Goal: Task Accomplishment & Management: Manage account settings

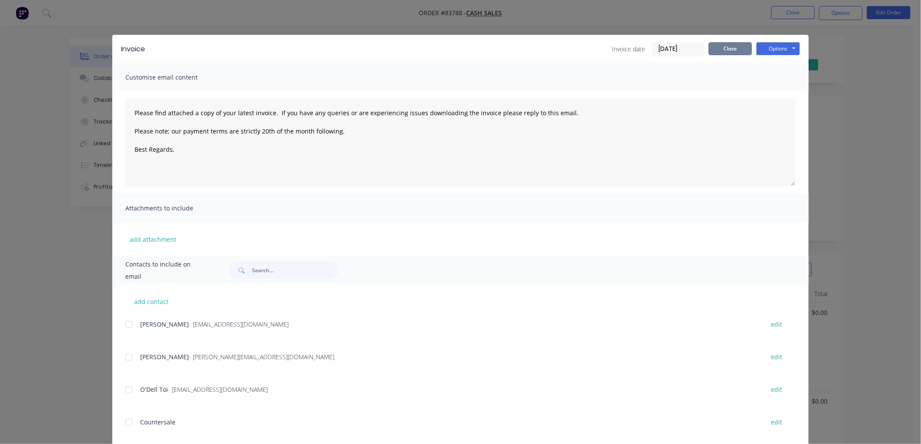
click at [733, 51] on button "Close" at bounding box center [731, 48] width 44 height 13
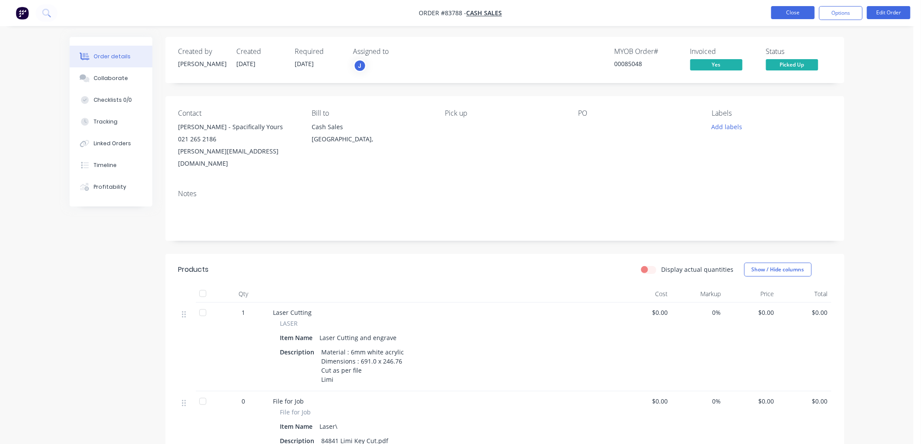
click at [796, 14] on button "Close" at bounding box center [793, 12] width 44 height 13
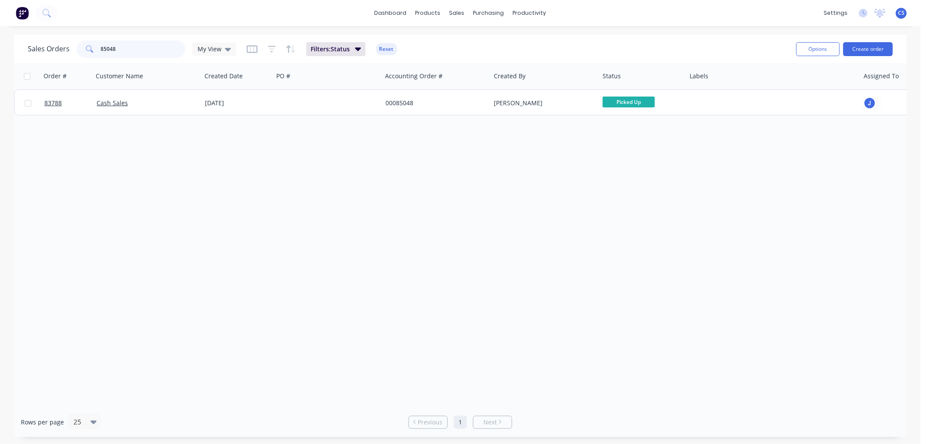
click at [123, 46] on input "85048" at bounding box center [143, 48] width 85 height 17
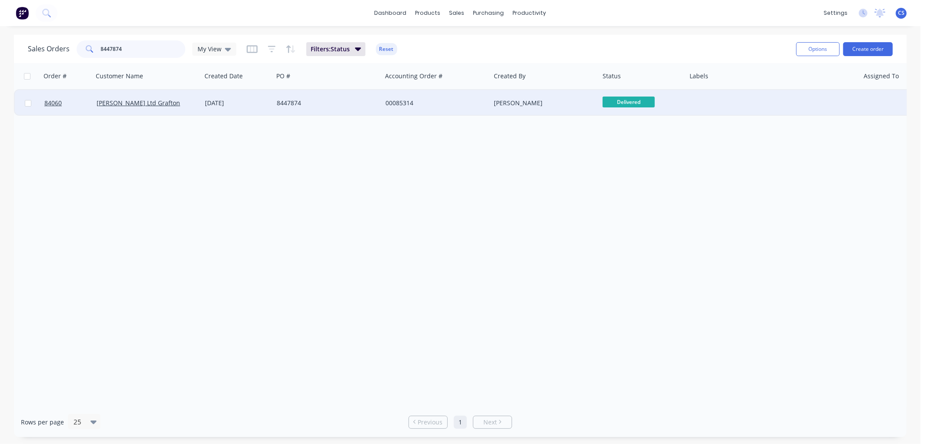
type input "8447874"
click at [340, 105] on div "8447874" at bounding box center [325, 103] width 97 height 9
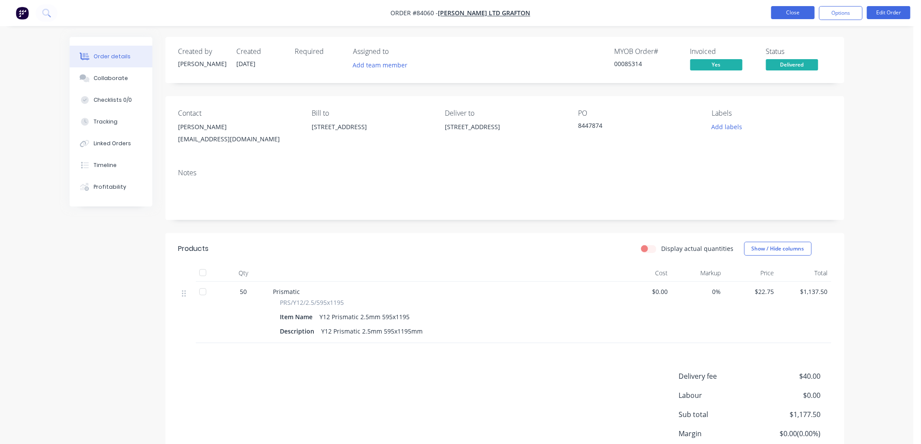
click at [795, 11] on button "Close" at bounding box center [793, 12] width 44 height 13
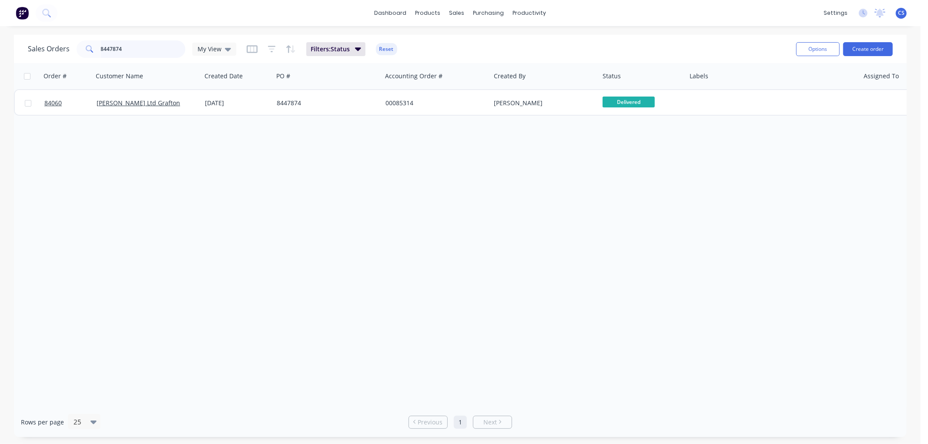
click at [120, 52] on input "8447874" at bounding box center [143, 48] width 85 height 17
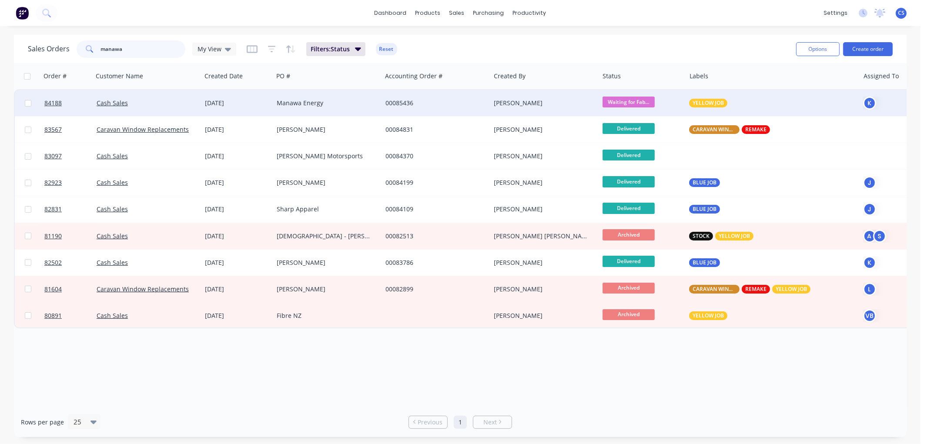
type input "manawa"
click at [308, 106] on div "Manawa Energy" at bounding box center [325, 103] width 97 height 9
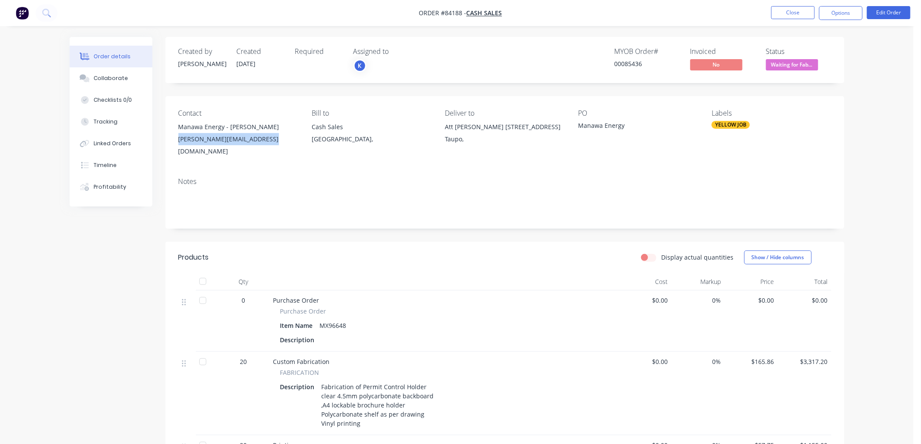
drag, startPoint x: 277, startPoint y: 138, endPoint x: 177, endPoint y: 141, distance: 100.2
click at [177, 141] on div "Contact Manawa Energy - John Hind john.hind@manawaenergy.co.nz Bill to Cash Sal…" at bounding box center [504, 133] width 679 height 74
copy div "john.hind@manawaenergy.co.nz"
click at [791, 10] on button "Close" at bounding box center [793, 12] width 44 height 13
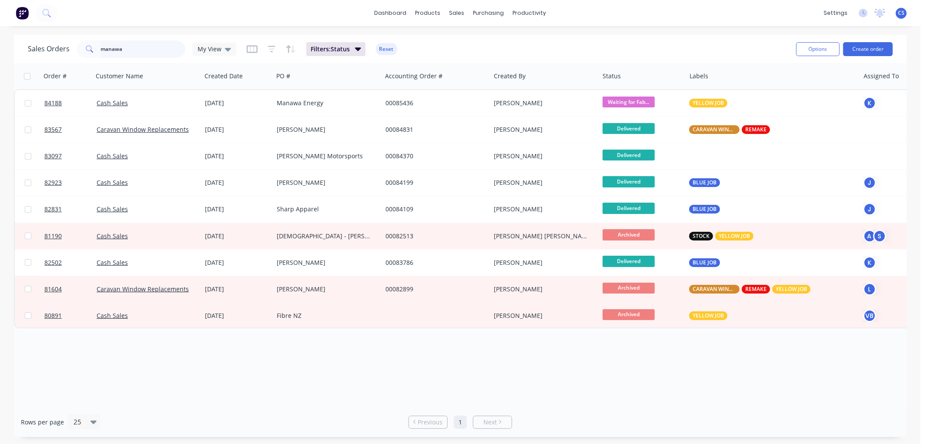
click at [130, 51] on input "manawa" at bounding box center [143, 48] width 85 height 17
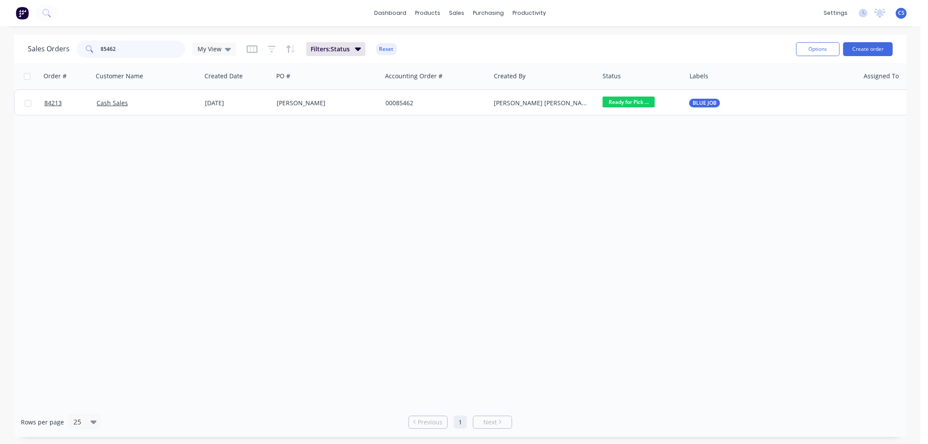
type input "85462"
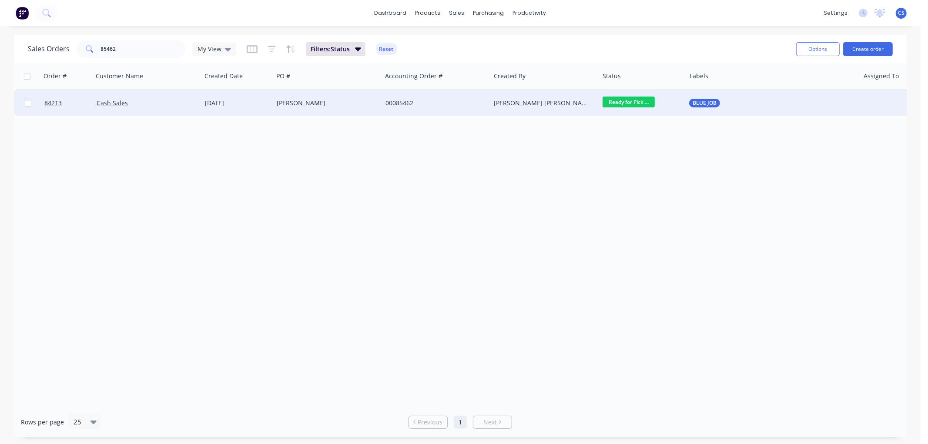
click at [343, 100] on div "[PERSON_NAME]" at bounding box center [325, 103] width 97 height 9
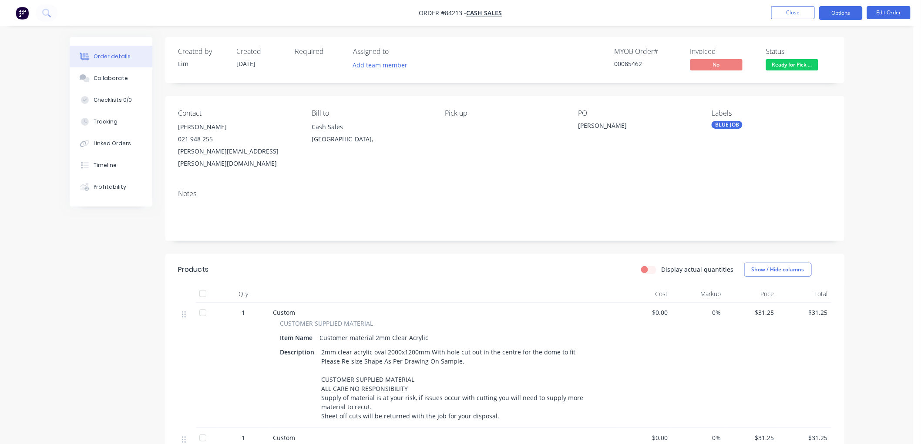
click at [849, 15] on button "Options" at bounding box center [841, 13] width 44 height 14
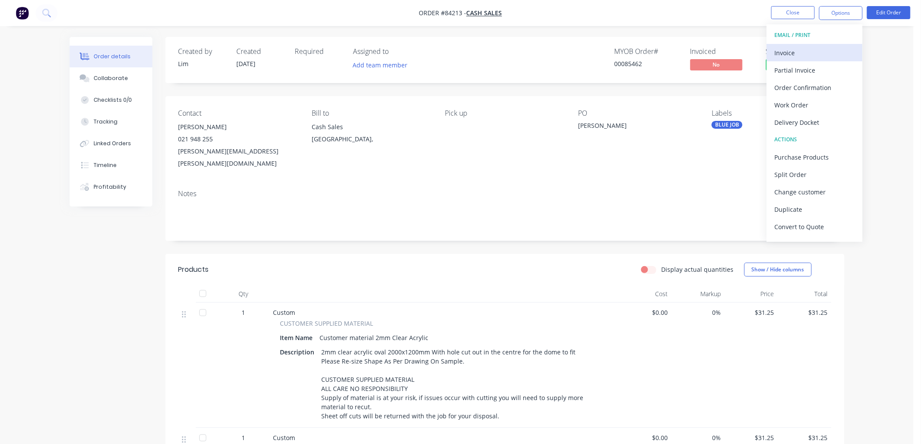
click at [810, 47] on div "Invoice" at bounding box center [815, 53] width 80 height 13
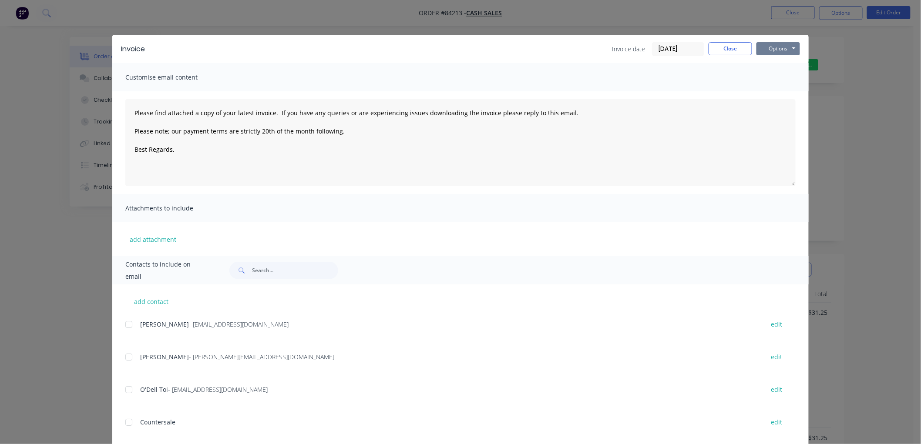
click at [781, 50] on button "Options" at bounding box center [779, 48] width 44 height 13
click at [780, 81] on button "Print" at bounding box center [785, 78] width 56 height 14
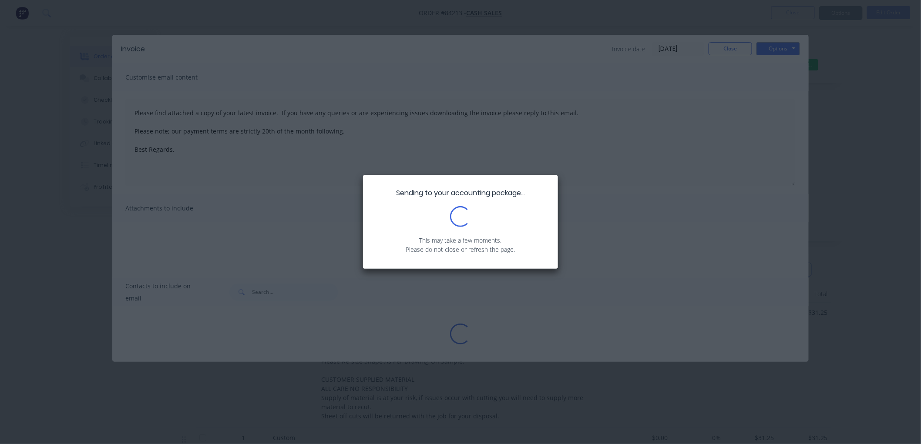
type textarea "Please find attached a copy of your latest invoice. If you have any queries or …"
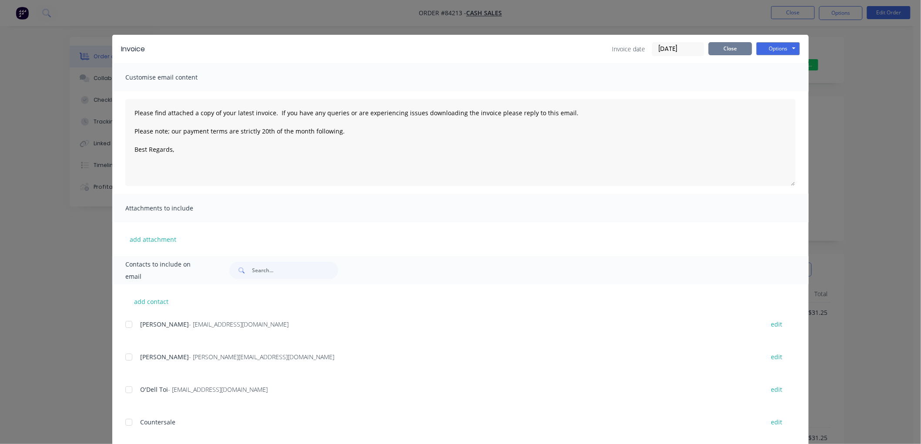
click at [713, 47] on button "Close" at bounding box center [731, 48] width 44 height 13
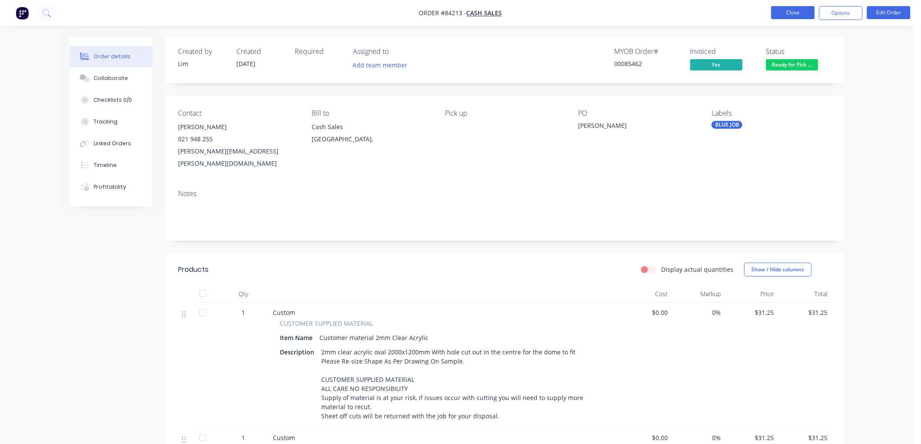
click at [782, 14] on button "Close" at bounding box center [793, 12] width 44 height 13
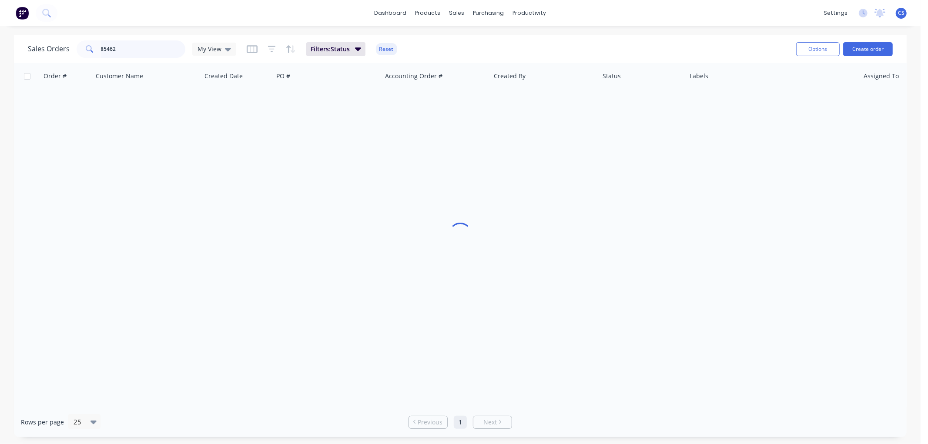
click at [142, 49] on input "85462" at bounding box center [143, 48] width 85 height 17
type input "85461"
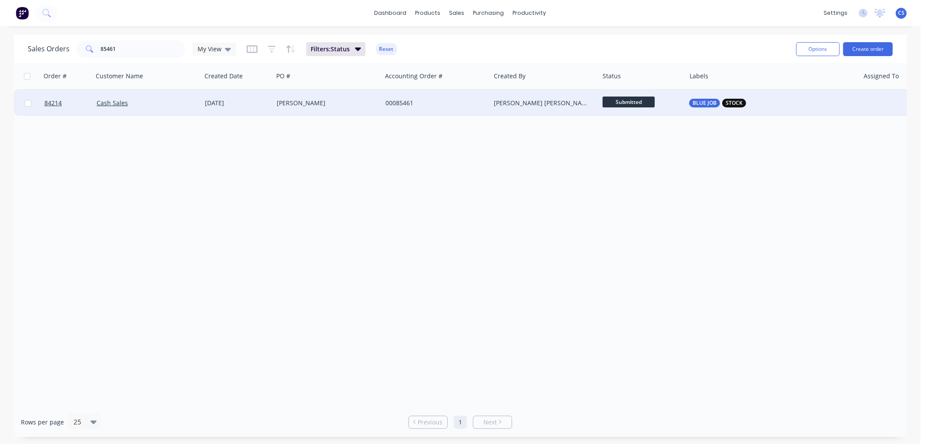
click at [340, 104] on div "Eric Stride" at bounding box center [325, 103] width 97 height 9
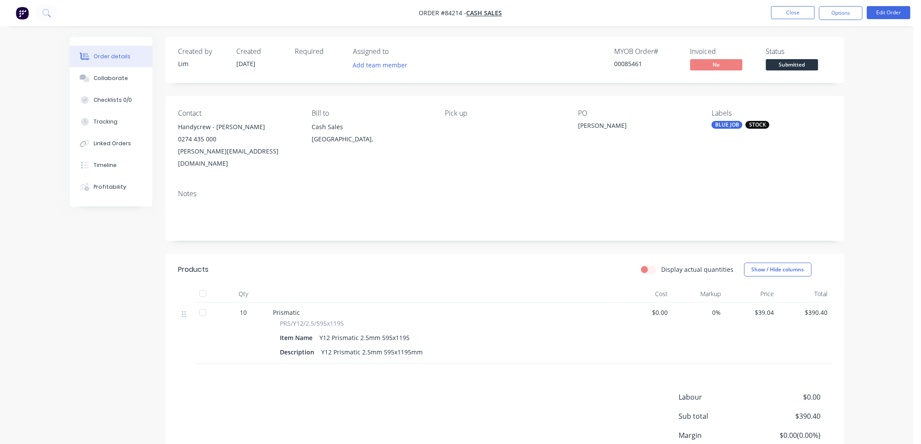
click at [813, 63] on span "Submitted" at bounding box center [792, 64] width 52 height 11
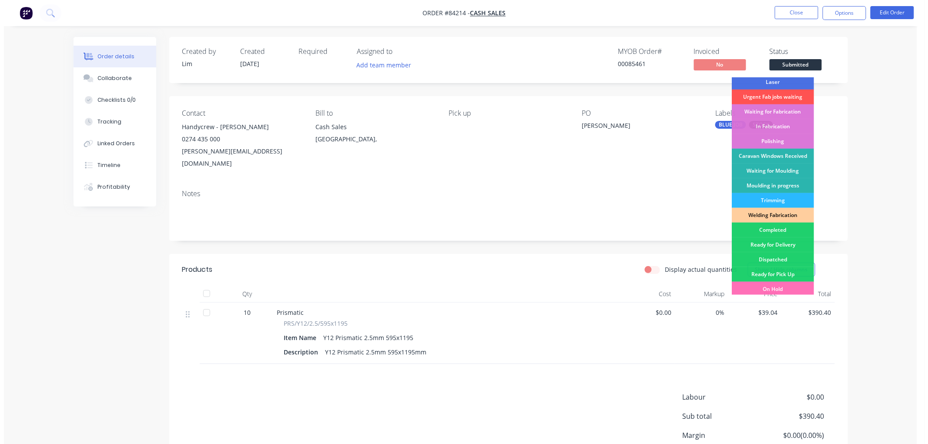
scroll to position [152, 0]
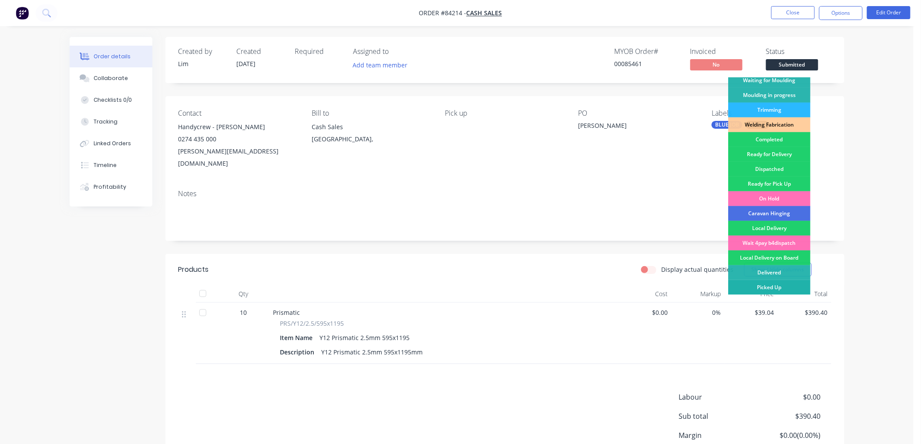
click at [778, 286] on div "Picked Up" at bounding box center [769, 287] width 82 height 15
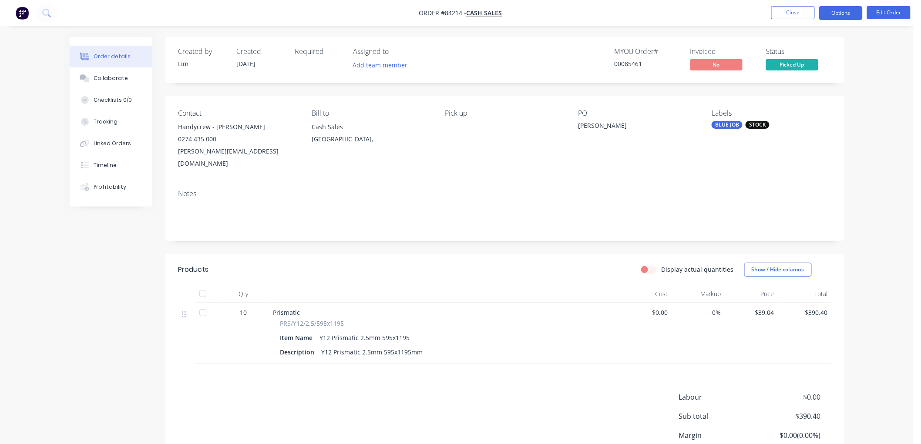
click at [841, 15] on button "Options" at bounding box center [841, 13] width 44 height 14
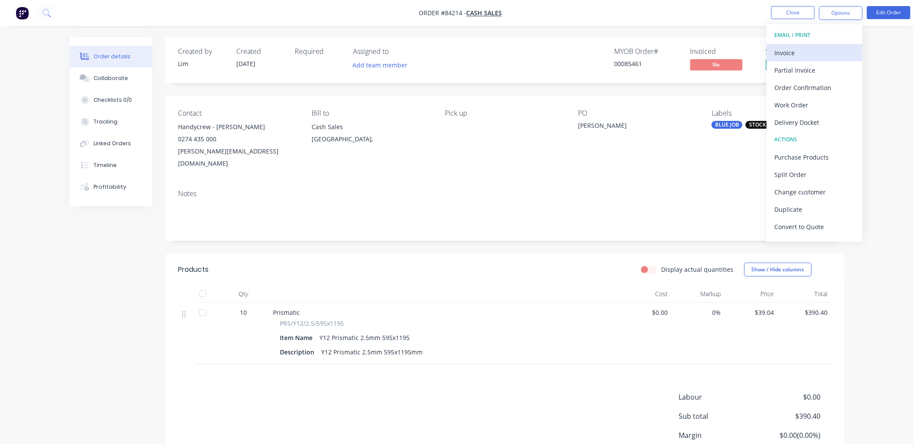
click at [813, 50] on div "Invoice" at bounding box center [815, 53] width 80 height 13
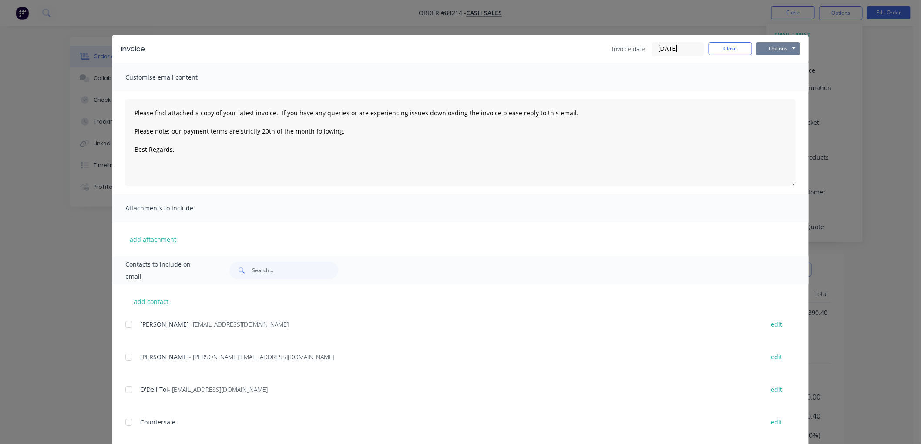
click at [783, 44] on button "Options" at bounding box center [779, 48] width 44 height 13
click at [771, 80] on button "Print" at bounding box center [785, 78] width 56 height 14
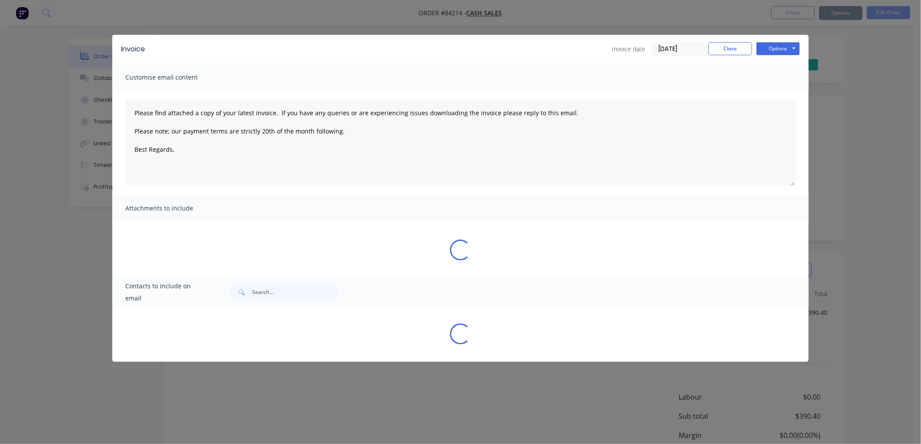
type textarea "Please find attached a copy of your latest invoice. If you have any queries or …"
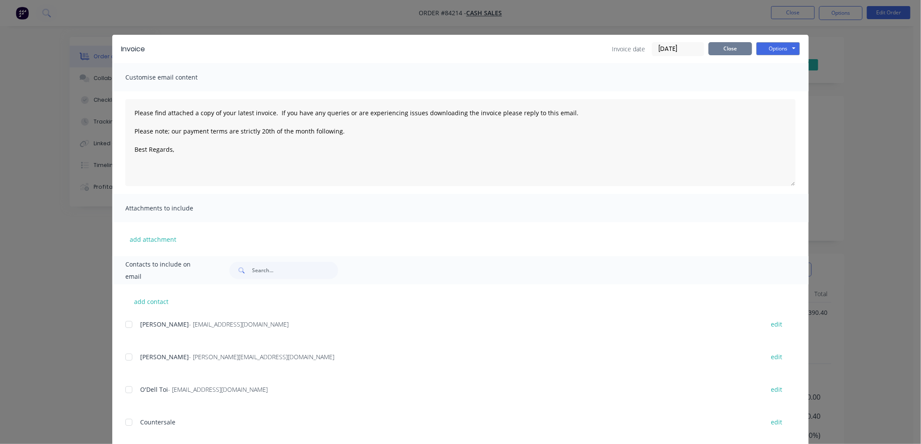
click at [717, 51] on button "Close" at bounding box center [731, 48] width 44 height 13
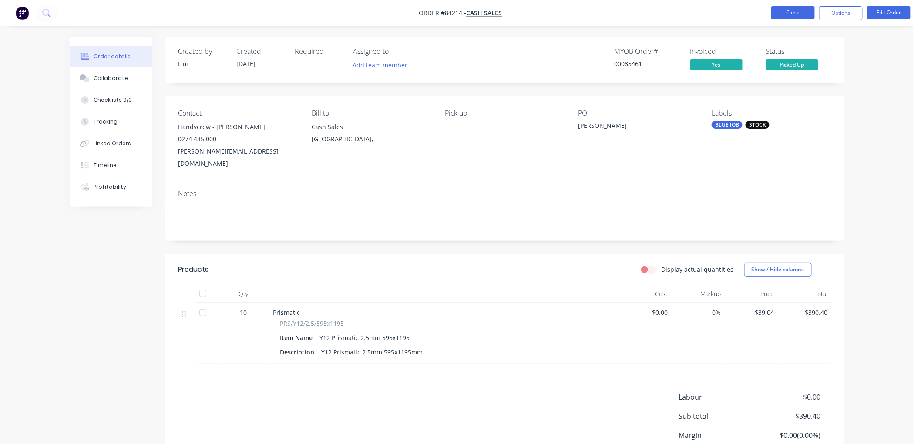
click at [794, 14] on button "Close" at bounding box center [793, 12] width 44 height 13
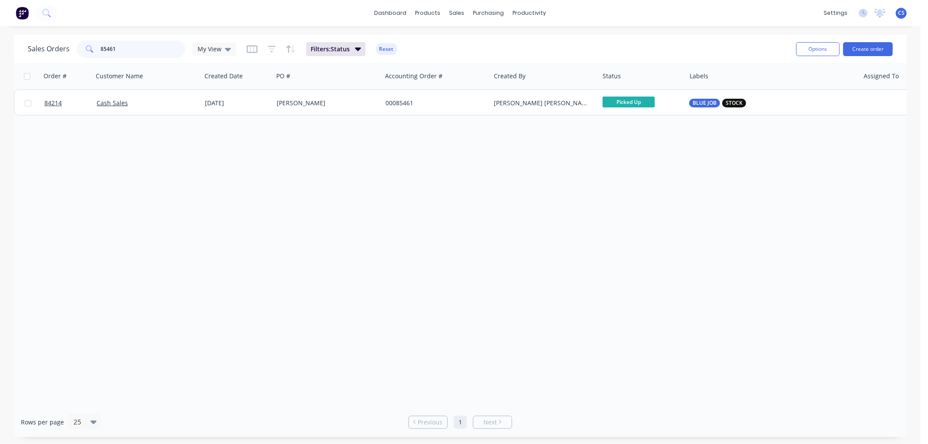
click at [145, 45] on input "85461" at bounding box center [143, 48] width 85 height 17
type input "85427"
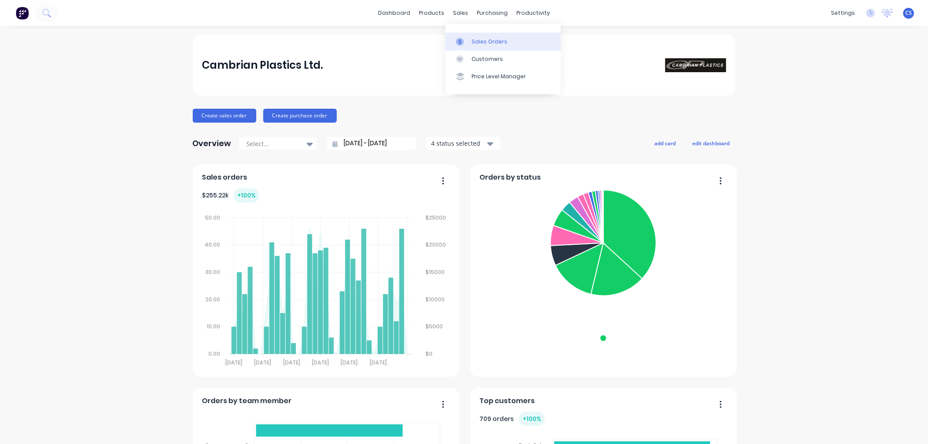
click at [467, 38] on div at bounding box center [462, 42] width 13 height 8
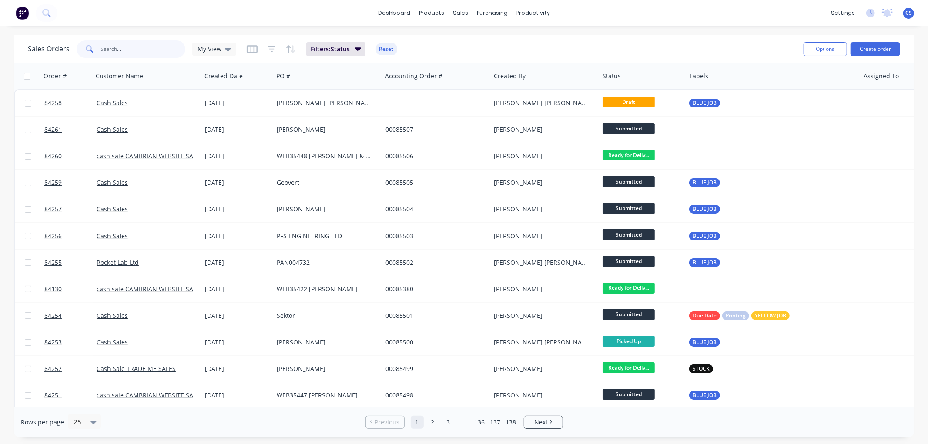
click at [147, 47] on input "text" at bounding box center [143, 48] width 85 height 17
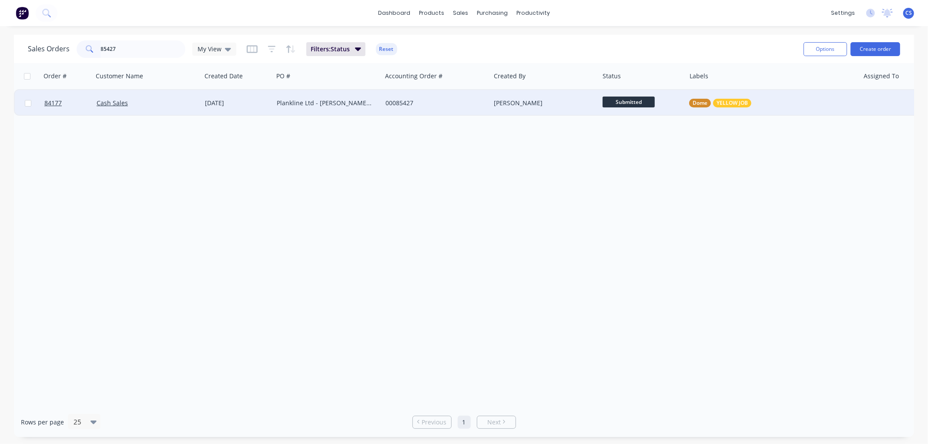
click at [726, 94] on div "Dome YELLOW JOB" at bounding box center [773, 103] width 174 height 26
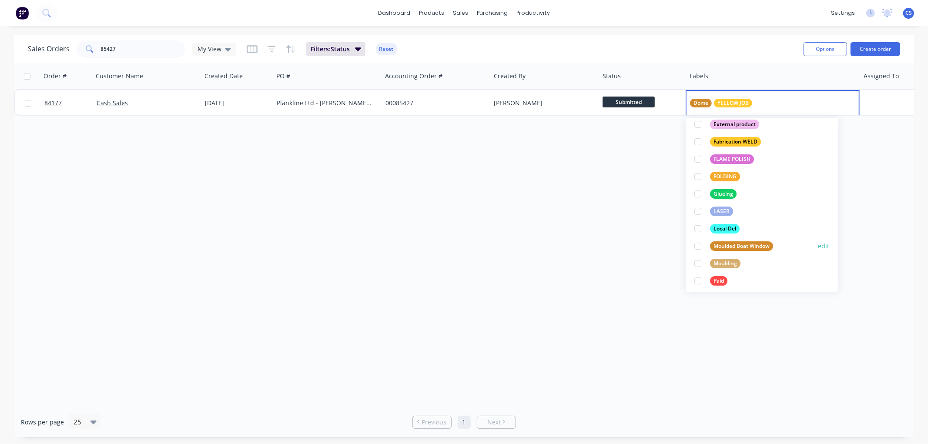
scroll to position [193, 0]
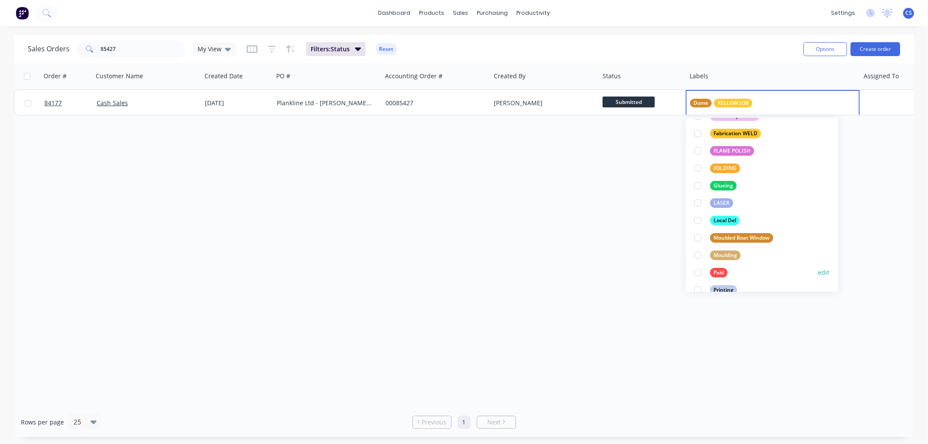
click at [715, 272] on div "Paid" at bounding box center [719, 273] width 17 height 10
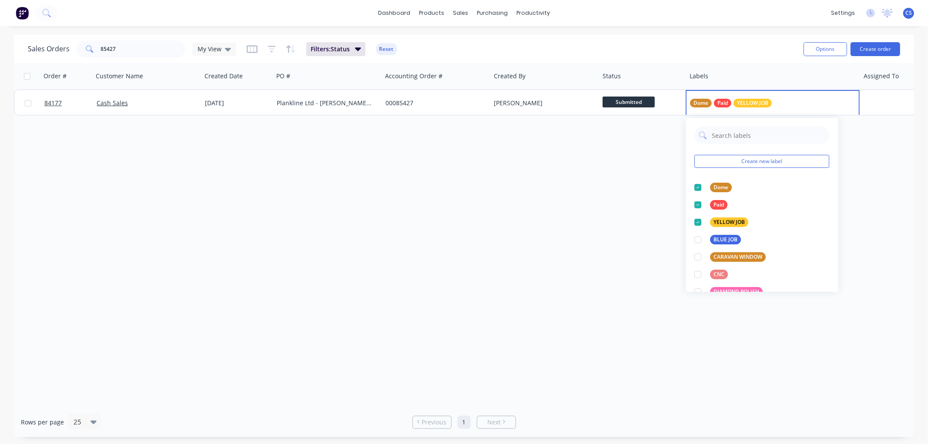
click at [606, 293] on div "Order # Customer Name Created Date PO # Accounting Order # Created By Status La…" at bounding box center [464, 235] width 901 height 344
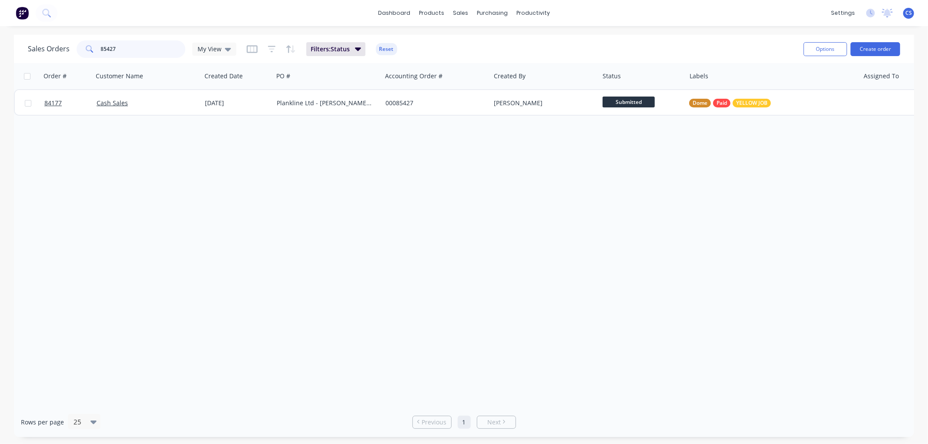
click at [135, 47] on input "85427" at bounding box center [143, 48] width 85 height 17
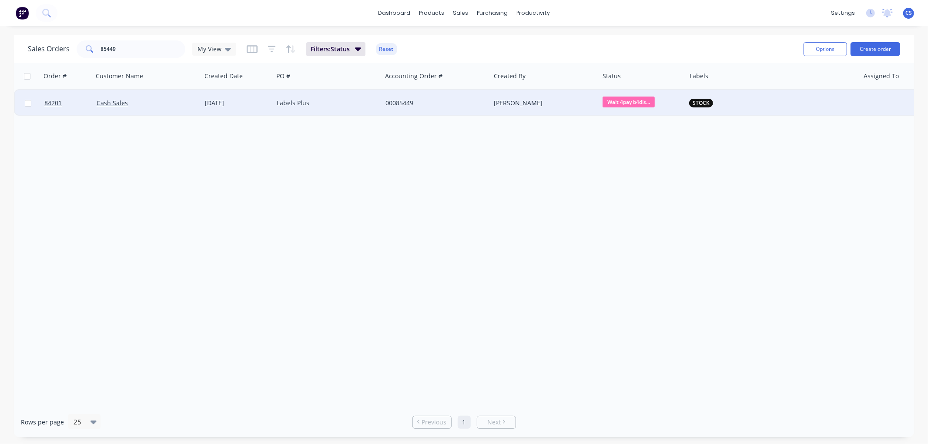
click at [642, 98] on span "Wait 4pay b4dis..." at bounding box center [629, 102] width 52 height 11
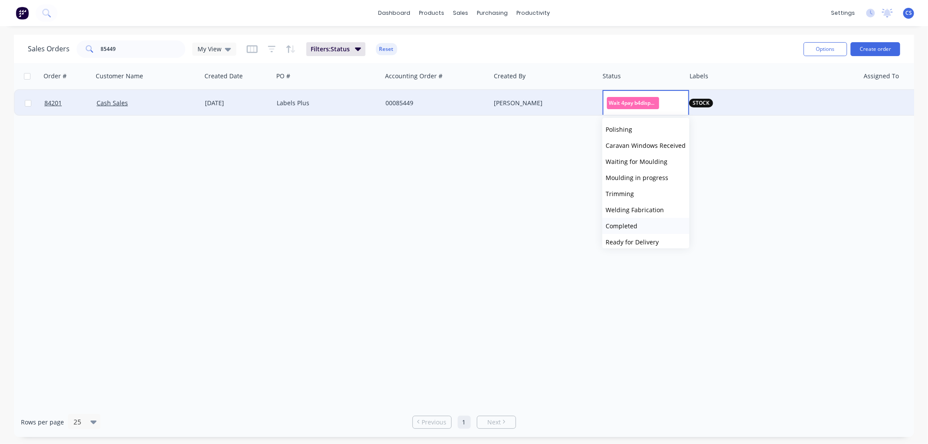
scroll to position [193, 0]
click at [647, 196] on span "Ready for Delivery" at bounding box center [632, 194] width 53 height 8
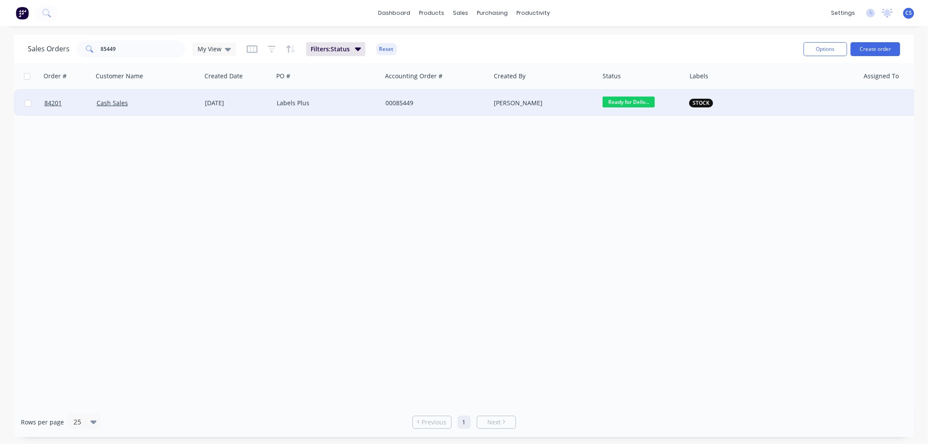
click at [716, 107] on div "STOCK" at bounding box center [768, 103] width 158 height 9
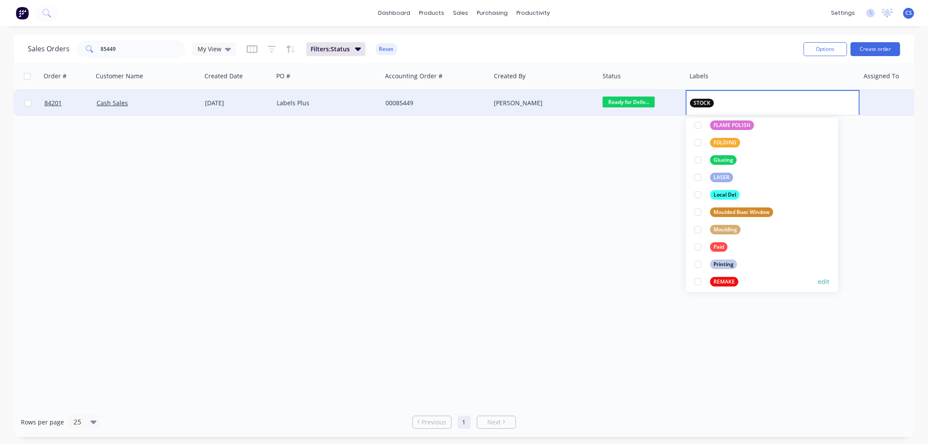
scroll to position [242, 0]
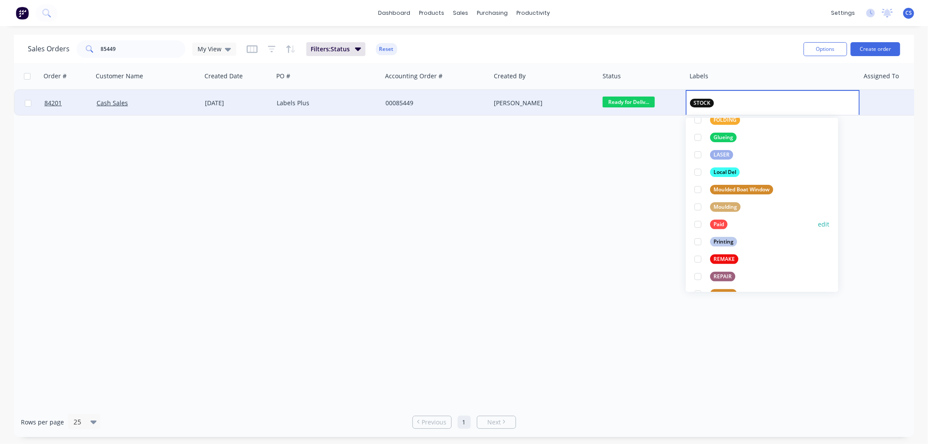
click at [734, 224] on div "Paid edit" at bounding box center [762, 224] width 135 height 17
click at [699, 224] on div at bounding box center [698, 224] width 17 height 17
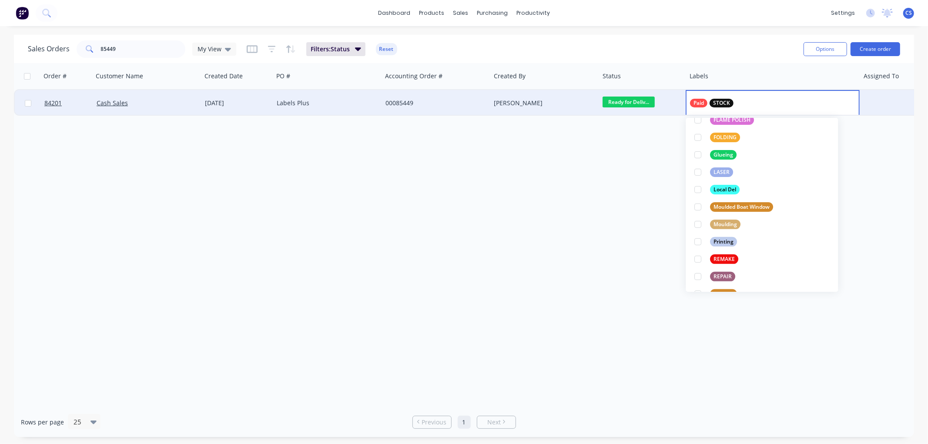
scroll to position [0, 0]
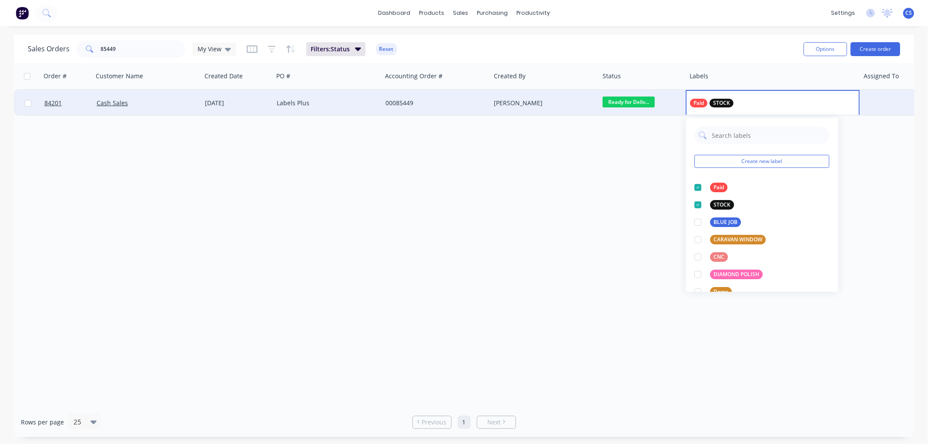
click at [531, 215] on div "Order # Customer Name Created Date PO # Accounting Order # Created By Status La…" at bounding box center [464, 235] width 901 height 344
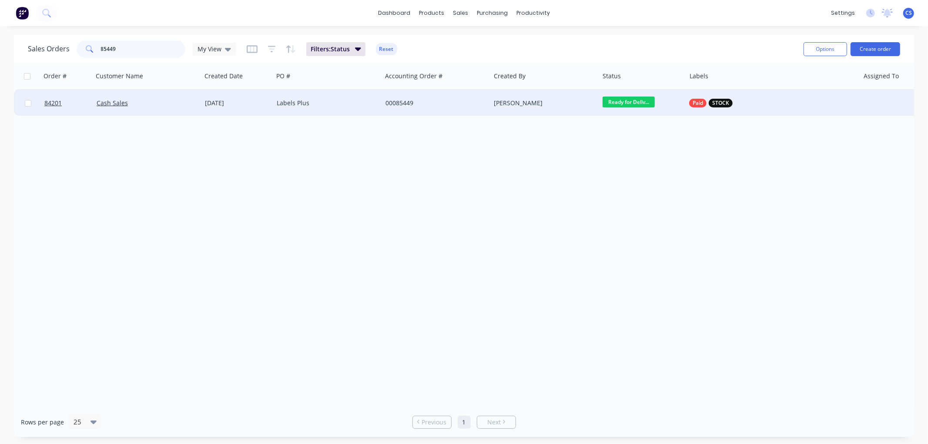
click at [128, 44] on input "85449" at bounding box center [143, 48] width 85 height 17
click at [127, 49] on input "85449" at bounding box center [143, 48] width 85 height 17
click at [625, 102] on span "Wait 4pay b4dis..." at bounding box center [629, 102] width 52 height 11
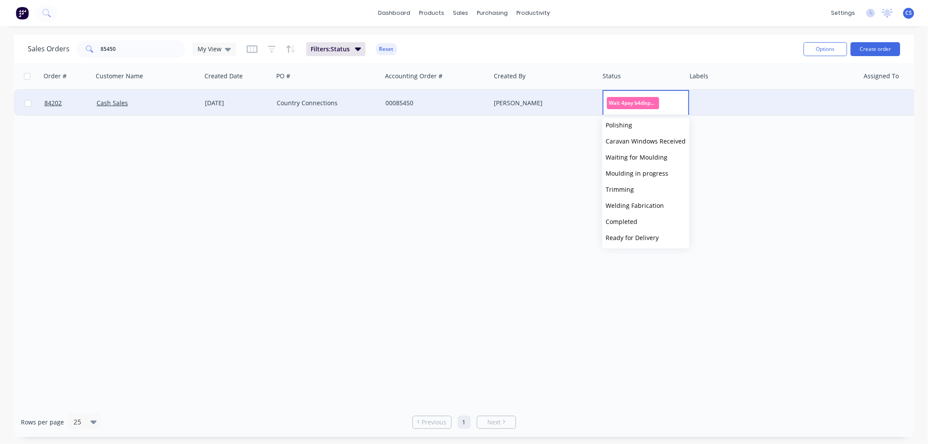
scroll to position [198, 0]
click at [641, 192] on span "Ready for Delivery" at bounding box center [632, 189] width 53 height 8
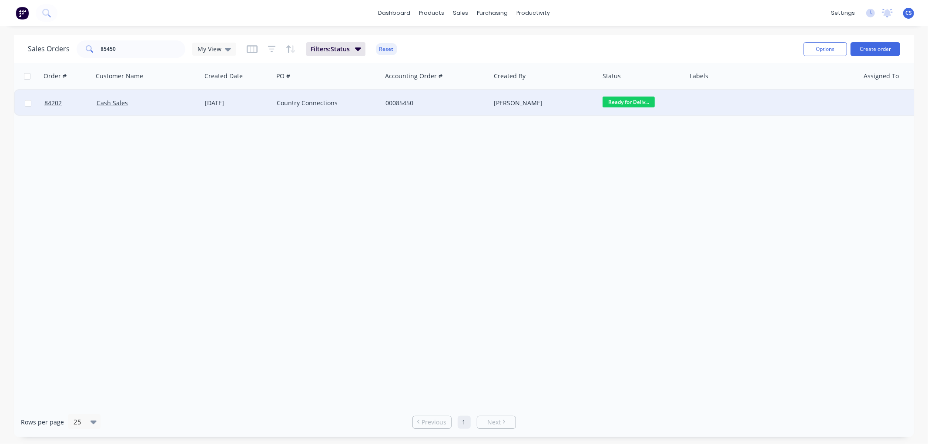
click at [716, 99] on div at bounding box center [773, 103] width 174 height 26
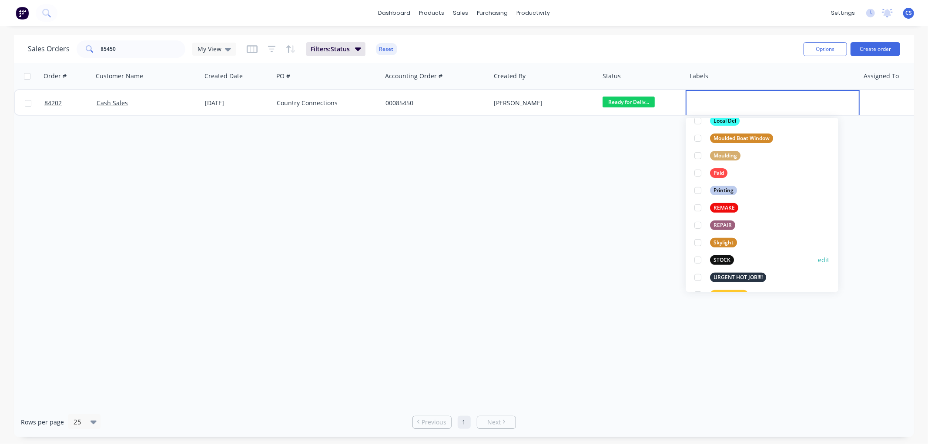
scroll to position [290, 0]
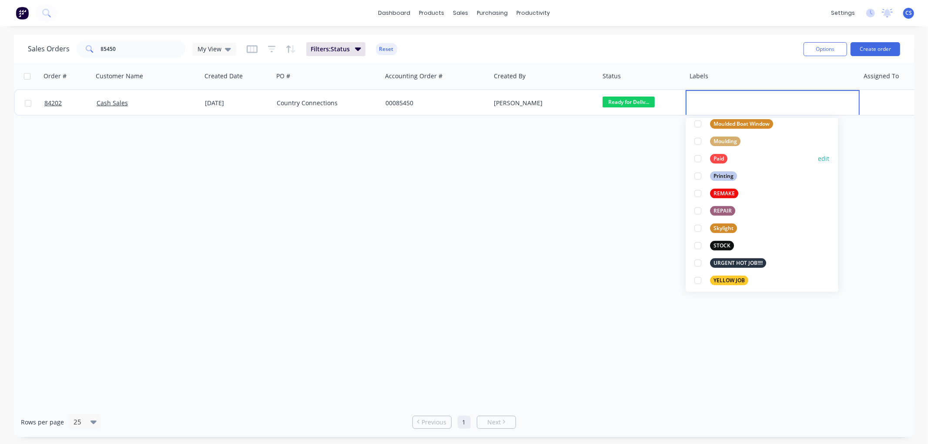
click at [740, 156] on div "Paid edit" at bounding box center [762, 158] width 135 height 17
click at [700, 159] on div at bounding box center [698, 158] width 17 height 17
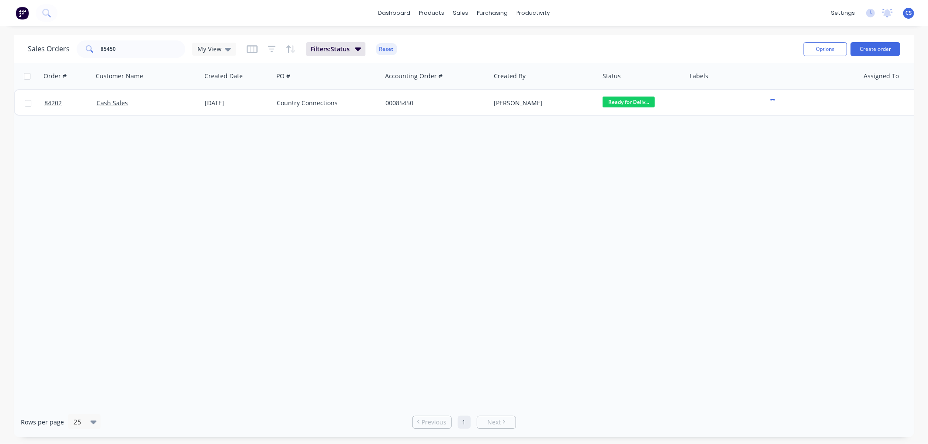
click at [508, 197] on div "Order # Customer Name Created Date PO # Accounting Order # Created By Status La…" at bounding box center [464, 235] width 901 height 344
click at [111, 49] on input "85450" at bounding box center [143, 48] width 85 height 17
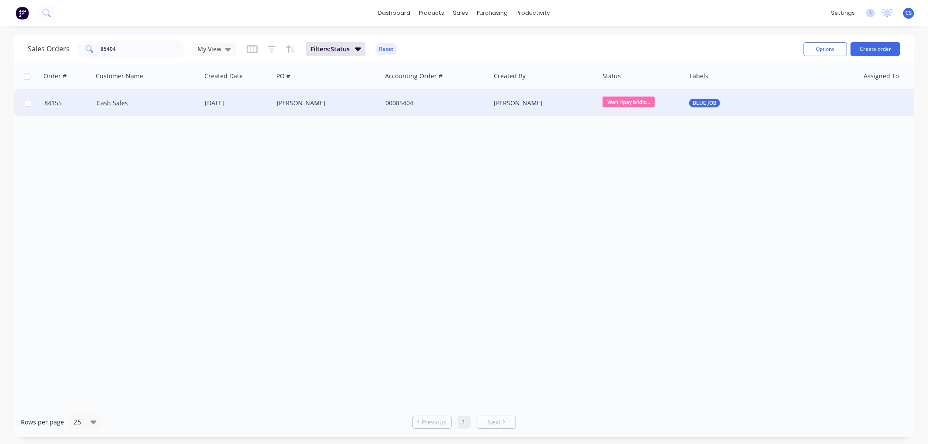
click at [638, 104] on span "Wait 4pay b4dis..." at bounding box center [629, 102] width 52 height 11
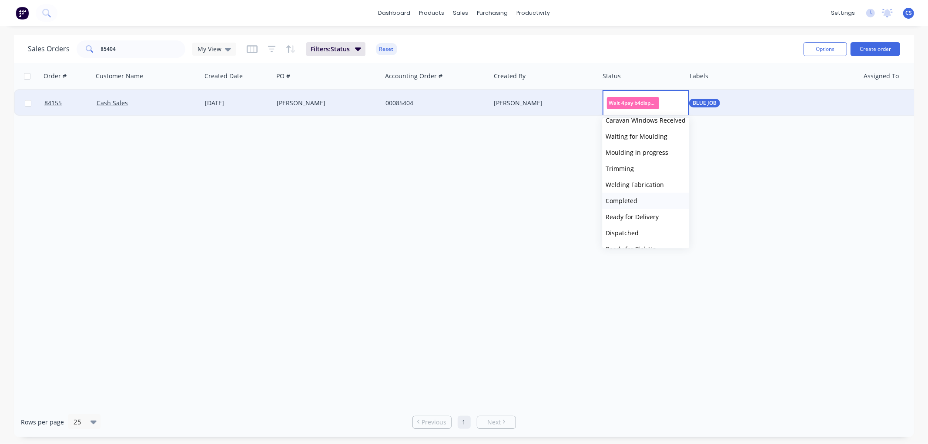
scroll to position [193, 0]
click at [653, 191] on span "Ready for Delivery" at bounding box center [632, 194] width 53 height 8
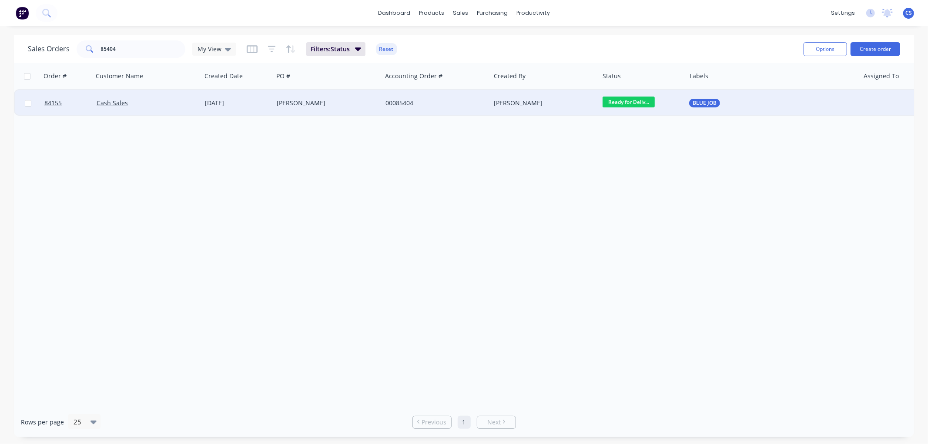
click at [720, 99] on div "BLUE JOB" at bounding box center [768, 103] width 158 height 9
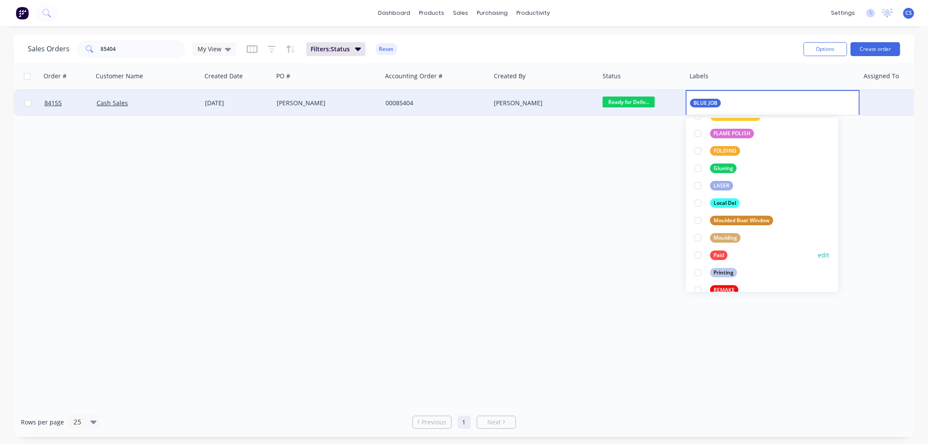
click at [699, 256] on div at bounding box center [698, 255] width 17 height 17
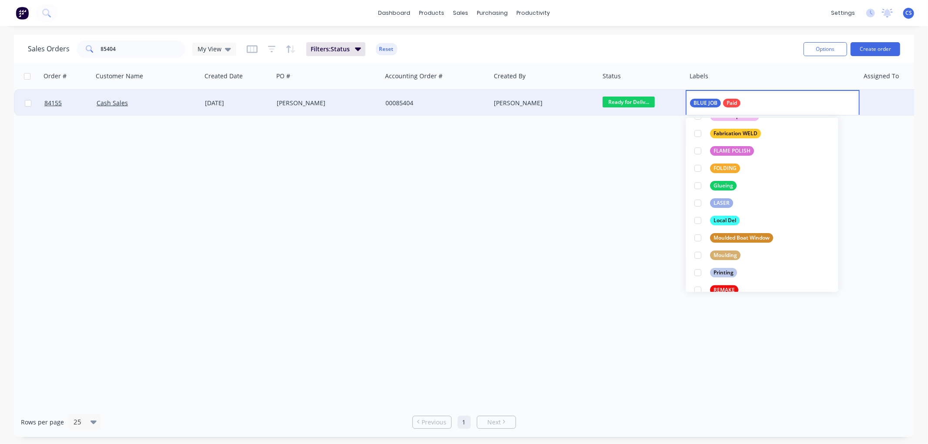
scroll to position [0, 0]
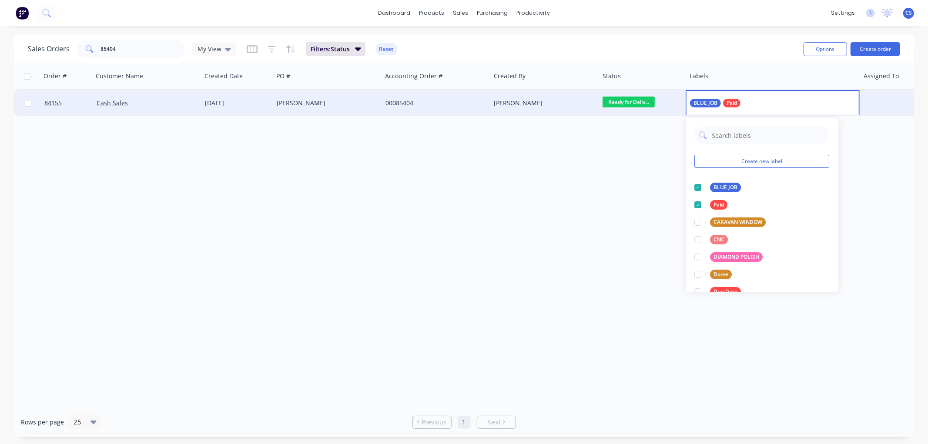
click at [645, 172] on div "Order # Customer Name Created Date PO # Accounting Order # Created By Status La…" at bounding box center [464, 235] width 901 height 344
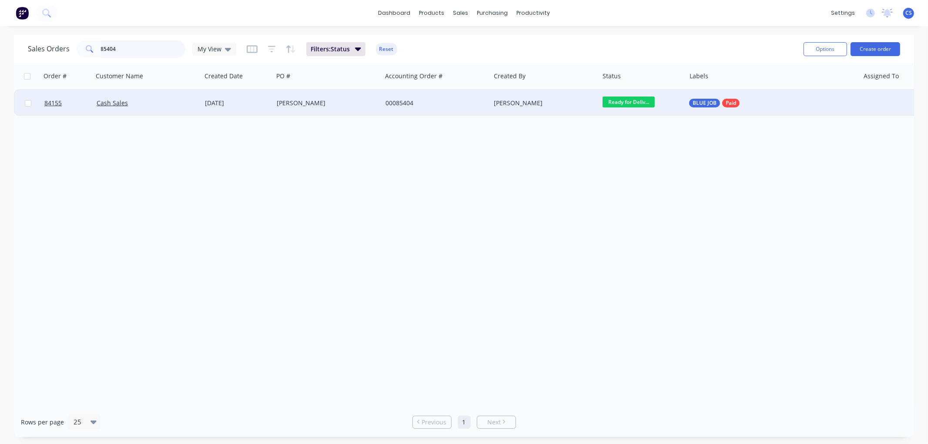
click at [117, 51] on input "85404" at bounding box center [143, 48] width 85 height 17
click at [117, 50] on input "85404" at bounding box center [143, 48] width 85 height 17
click at [709, 101] on span "BLUE JOB" at bounding box center [705, 103] width 24 height 9
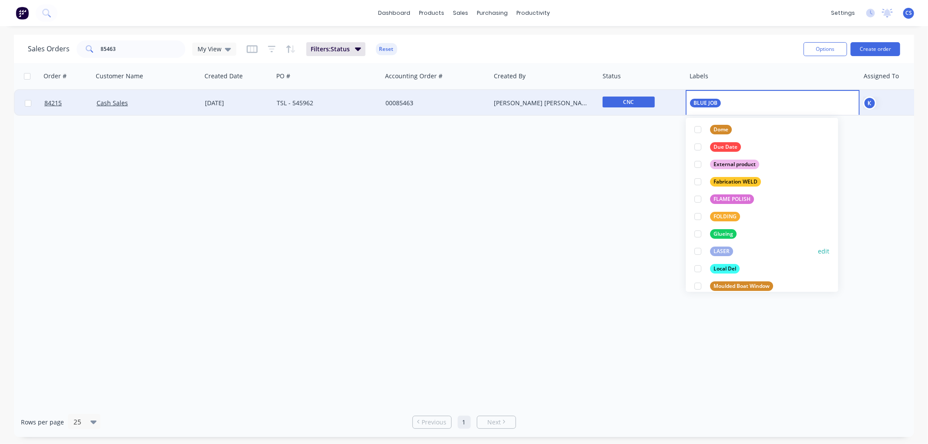
scroll to position [193, 0]
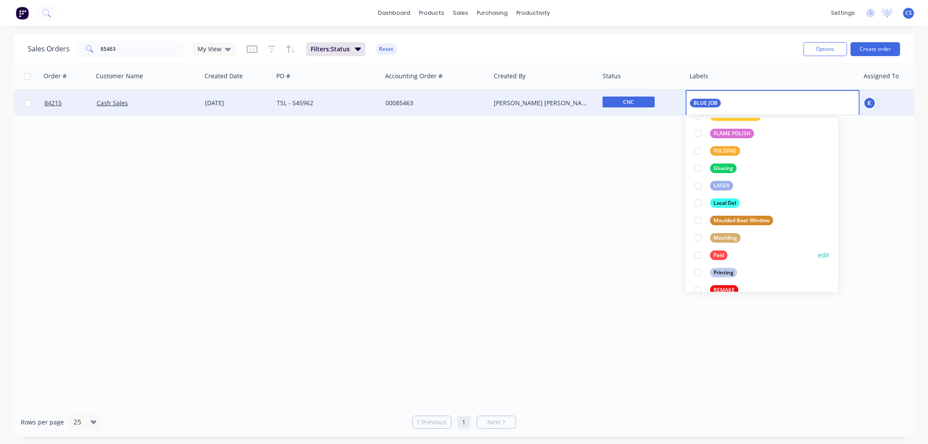
click at [699, 255] on div at bounding box center [698, 255] width 17 height 17
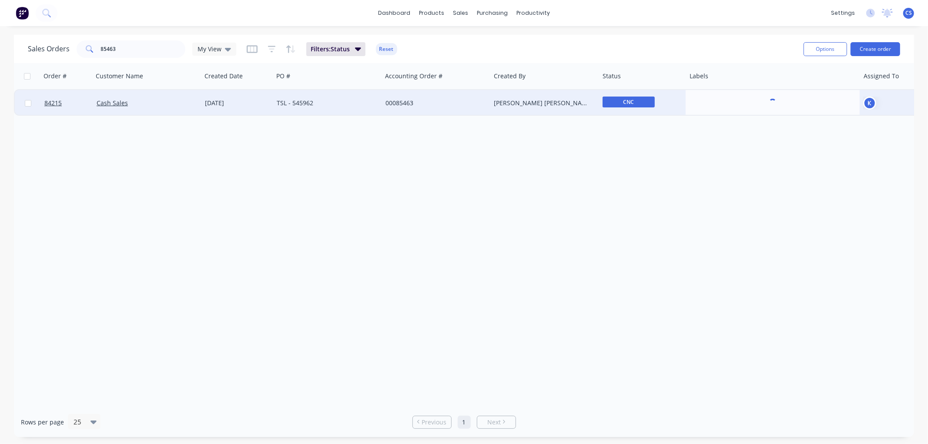
click at [405, 266] on div "Order # Customer Name Created Date PO # Accounting Order # Created By Status La…" at bounding box center [464, 235] width 901 height 344
click at [140, 48] on input "85463" at bounding box center [143, 48] width 85 height 17
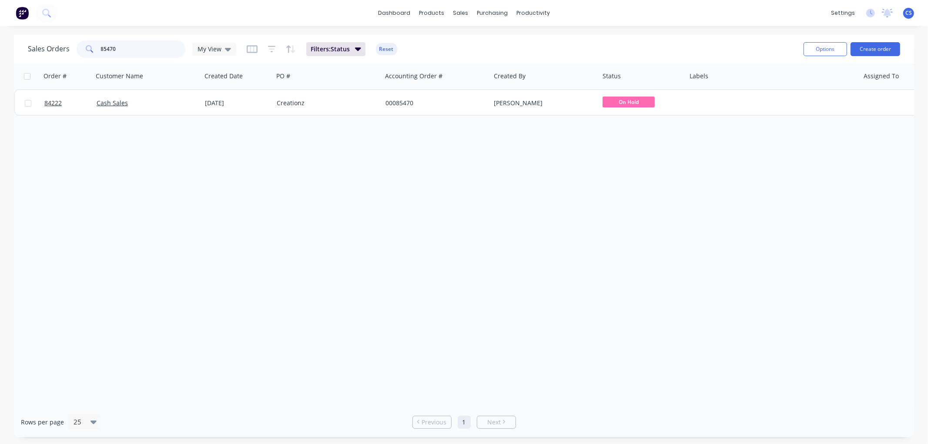
type input "85470"
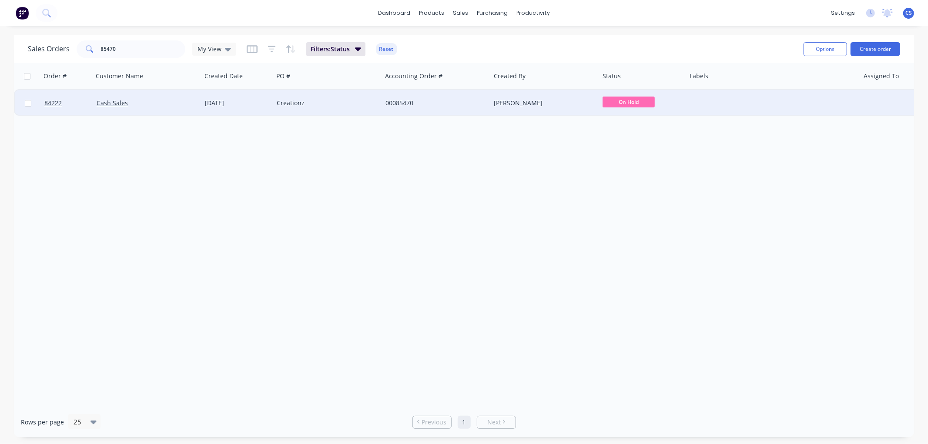
click at [336, 101] on div "Creationz" at bounding box center [325, 103] width 97 height 9
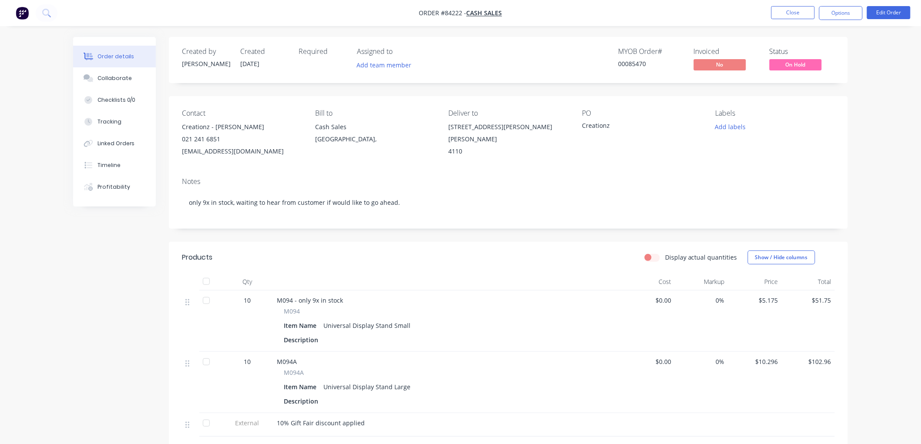
click at [793, 68] on span "On Hold" at bounding box center [796, 64] width 52 height 11
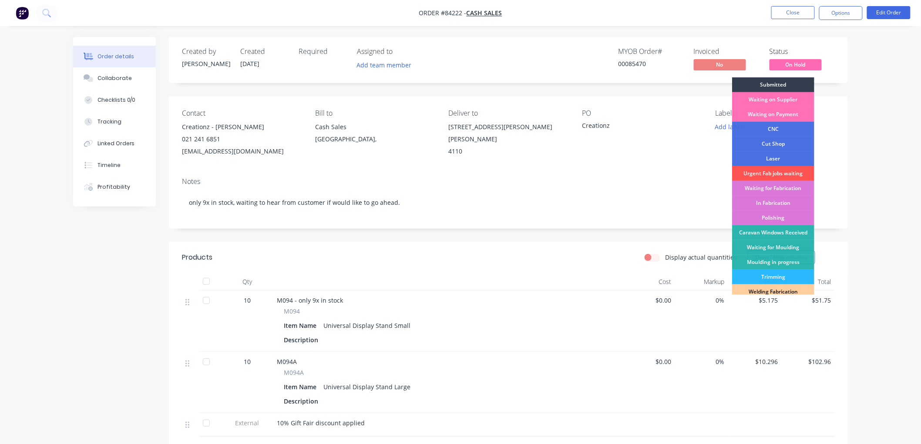
click at [798, 66] on span "On Hold" at bounding box center [796, 64] width 52 height 11
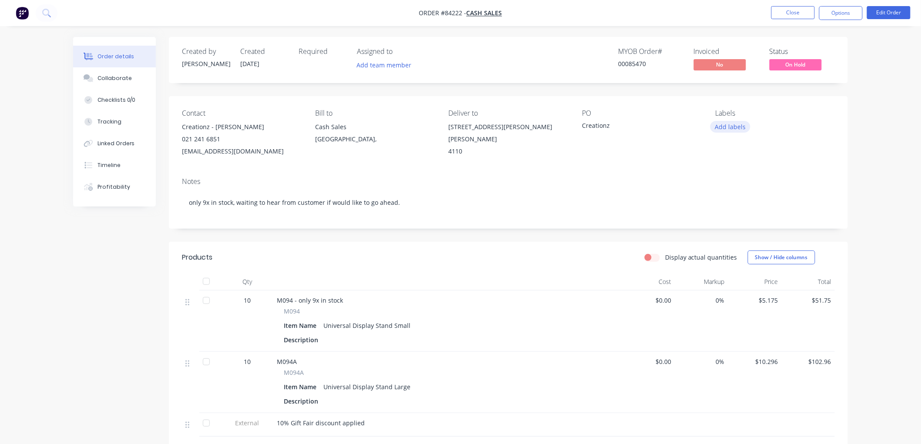
click at [730, 128] on button "Add labels" at bounding box center [730, 127] width 40 height 12
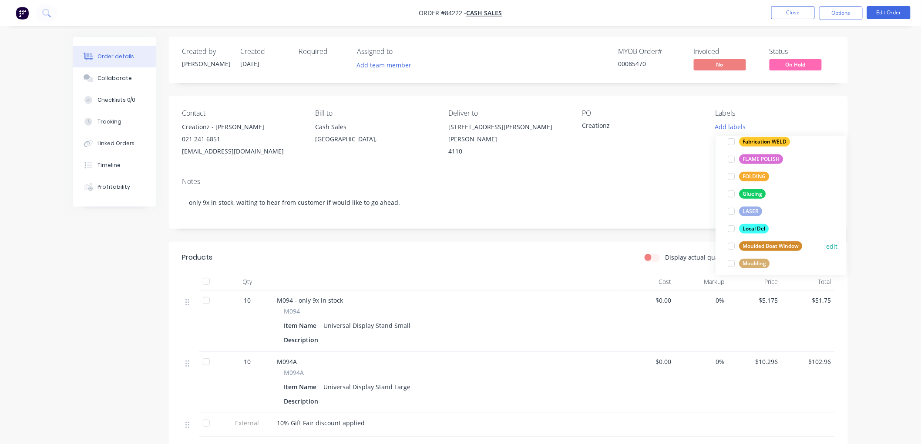
scroll to position [193, 0]
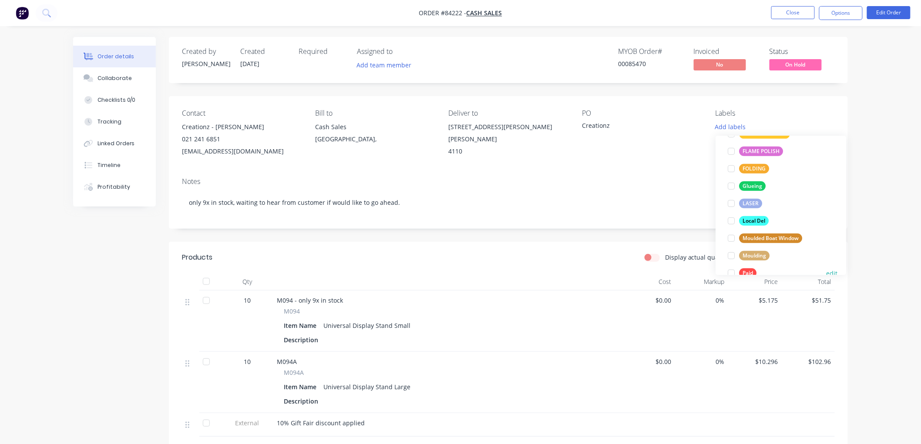
click at [732, 272] on div at bounding box center [731, 273] width 17 height 17
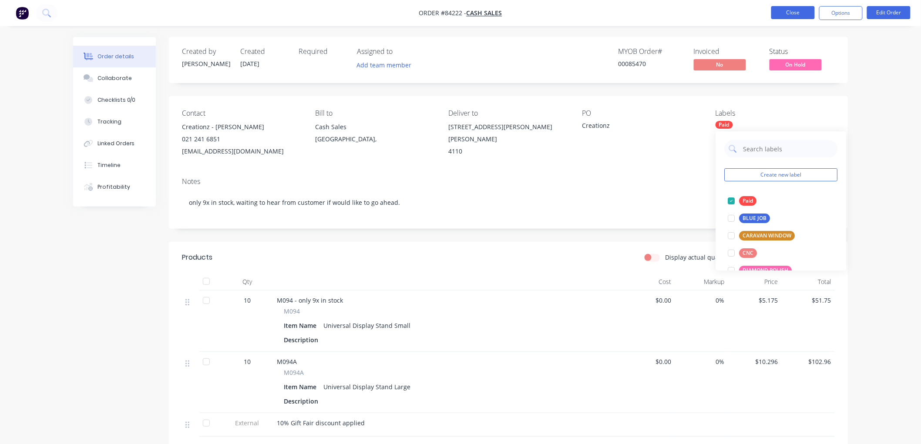
click at [797, 13] on button "Close" at bounding box center [793, 12] width 44 height 13
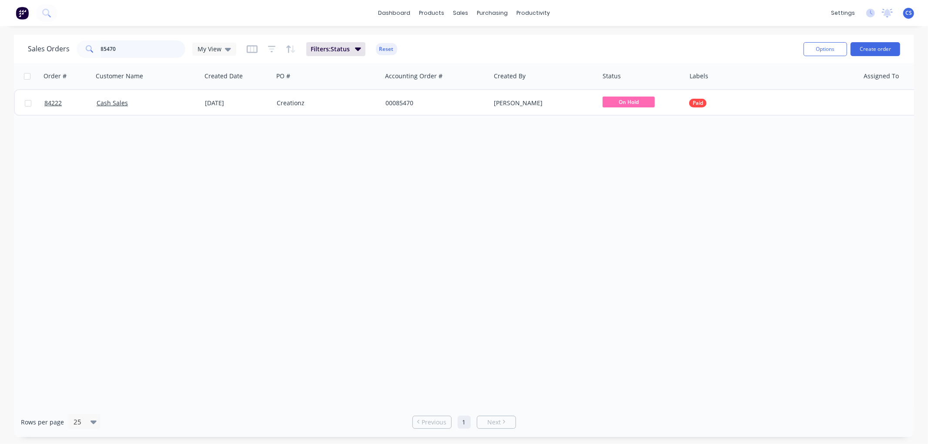
click at [124, 45] on input "85470" at bounding box center [143, 48] width 85 height 17
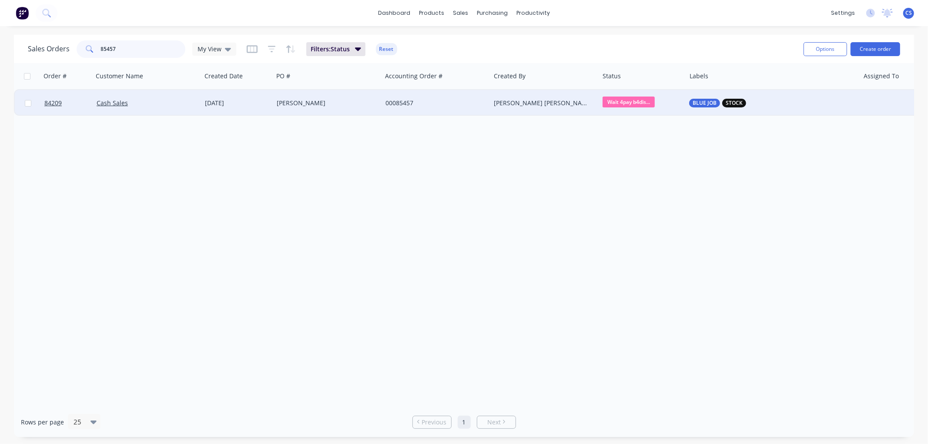
type input "85457"
click at [353, 104] on div "[PERSON_NAME]" at bounding box center [325, 103] width 97 height 9
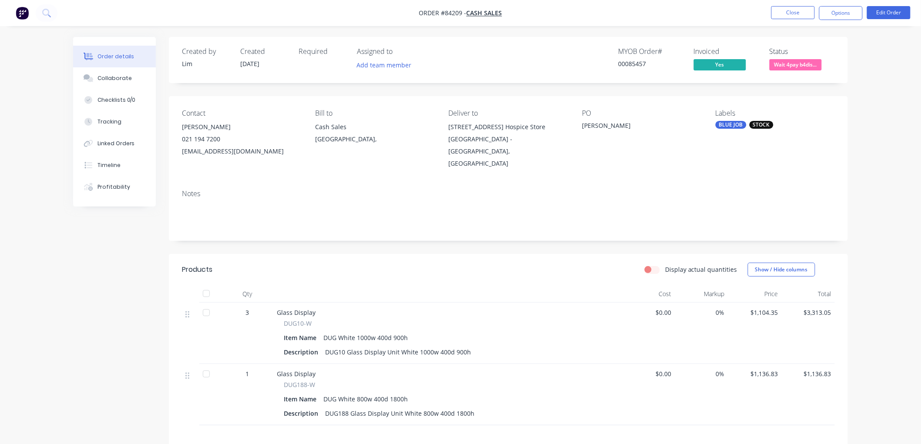
click at [813, 61] on span "Wait 4pay b4dis..." at bounding box center [796, 64] width 52 height 11
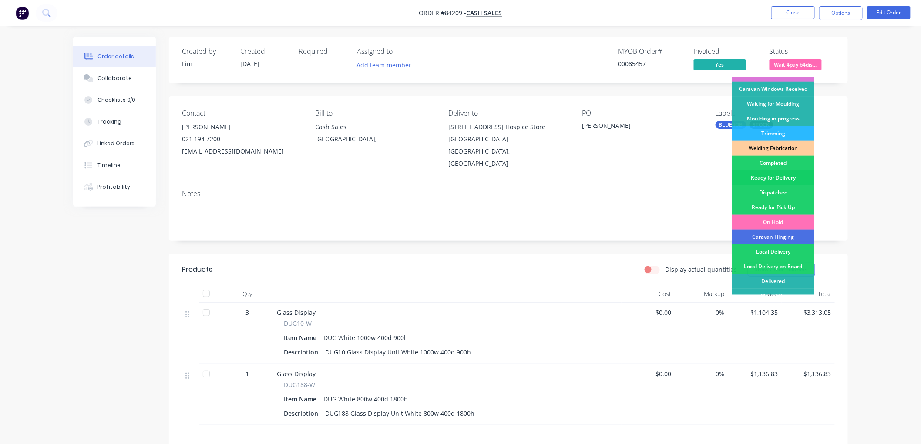
scroll to position [145, 0]
click at [764, 177] on div "Ready for Delivery" at bounding box center [773, 176] width 82 height 15
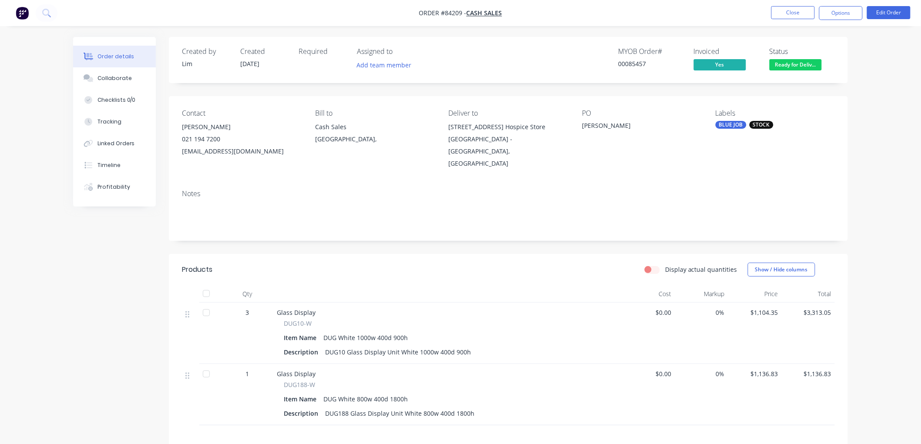
click at [763, 125] on div "STOCK" at bounding box center [762, 125] width 24 height 8
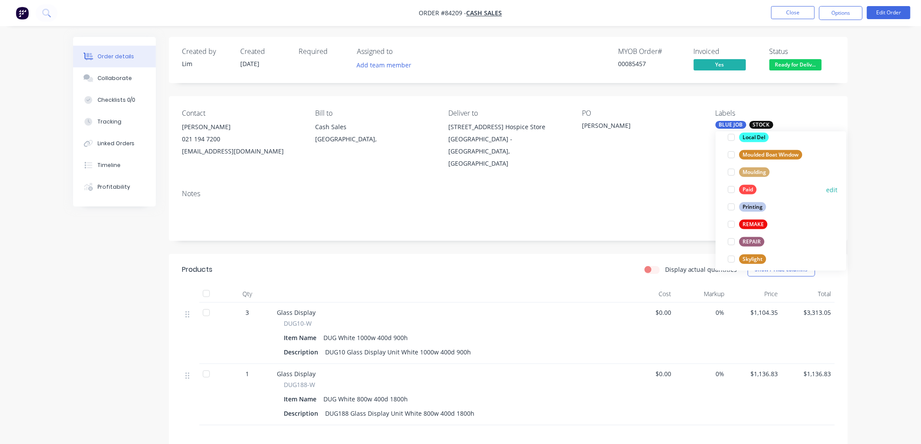
click at [732, 190] on div at bounding box center [731, 189] width 17 height 17
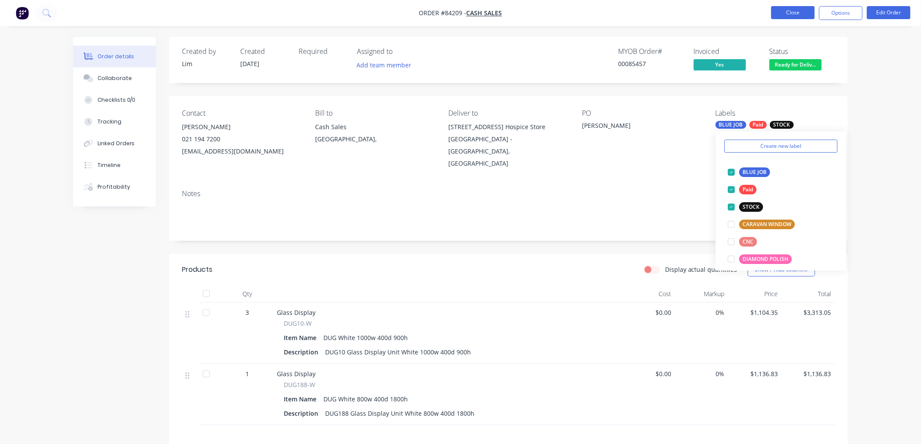
click at [793, 14] on button "Close" at bounding box center [793, 12] width 44 height 13
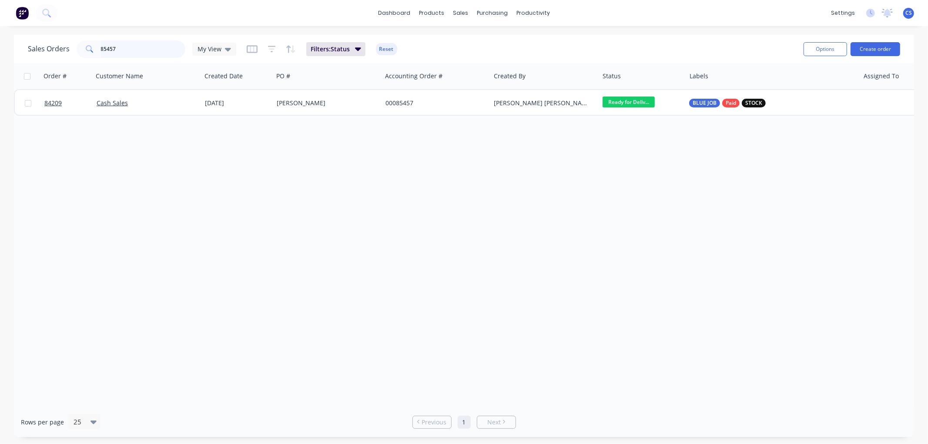
click at [141, 45] on input "85457" at bounding box center [143, 48] width 85 height 17
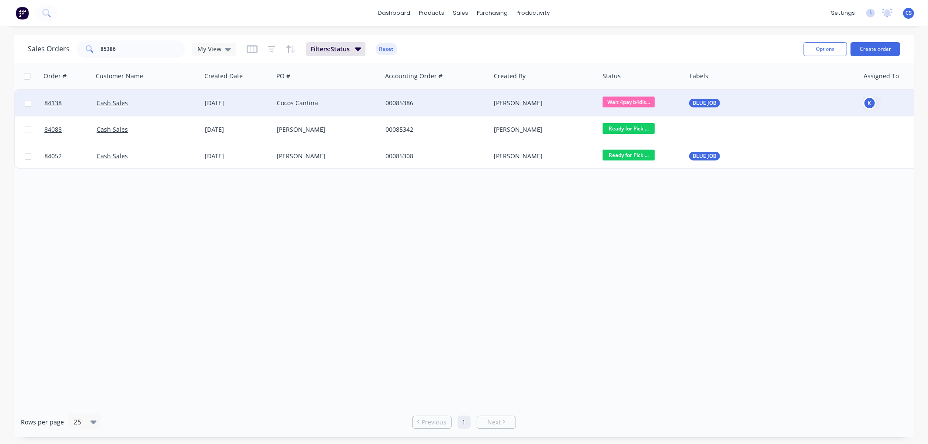
click at [649, 101] on span "Wait 4pay b4dis..." at bounding box center [629, 102] width 52 height 11
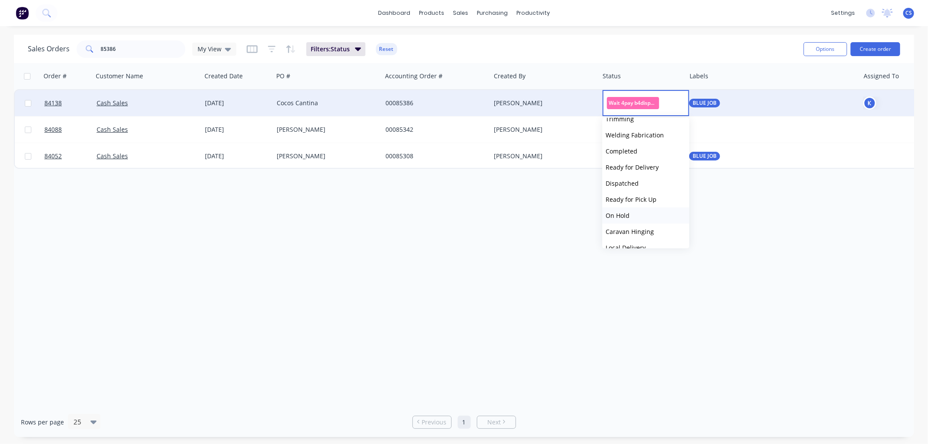
scroll to position [242, 0]
click at [643, 147] on span "Ready for Delivery" at bounding box center [632, 145] width 53 height 8
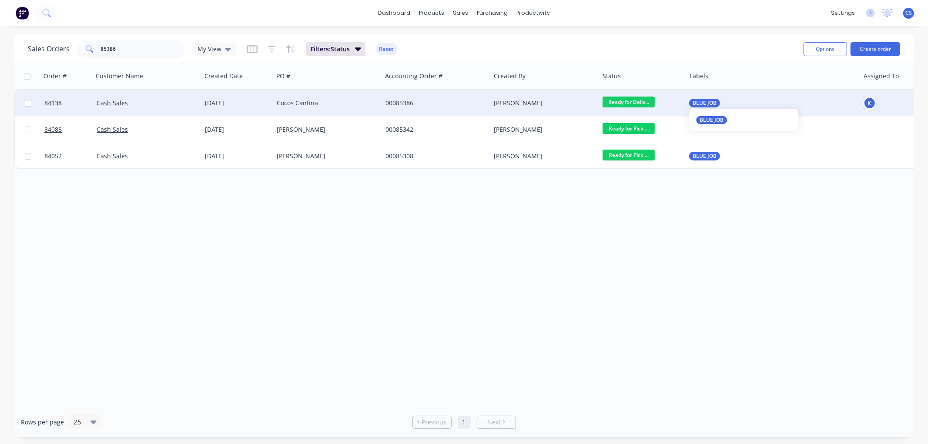
click at [709, 105] on span "BLUE JOB" at bounding box center [705, 103] width 24 height 9
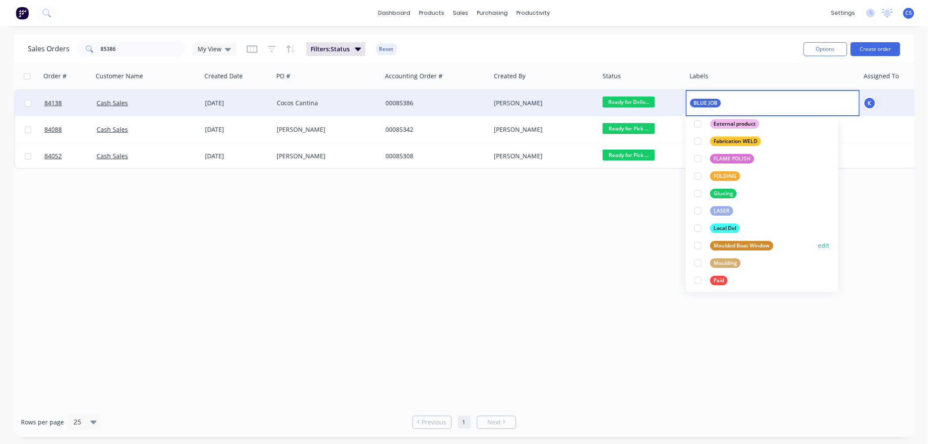
scroll to position [193, 0]
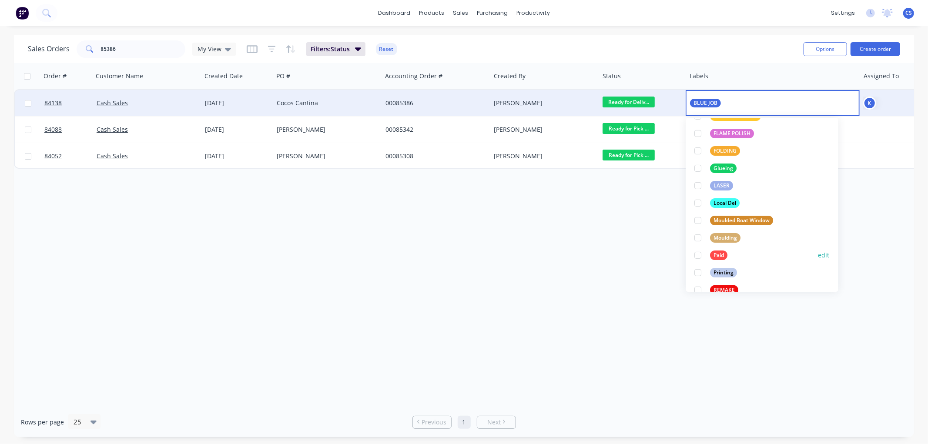
click at [697, 257] on div at bounding box center [698, 255] width 17 height 17
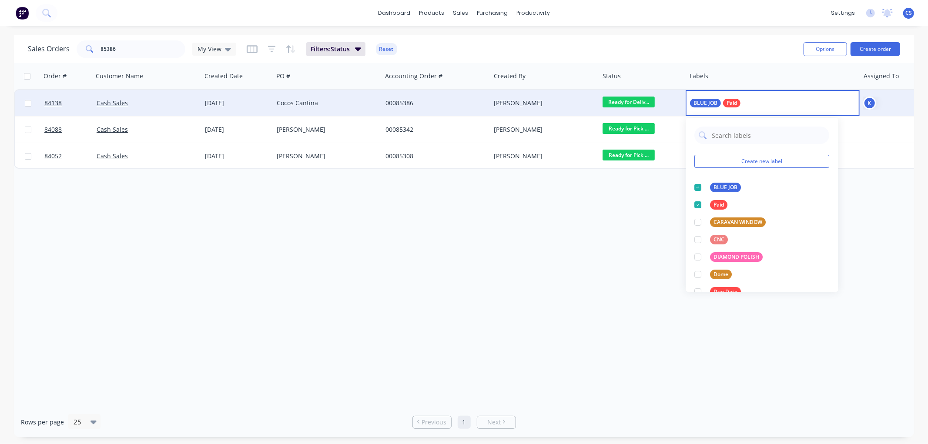
click at [457, 240] on div "Order # Customer Name Created Date PO # Accounting Order # Created By Status La…" at bounding box center [464, 235] width 901 height 344
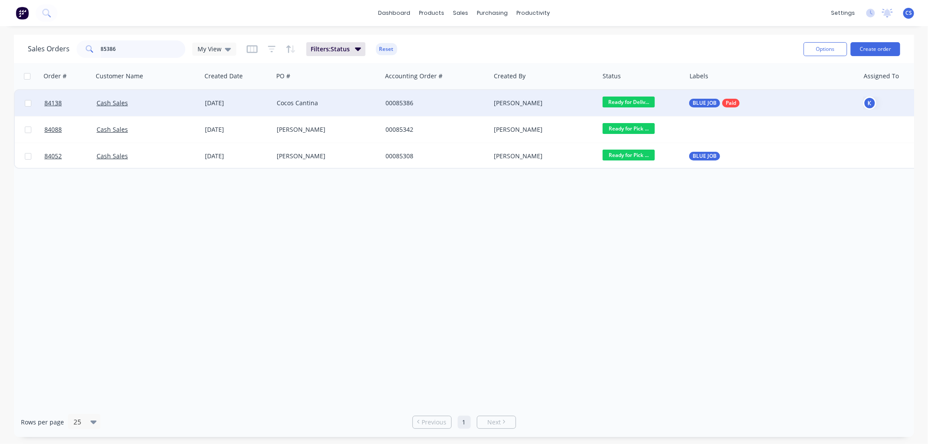
click at [141, 49] on input "85386" at bounding box center [143, 48] width 85 height 17
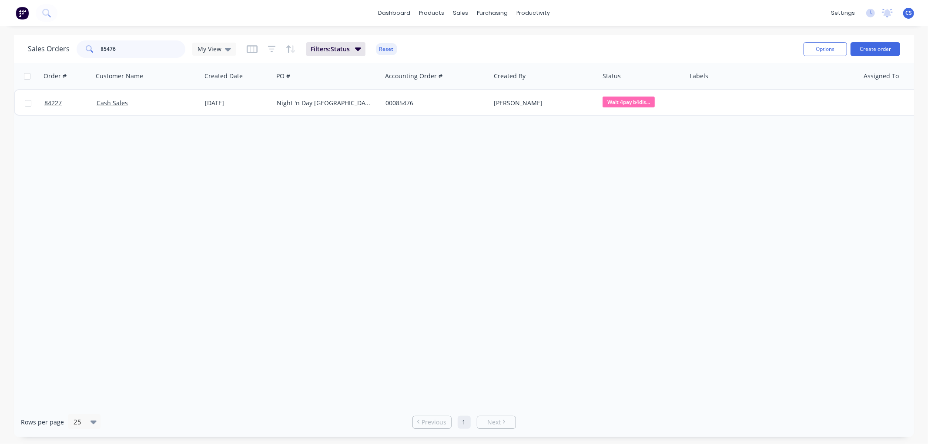
type input "85476"
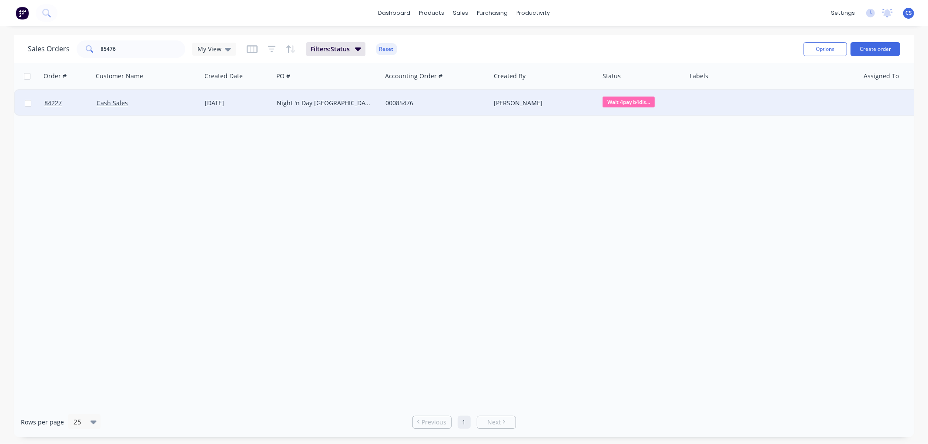
click at [569, 100] on div "[PERSON_NAME]" at bounding box center [542, 103] width 97 height 9
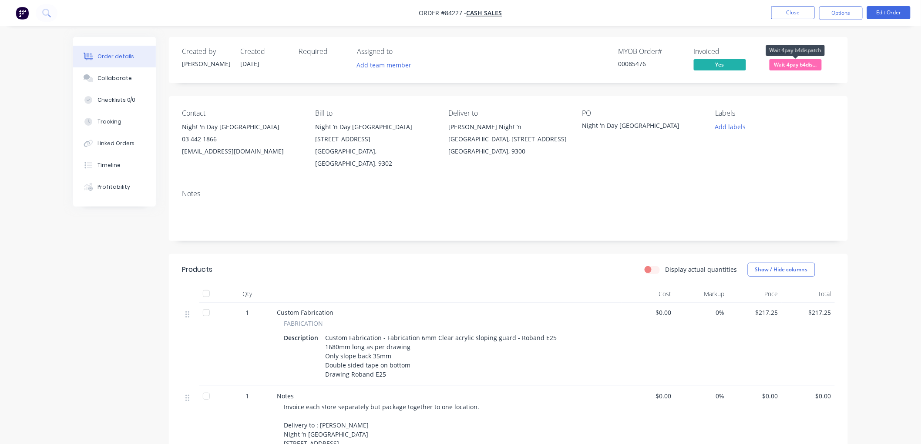
drag, startPoint x: 787, startPoint y: 67, endPoint x: 796, endPoint y: 76, distance: 12.0
click at [788, 67] on span "Wait 4pay b4dis..." at bounding box center [796, 64] width 52 height 11
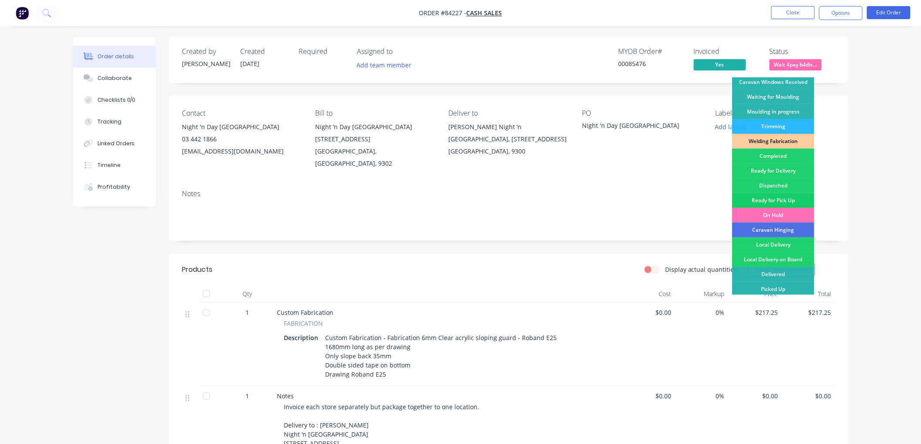
scroll to position [152, 0]
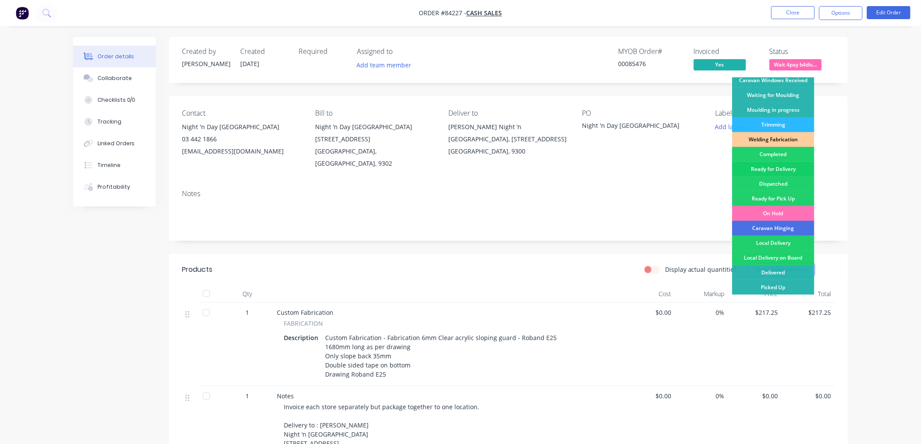
click at [781, 171] on div "Ready for Delivery" at bounding box center [773, 169] width 82 height 15
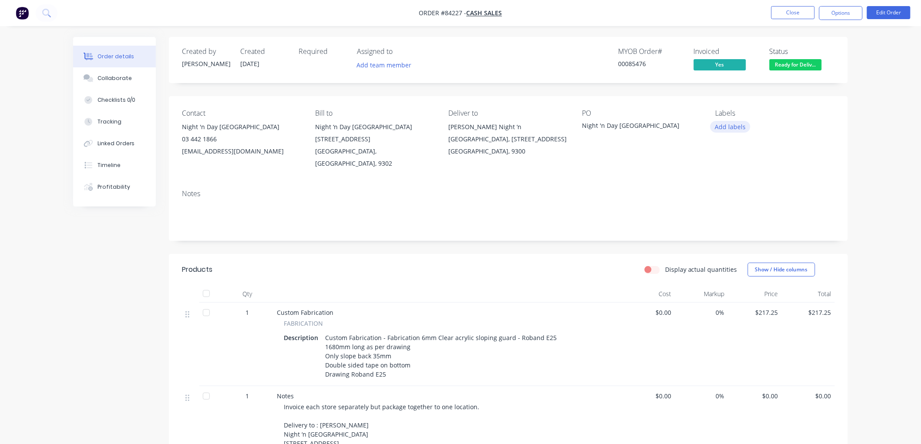
click at [736, 124] on button "Add labels" at bounding box center [730, 127] width 40 height 12
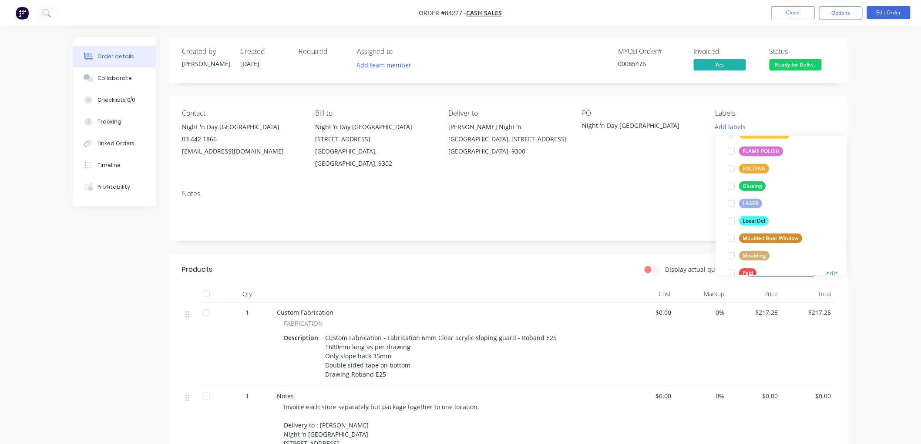
scroll to position [242, 0]
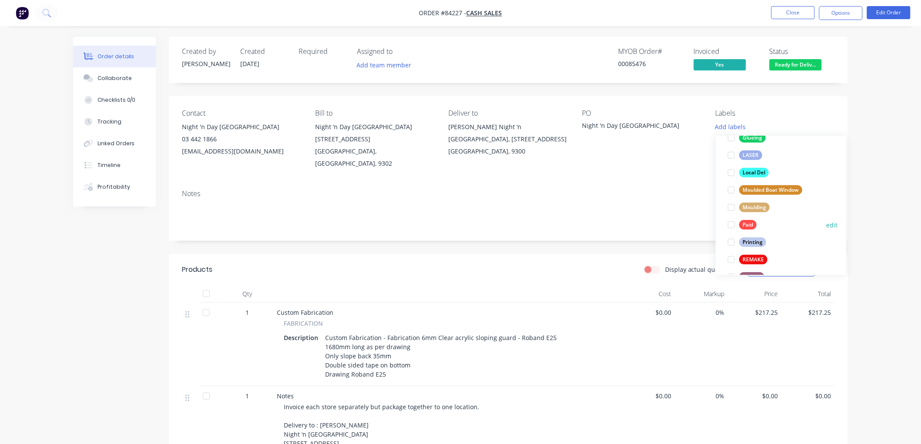
click at [734, 225] on div at bounding box center [731, 224] width 17 height 17
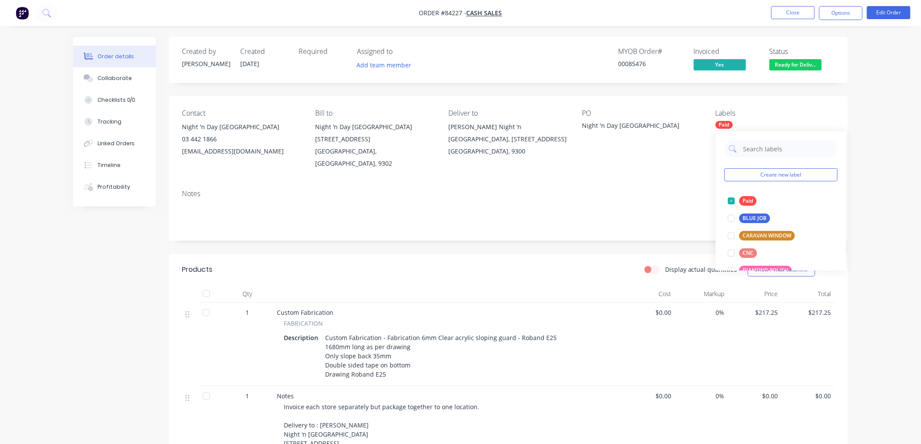
click at [856, 92] on div "Order details Collaborate Checklists 0/0 Tracking Linked Orders Timeline Profit…" at bounding box center [460, 365] width 792 height 657
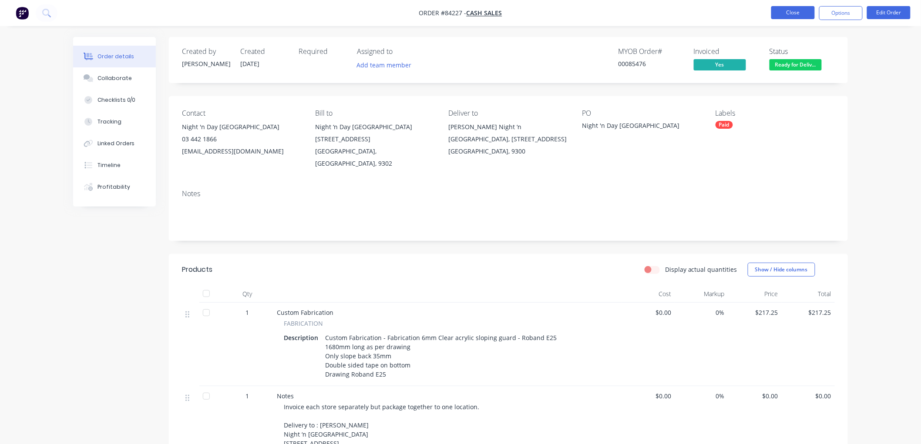
click at [796, 15] on button "Close" at bounding box center [793, 12] width 44 height 13
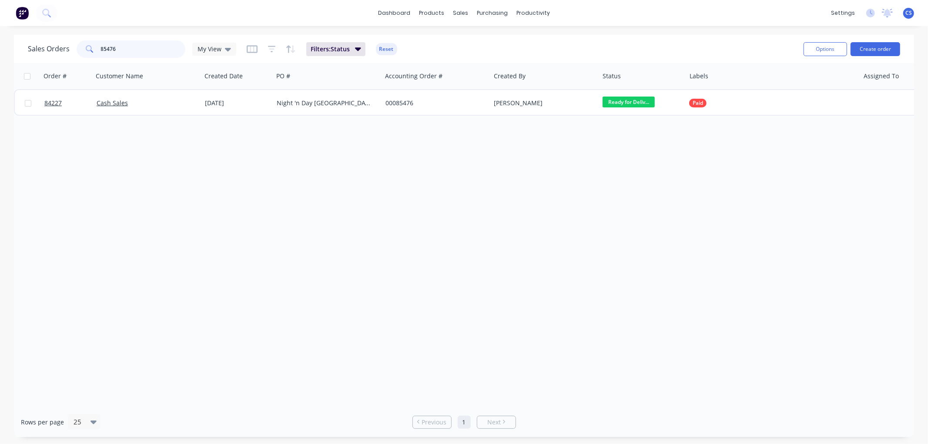
click at [133, 52] on input "85476" at bounding box center [143, 48] width 85 height 17
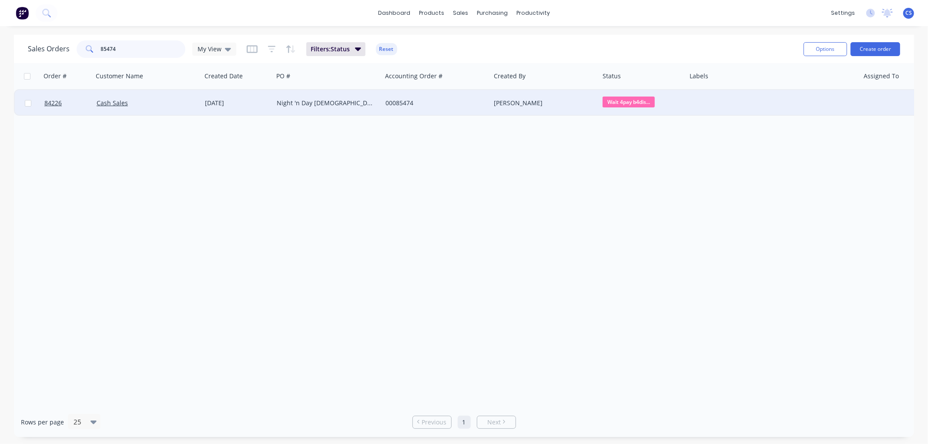
type input "85474"
click at [642, 102] on span "Wait 4pay b4dis..." at bounding box center [629, 102] width 52 height 11
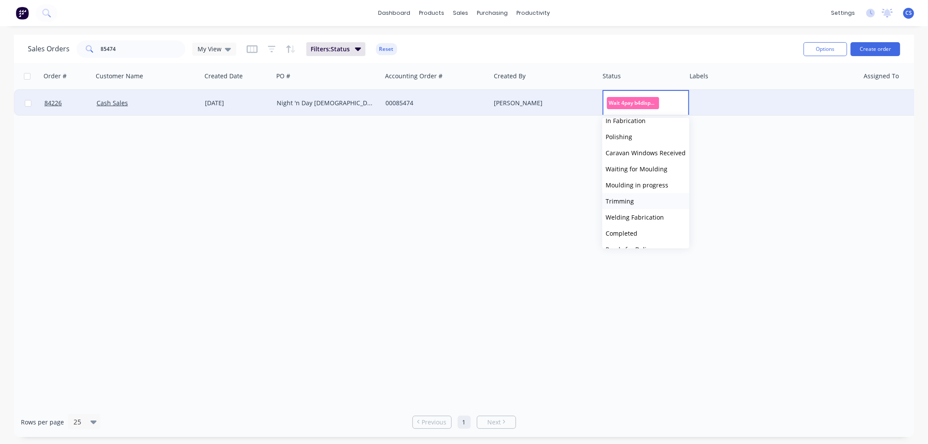
scroll to position [145, 0]
click at [648, 239] on span "Ready for Delivery" at bounding box center [632, 242] width 53 height 8
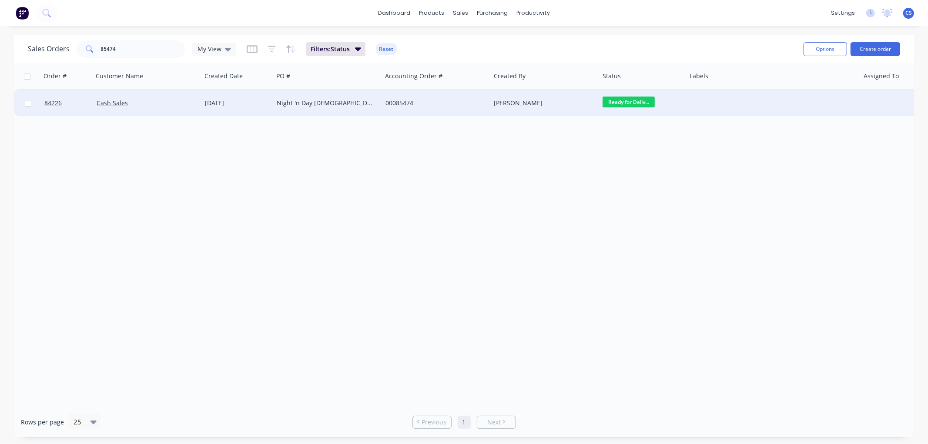
click at [710, 102] on div at bounding box center [773, 103] width 174 height 26
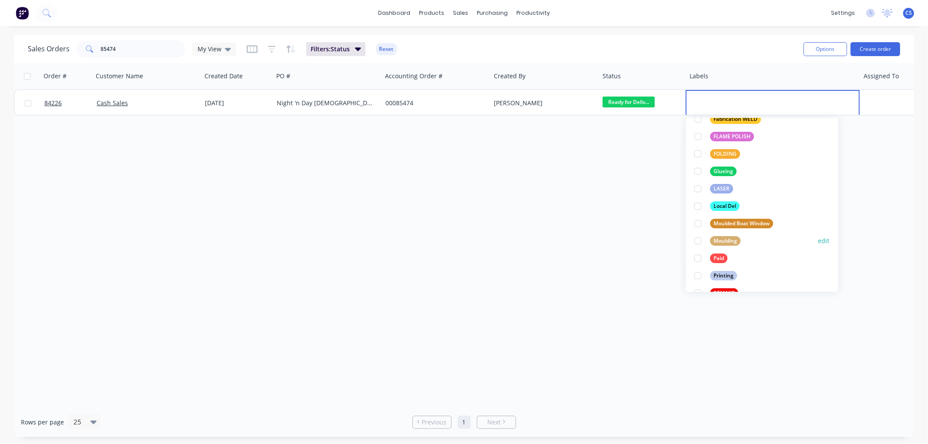
scroll to position [193, 0]
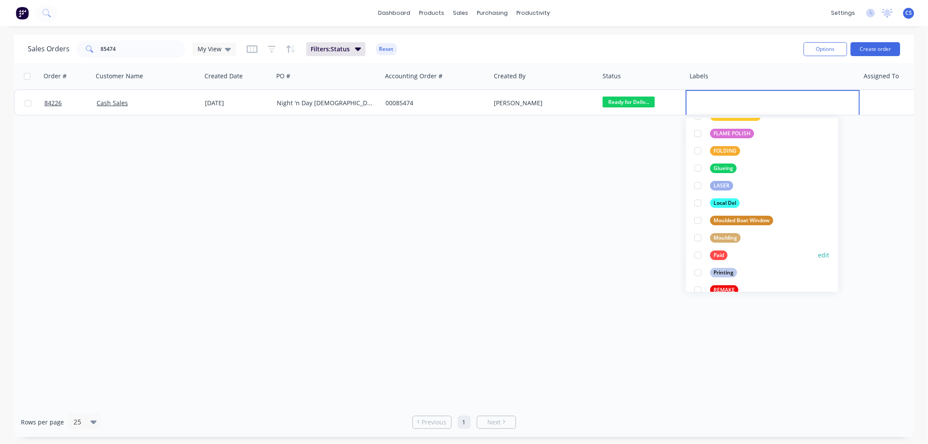
click at [698, 255] on div at bounding box center [698, 255] width 17 height 17
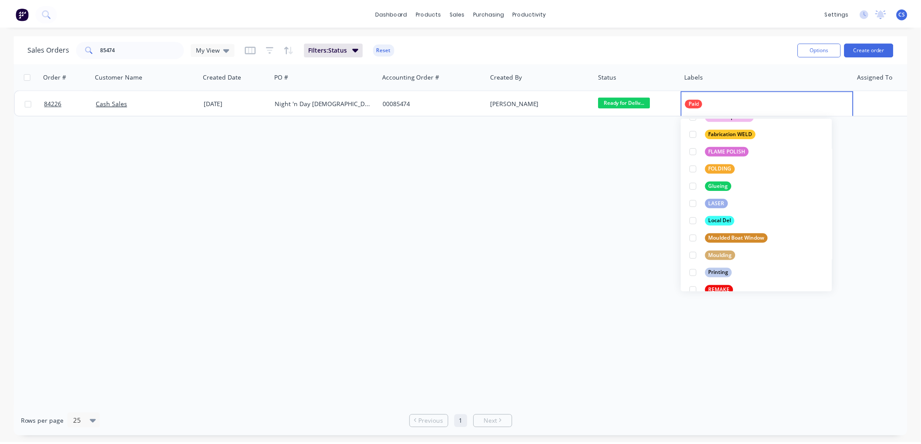
scroll to position [0, 0]
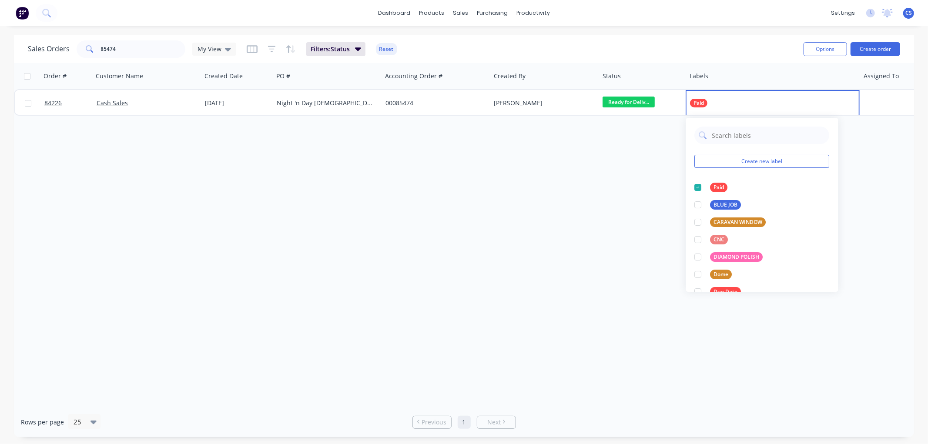
click at [536, 146] on div "Order # Customer Name Created Date PO # Accounting Order # Created By Status La…" at bounding box center [464, 235] width 901 height 344
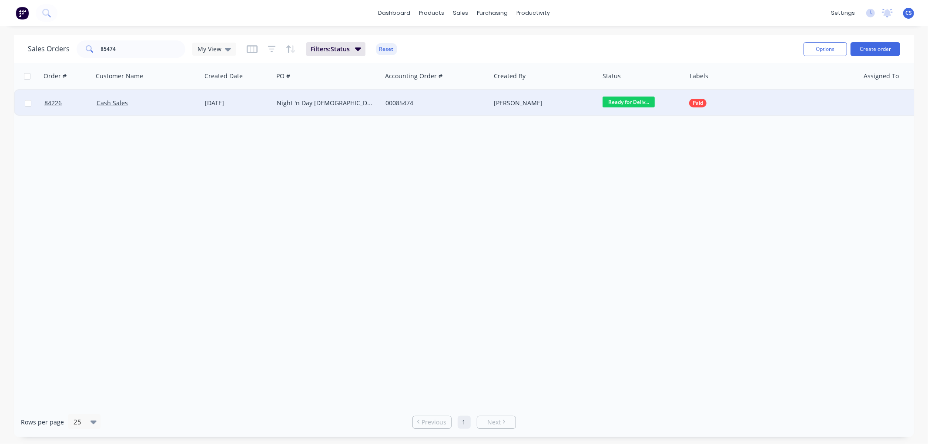
click at [285, 105] on div "Night 'n Day [DEMOGRAPHIC_DATA]" at bounding box center [325, 103] width 97 height 9
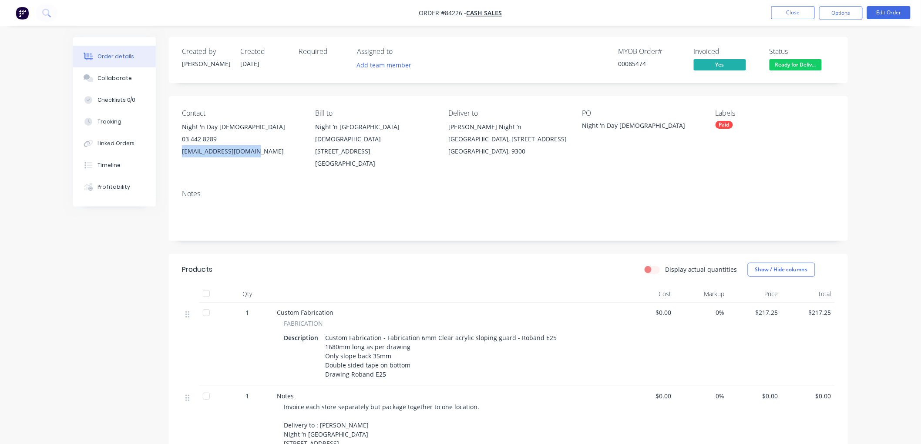
drag, startPoint x: 253, startPoint y: 153, endPoint x: 169, endPoint y: 155, distance: 84.5
click at [169, 155] on div "Contact Night 'n Day [DEMOGRAPHIC_DATA] 03 442 8289 [EMAIL_ADDRESS][DOMAIN_NAME…" at bounding box center [508, 139] width 679 height 87
copy div "[EMAIL_ADDRESS][DOMAIN_NAME]"
click at [795, 13] on button "Close" at bounding box center [793, 12] width 44 height 13
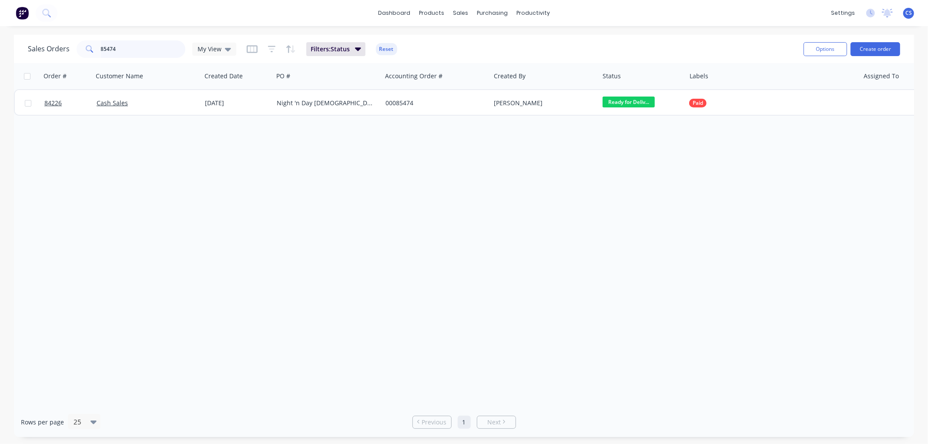
click at [137, 52] on input "85474" at bounding box center [143, 48] width 85 height 17
type input "85415"
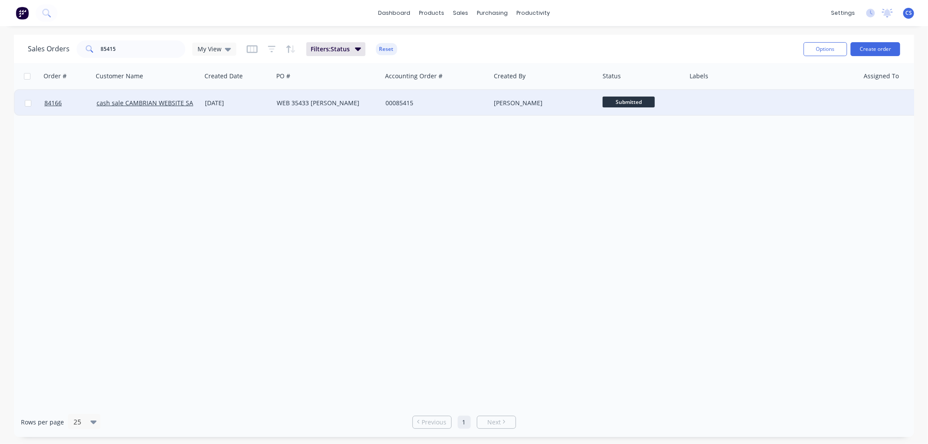
click at [258, 104] on div "[DATE]" at bounding box center [237, 103] width 65 height 9
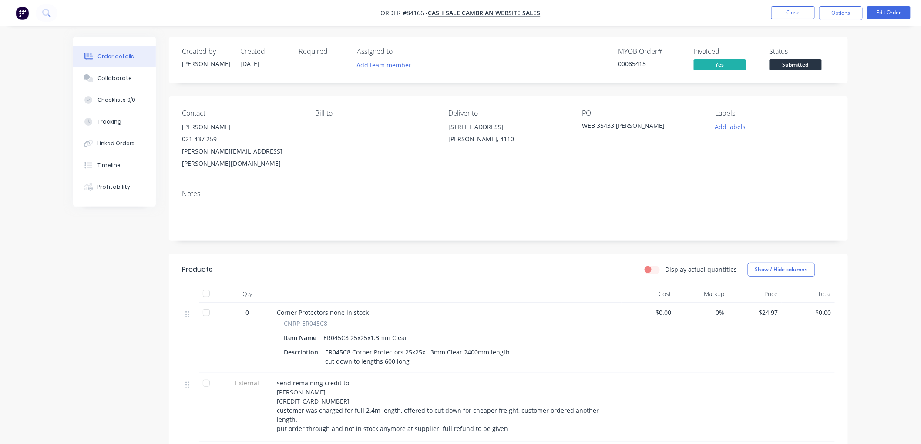
click at [804, 66] on span "Submitted" at bounding box center [796, 64] width 52 height 11
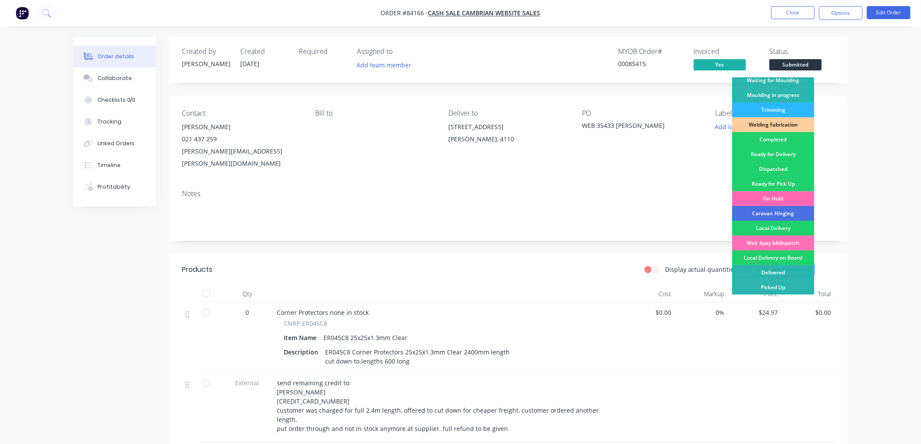
scroll to position [48, 0]
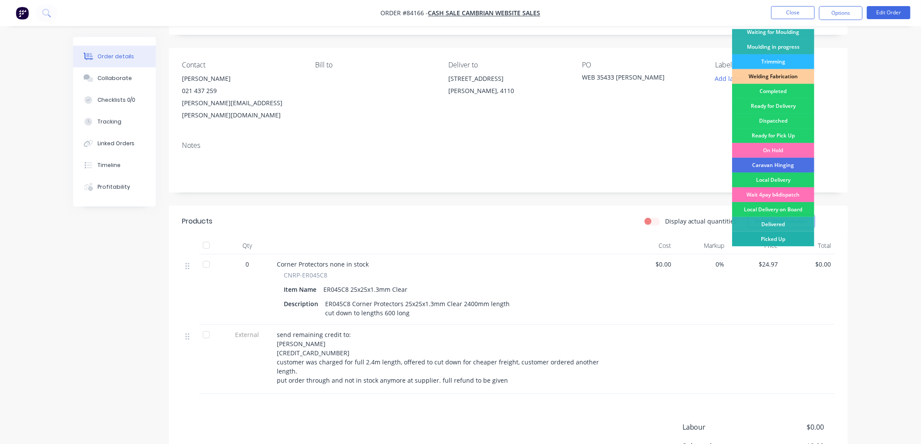
click at [775, 238] on div "Picked Up" at bounding box center [773, 239] width 82 height 15
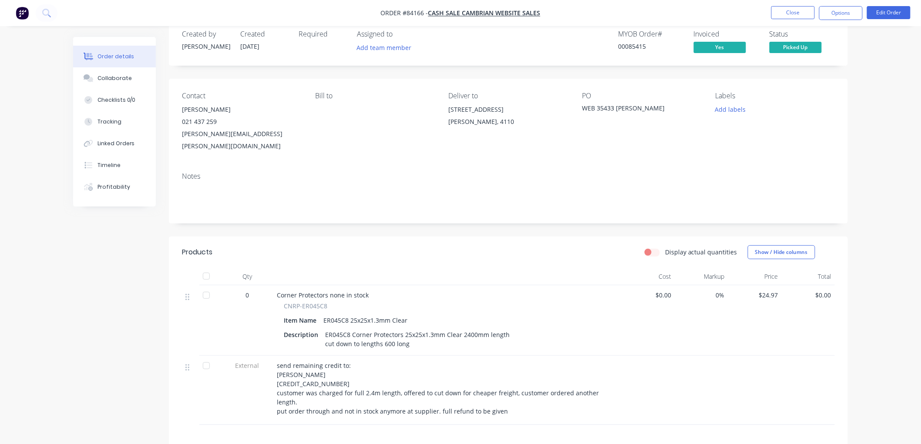
scroll to position [0, 0]
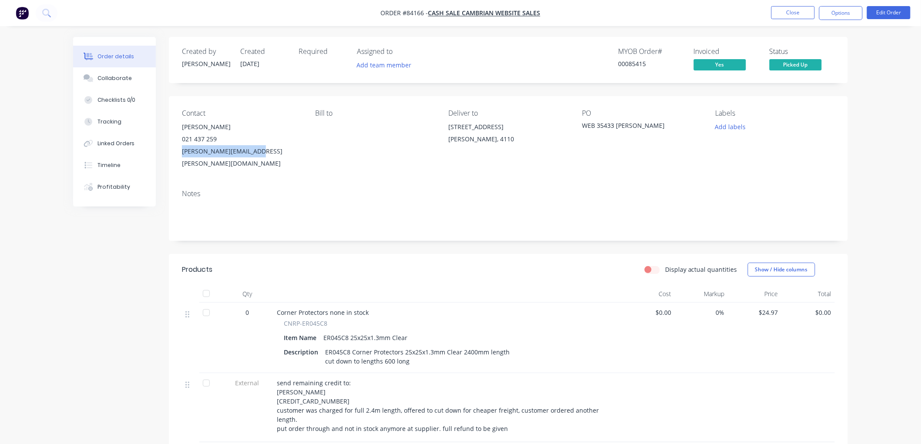
drag, startPoint x: 255, startPoint y: 153, endPoint x: 183, endPoint y: 154, distance: 72.3
click at [183, 154] on div "[PERSON_NAME][EMAIL_ADDRESS][PERSON_NAME][DOMAIN_NAME]" at bounding box center [241, 157] width 119 height 24
copy div "[PERSON_NAME][EMAIL_ADDRESS][PERSON_NAME][DOMAIN_NAME]"
click at [784, 15] on button "Close" at bounding box center [793, 12] width 44 height 13
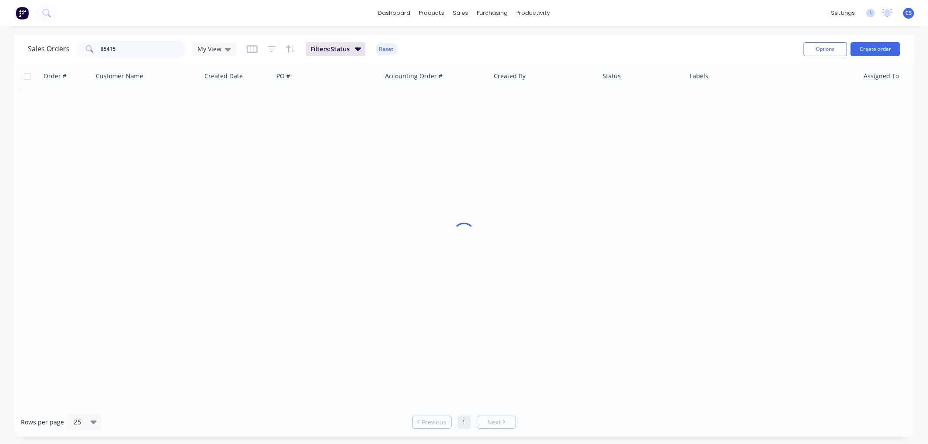
click at [150, 47] on input "85415" at bounding box center [143, 48] width 85 height 17
click at [151, 46] on input "85415" at bounding box center [143, 48] width 85 height 17
click at [145, 51] on input "85415" at bounding box center [143, 48] width 85 height 17
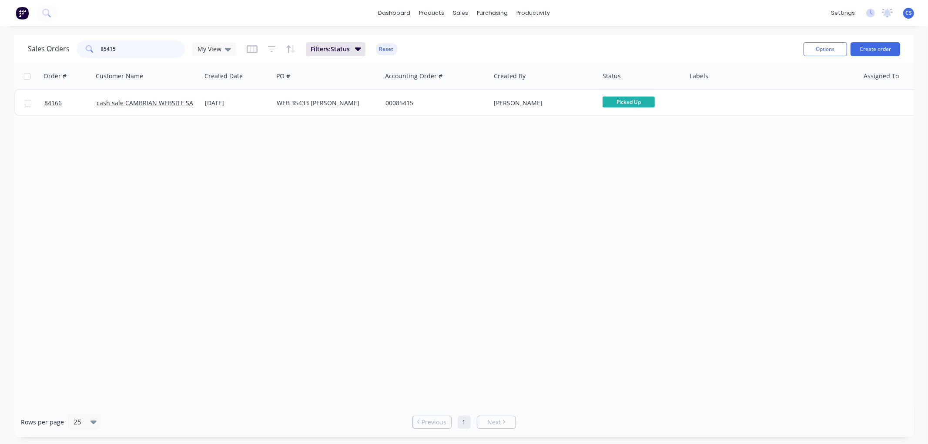
click at [145, 51] on input "85415" at bounding box center [143, 48] width 85 height 17
click at [137, 49] on input "84994" at bounding box center [143, 48] width 85 height 17
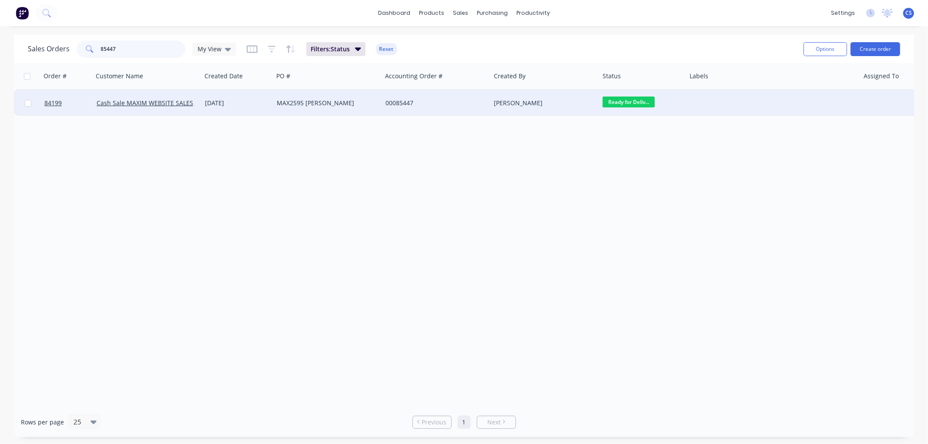
type input "85447"
click at [264, 104] on div "[DATE]" at bounding box center [237, 103] width 65 height 9
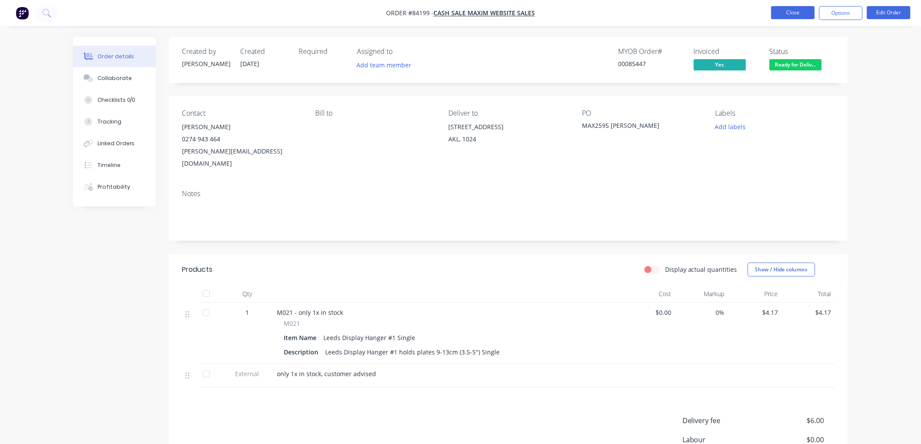
click at [800, 13] on button "Close" at bounding box center [793, 12] width 44 height 13
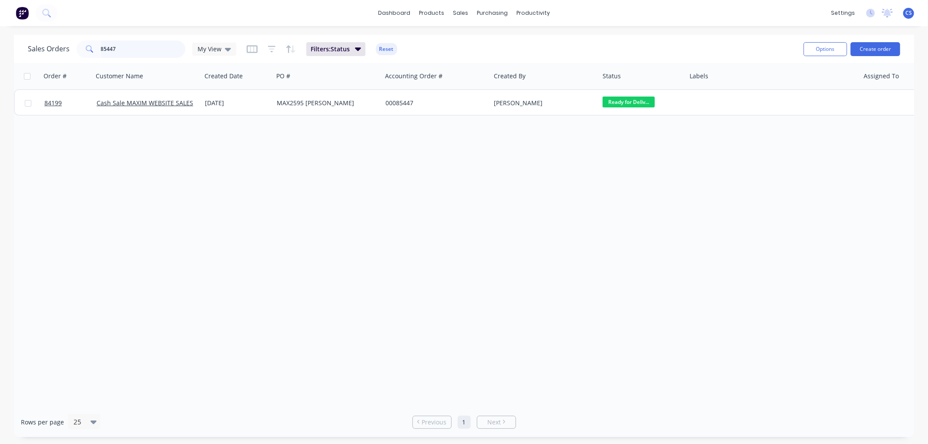
click at [132, 48] on input "85447" at bounding box center [143, 48] width 85 height 17
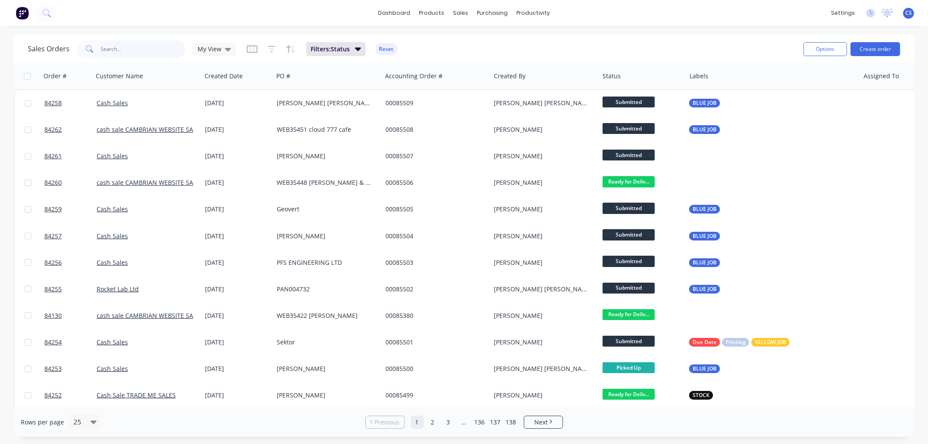
click at [116, 50] on input "text" at bounding box center [143, 48] width 85 height 17
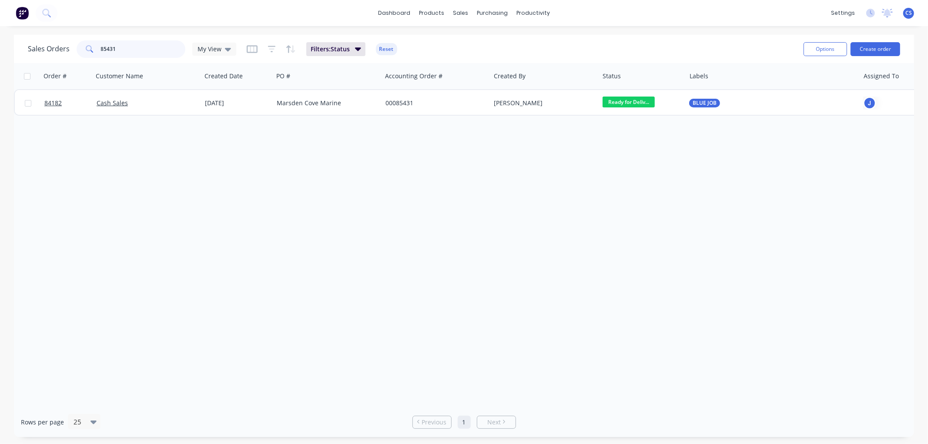
type input "85431"
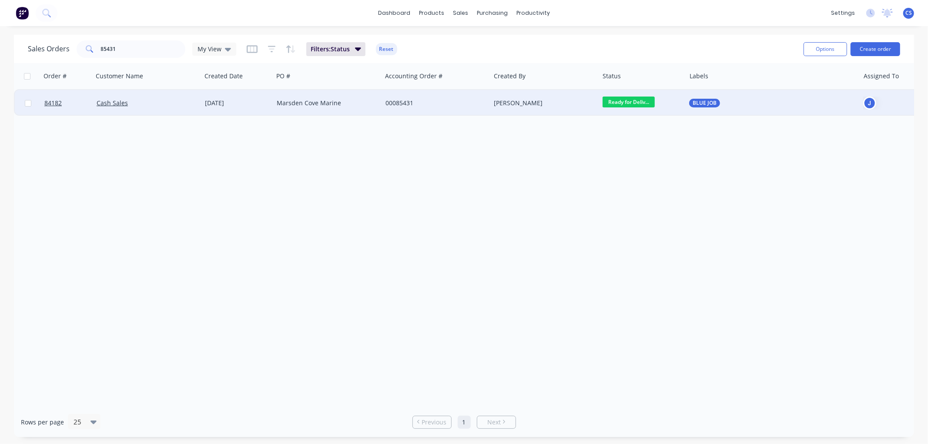
click at [333, 98] on div "Marsden Cove Marine" at bounding box center [327, 103] width 109 height 26
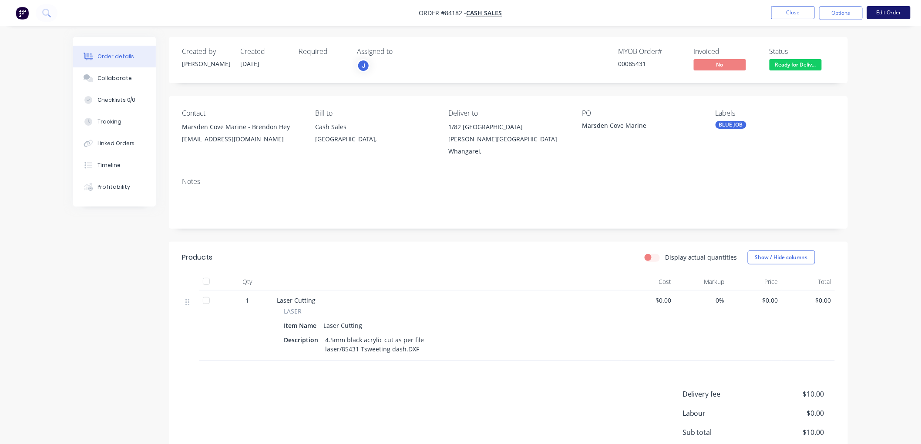
click at [884, 17] on button "Edit Order" at bounding box center [889, 12] width 44 height 13
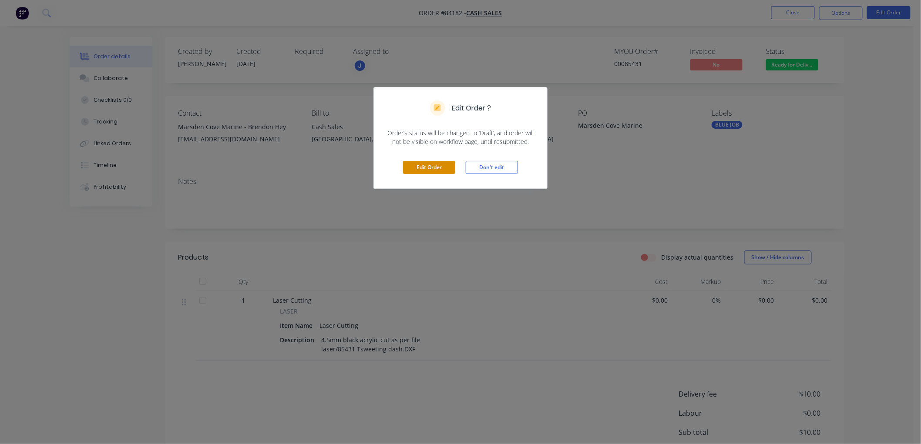
click at [420, 170] on button "Edit Order" at bounding box center [429, 167] width 52 height 13
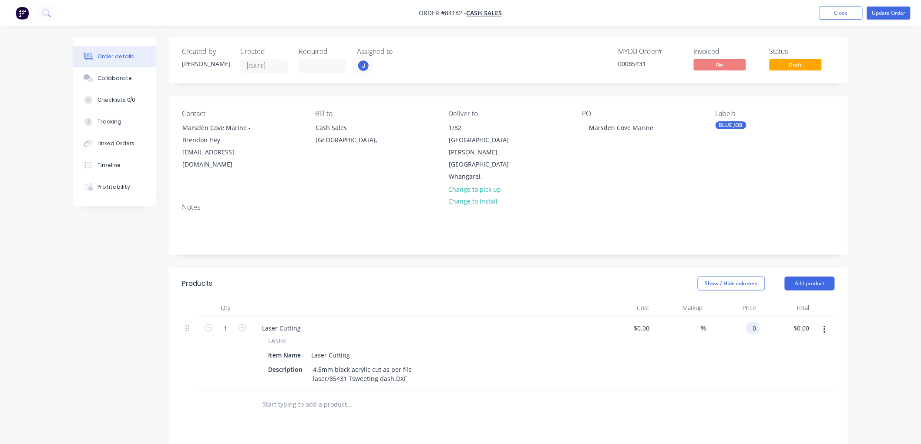
click at [747, 322] on div "0 0" at bounding box center [752, 328] width 13 height 13
type input "$40.85"
click at [891, 12] on button "Update Order" at bounding box center [889, 13] width 44 height 13
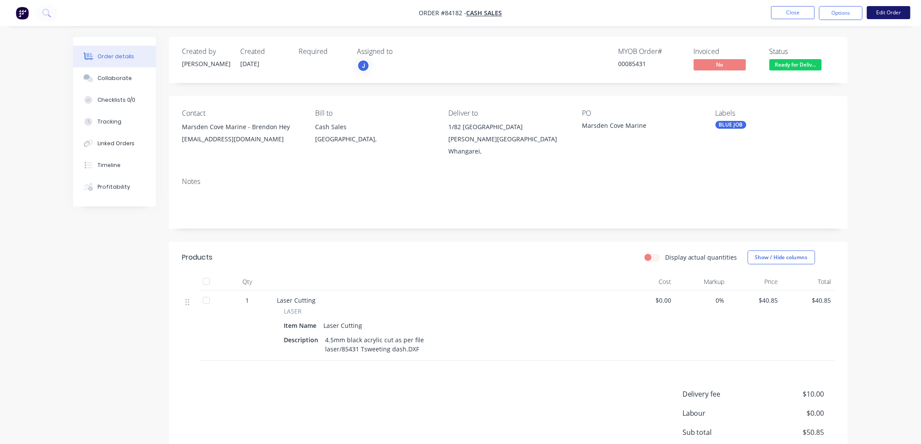
click at [886, 15] on button "Edit Order" at bounding box center [889, 12] width 44 height 13
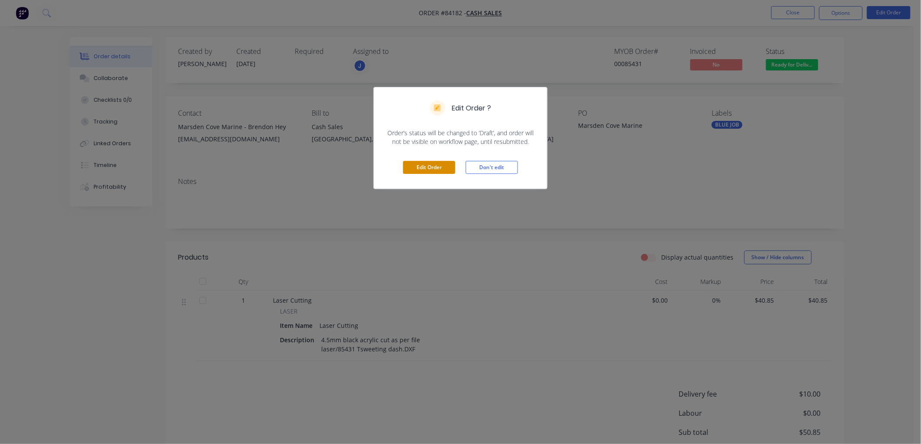
click at [443, 165] on button "Edit Order" at bounding box center [429, 167] width 52 height 13
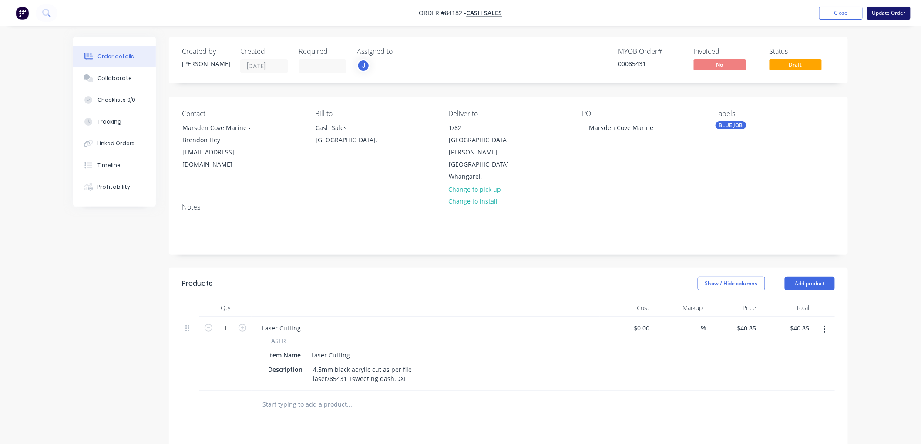
click at [884, 13] on button "Update Order" at bounding box center [889, 13] width 44 height 13
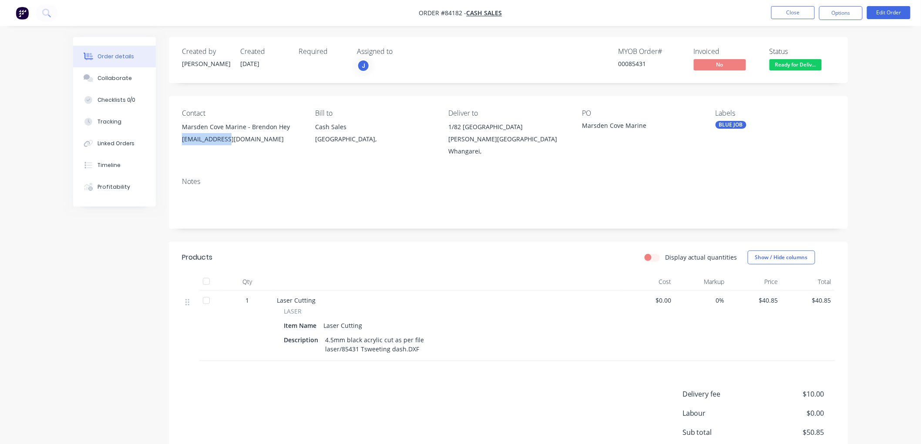
drag, startPoint x: 247, startPoint y: 138, endPoint x: 183, endPoint y: 138, distance: 64.0
click at [183, 138] on div "[EMAIL_ADDRESS][DOMAIN_NAME]" at bounding box center [241, 139] width 119 height 12
copy div "[EMAIL_ADDRESS][DOMAIN_NAME]"
click at [842, 12] on button "Options" at bounding box center [841, 13] width 44 height 14
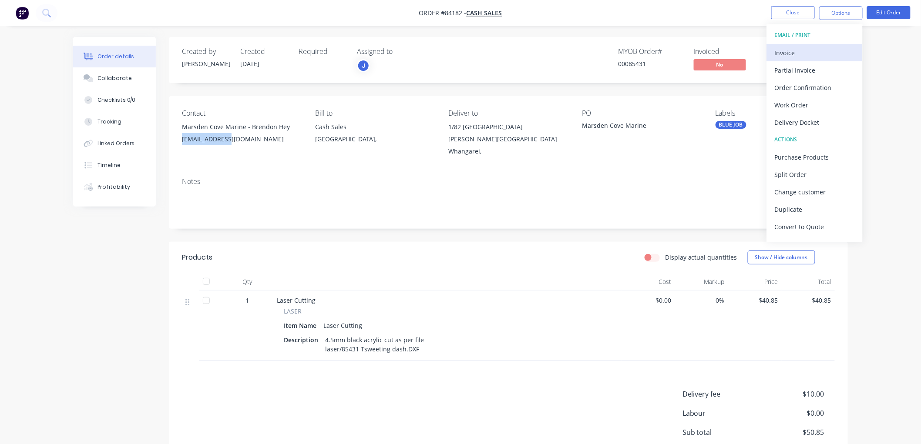
click at [818, 47] on div "Invoice" at bounding box center [815, 53] width 80 height 13
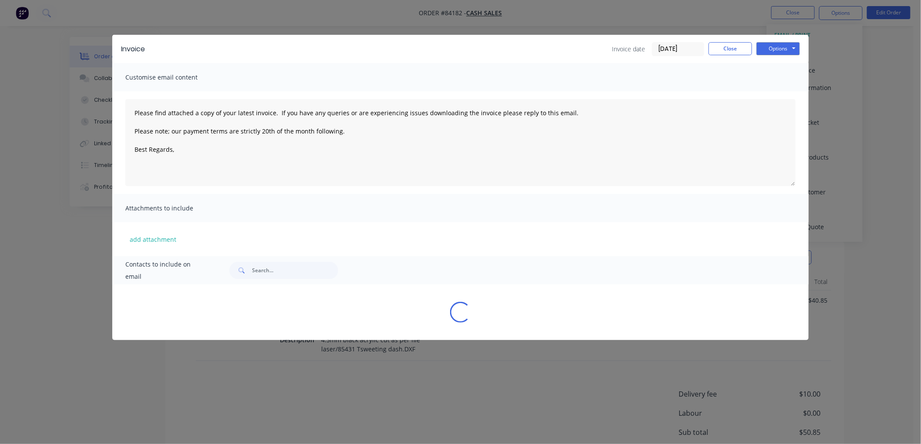
type textarea "Please find attached a copy of your latest invoice. If you have any queries or …"
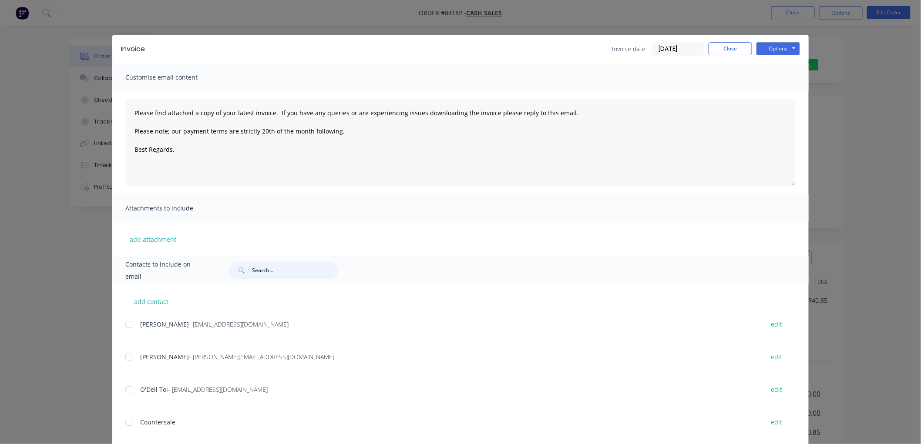
click at [255, 271] on input "text" at bounding box center [295, 270] width 86 height 17
paste input "[EMAIL_ADDRESS][DOMAIN_NAME]"
type input "[EMAIL_ADDRESS][DOMAIN_NAME]"
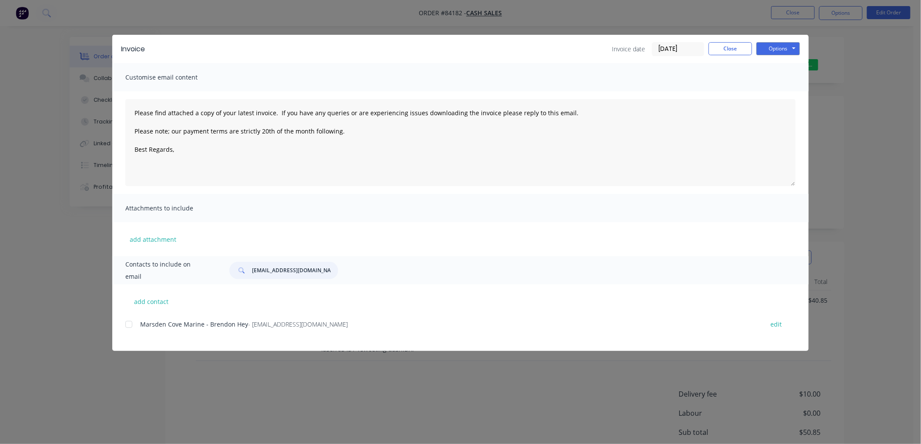
click at [130, 324] on div at bounding box center [128, 324] width 17 height 17
type textarea "Please find attached a copy of your latest invoice. If you have any queries or …"
type input "[EMAIL_ADDRESS][DOMAIN_NAME]"
drag, startPoint x: 328, startPoint y: 127, endPoint x: 333, endPoint y: 129, distance: 5.5
click at [328, 127] on textarea "Please find attached a copy of your latest invoice. If you have any queries or …" at bounding box center [460, 142] width 670 height 87
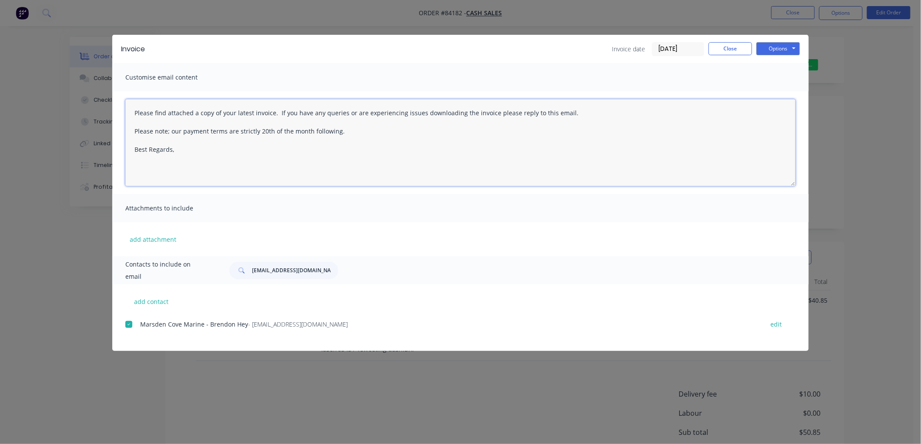
drag, startPoint x: 349, startPoint y: 129, endPoint x: 128, endPoint y: 110, distance: 221.9
click at [128, 110] on textarea "Please find attached a copy of your latest invoice. If you have any queries or …" at bounding box center [460, 142] width 670 height 87
paste textarea "Thank you for your order. Your order is ready, and will be dispatched upon rece…"
click at [198, 149] on textarea "Thank you for your order. Your order is ready, and will be dispatched upon rece…" at bounding box center [460, 142] width 670 height 87
click at [780, 48] on button "Options" at bounding box center [779, 48] width 44 height 13
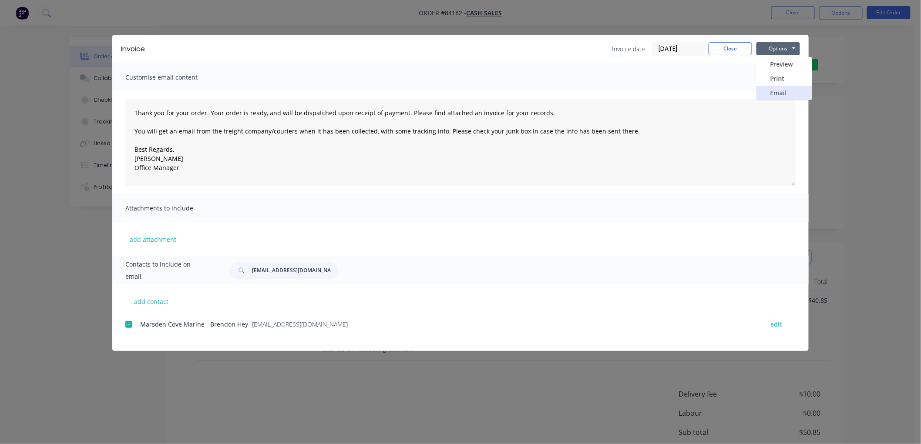
click at [779, 87] on button "Email" at bounding box center [785, 93] width 56 height 14
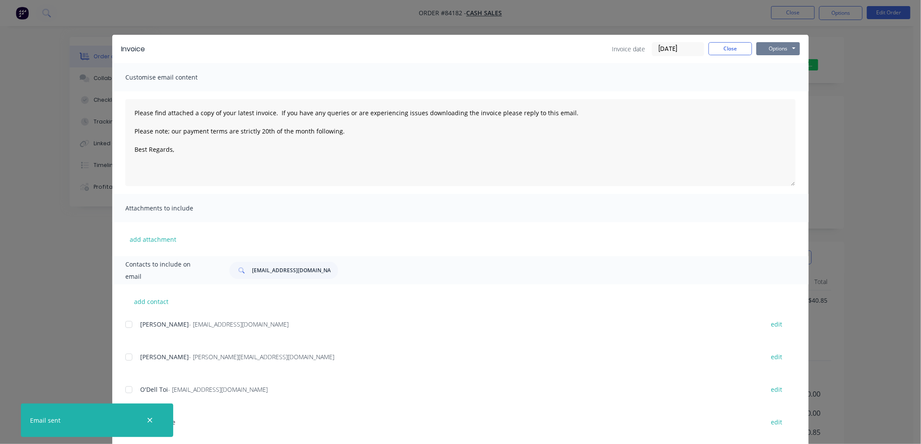
drag, startPoint x: 780, startPoint y: 49, endPoint x: 781, endPoint y: 56, distance: 7.1
click at [780, 48] on button "Options" at bounding box center [779, 48] width 44 height 13
click at [777, 79] on button "Print" at bounding box center [785, 78] width 56 height 14
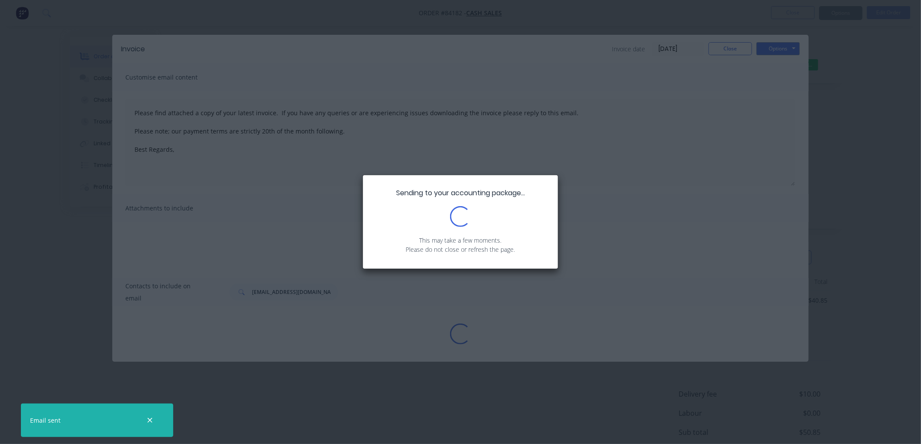
type textarea "Please find attached a copy of your latest invoice. If you have any queries or …"
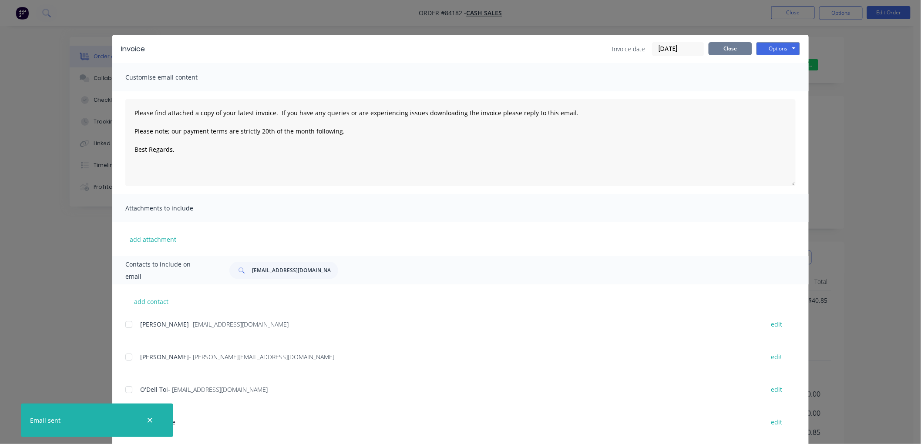
click at [726, 51] on button "Close" at bounding box center [731, 48] width 44 height 13
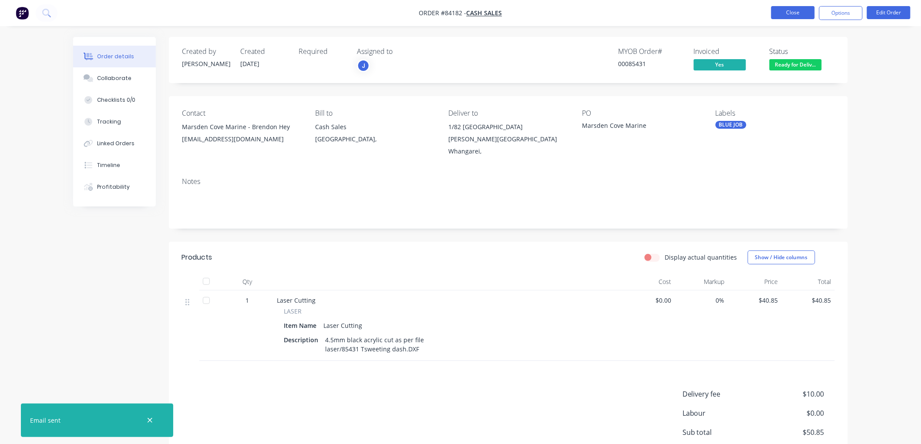
click at [794, 7] on button "Close" at bounding box center [793, 12] width 44 height 13
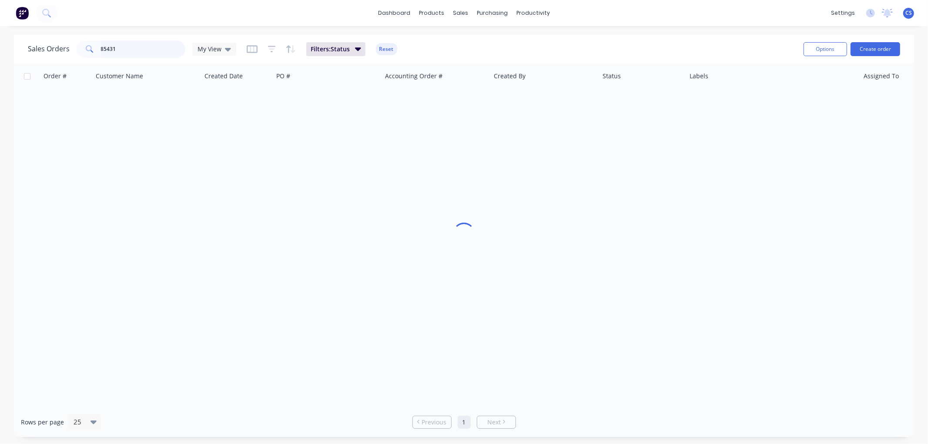
click at [118, 50] on input "85431" at bounding box center [143, 48] width 85 height 17
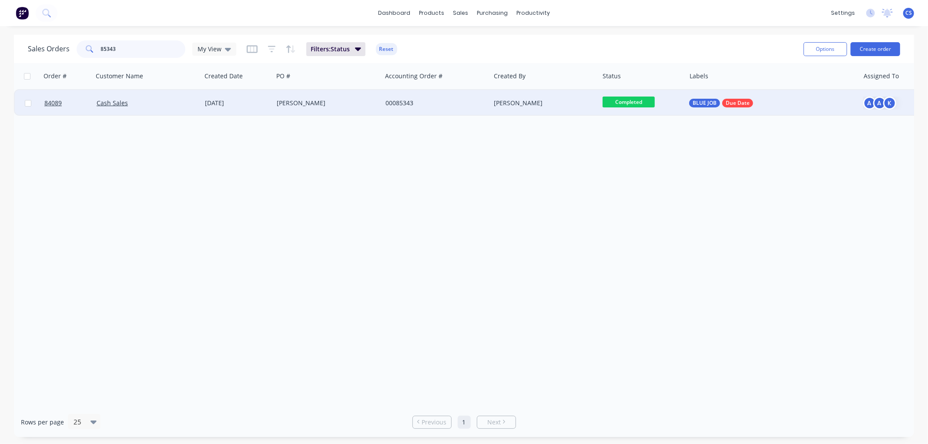
type input "85343"
click at [292, 108] on div "[PERSON_NAME]" at bounding box center [327, 103] width 109 height 26
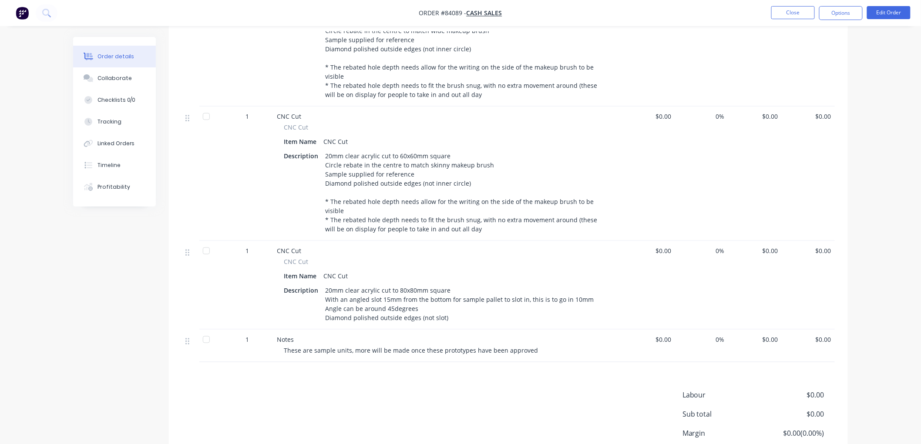
scroll to position [338, 0]
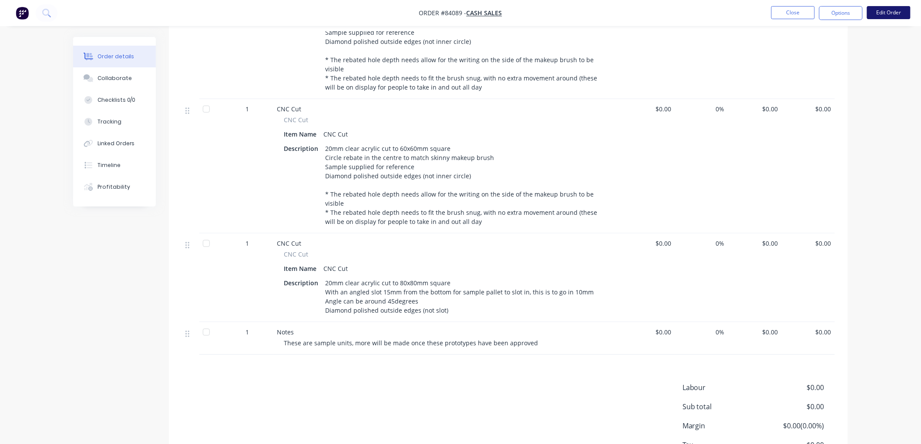
click at [884, 10] on button "Edit Order" at bounding box center [889, 12] width 44 height 13
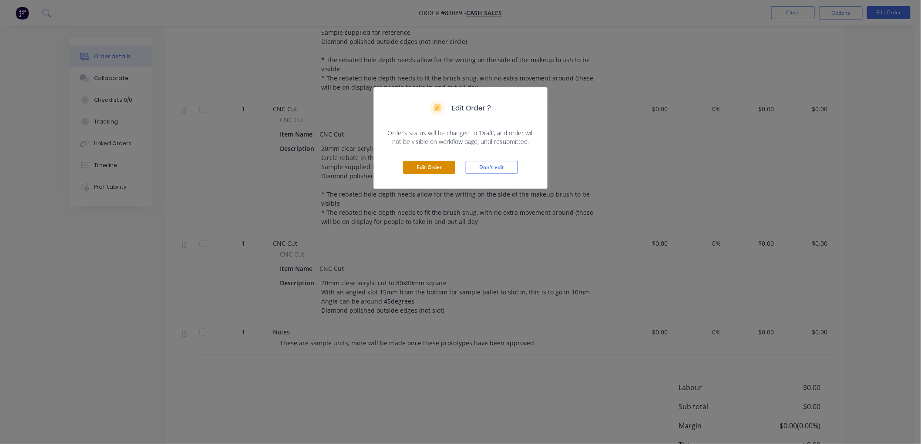
click at [439, 168] on button "Edit Order" at bounding box center [429, 167] width 52 height 13
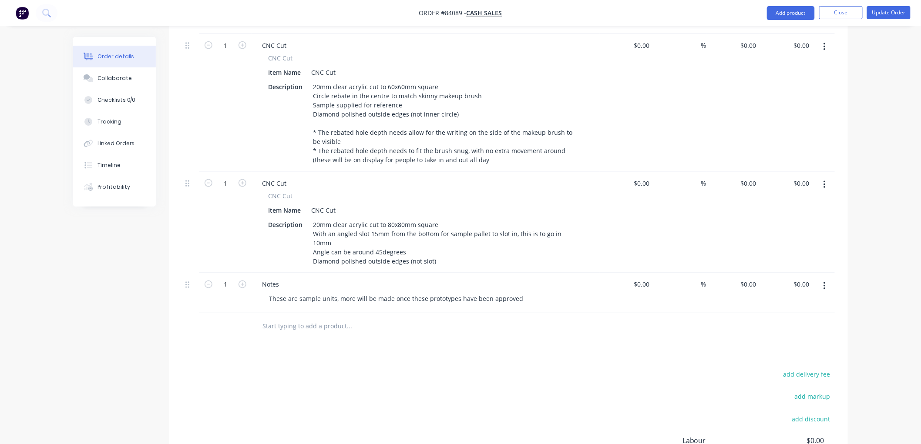
scroll to position [435, 0]
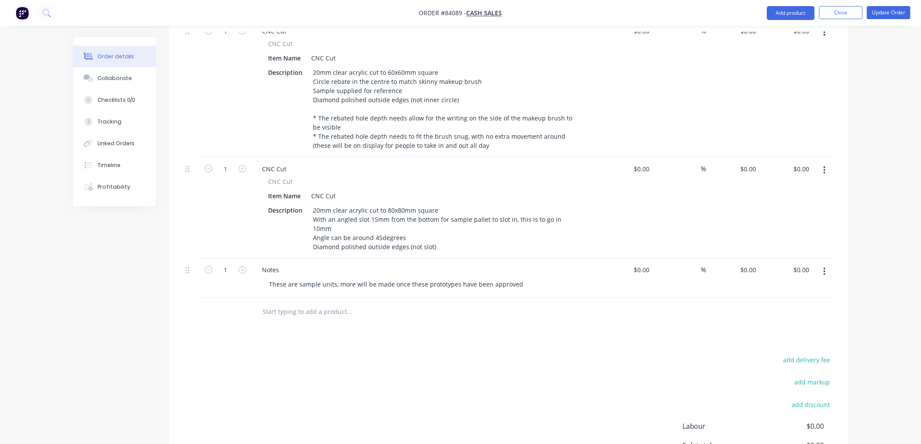
click at [826, 163] on button "button" at bounding box center [824, 171] width 20 height 16
click at [784, 239] on div "Delete" at bounding box center [793, 245] width 67 height 13
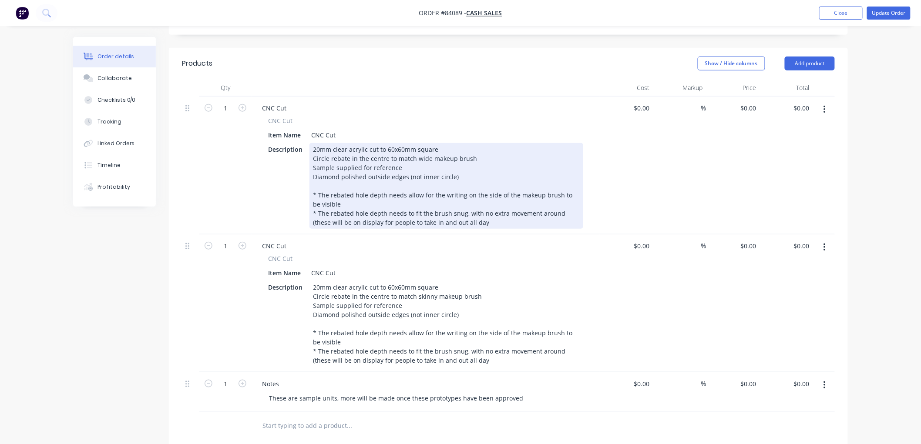
scroll to position [172, 0]
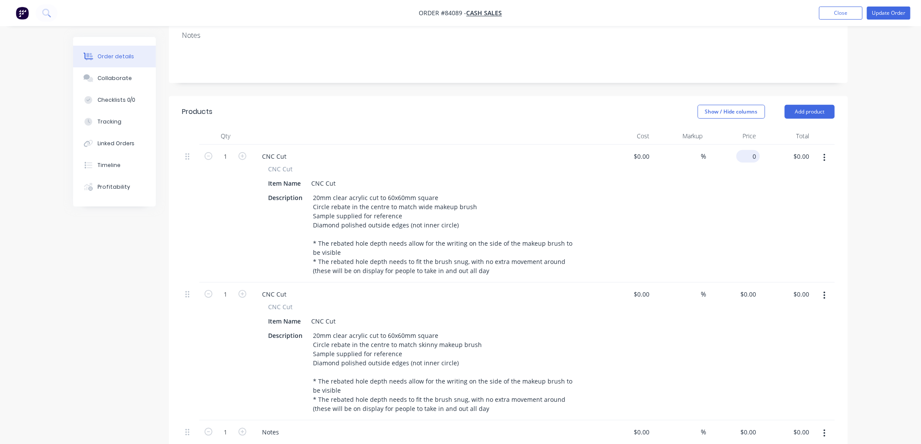
click at [746, 150] on div "0 $0.00" at bounding box center [748, 156] width 24 height 13
type input "$20.40"
click at [751, 288] on input "0" at bounding box center [750, 294] width 20 height 13
type input "$20.40"
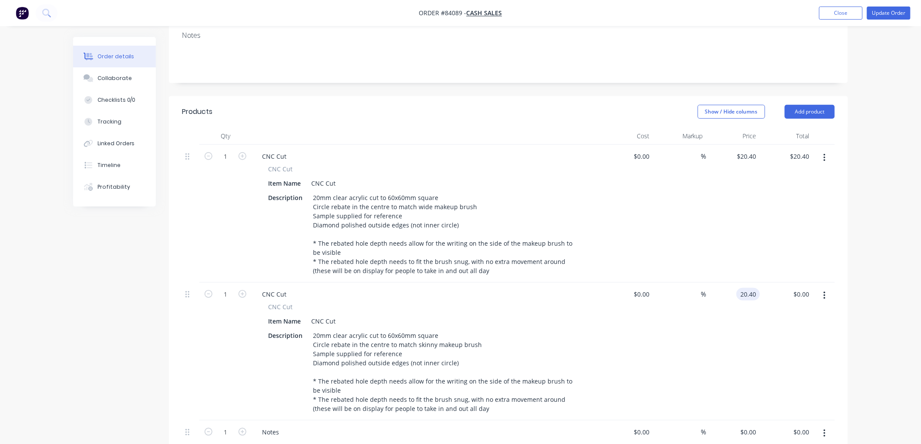
type input "$20.40"
click at [905, 177] on div "Order details Collaborate Checklists 0/0 Tracking Linked Orders Timeline Profit…" at bounding box center [460, 269] width 921 height 883
click at [894, 14] on button "Update Order" at bounding box center [889, 13] width 44 height 13
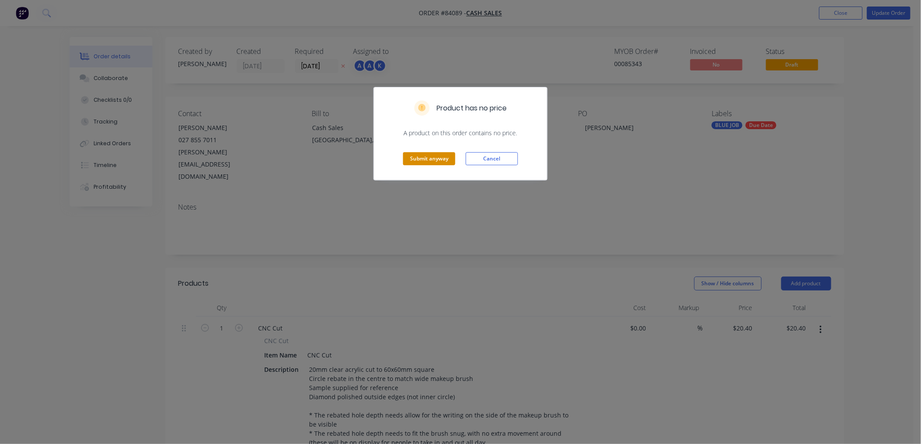
click at [428, 155] on button "Submit anyway" at bounding box center [429, 158] width 52 height 13
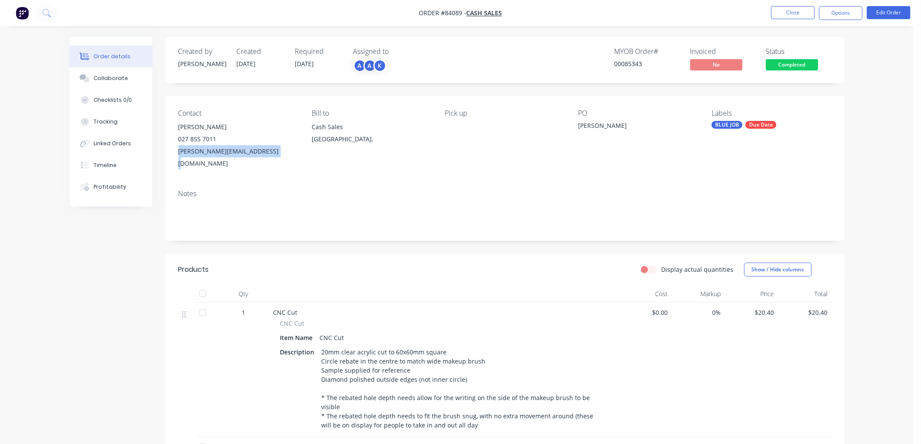
drag, startPoint x: 274, startPoint y: 152, endPoint x: 179, endPoint y: 152, distance: 95.3
click at [179, 152] on div "[PERSON_NAME][EMAIL_ADDRESS][DOMAIN_NAME]" at bounding box center [237, 157] width 119 height 24
copy div "[PERSON_NAME][EMAIL_ADDRESS][DOMAIN_NAME]"
click at [838, 15] on button "Options" at bounding box center [841, 13] width 44 height 14
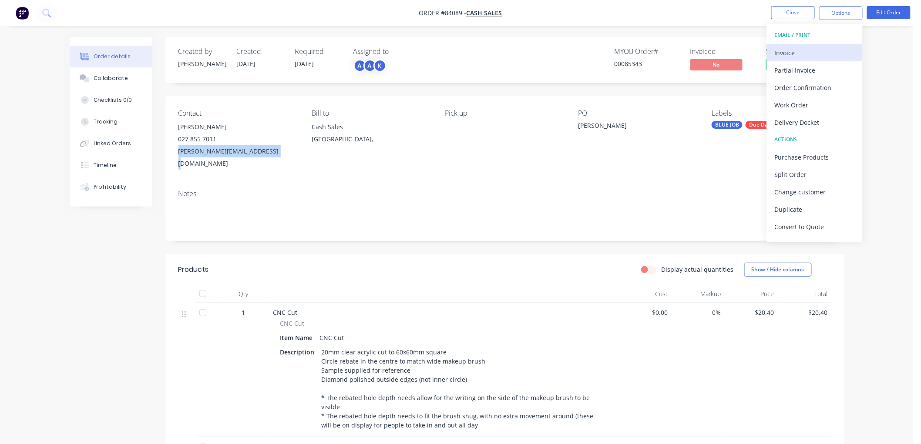
click at [813, 47] on div "Invoice" at bounding box center [815, 53] width 80 height 13
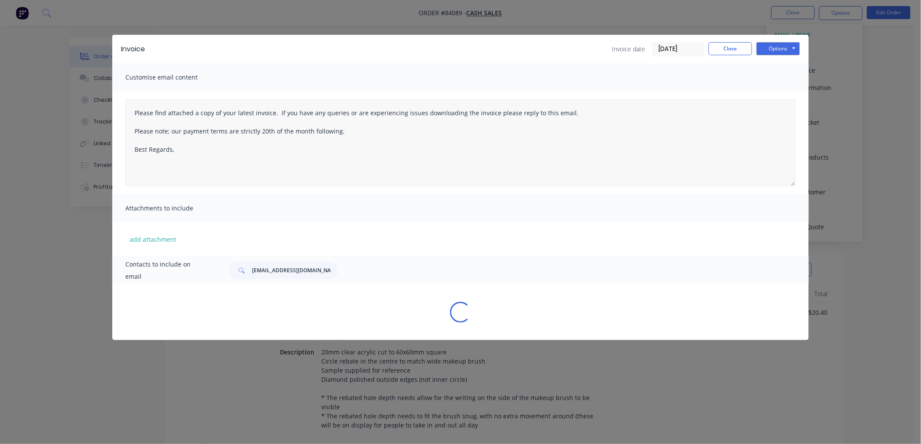
type textarea "Please find attached a copy of your latest invoice. If you have any queries or …"
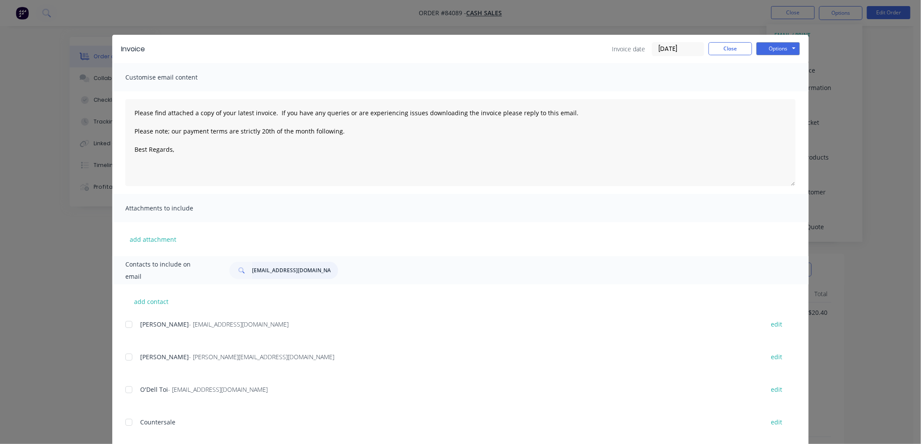
click at [266, 269] on input "[EMAIL_ADDRESS][DOMAIN_NAME]" at bounding box center [295, 270] width 86 height 17
paste input "[PERSON_NAME][EMAIL_ADDRESS][DOMAIN_NAME]"
type input "[PERSON_NAME][EMAIL_ADDRESS][DOMAIN_NAME]"
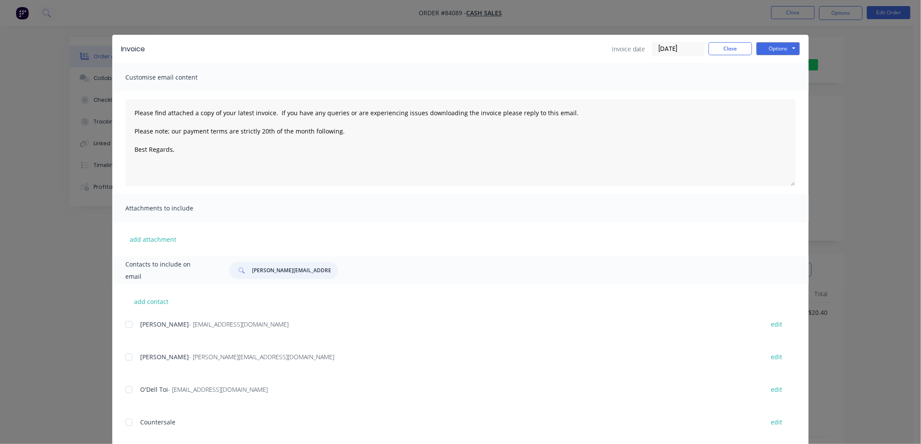
scroll to position [0, 5]
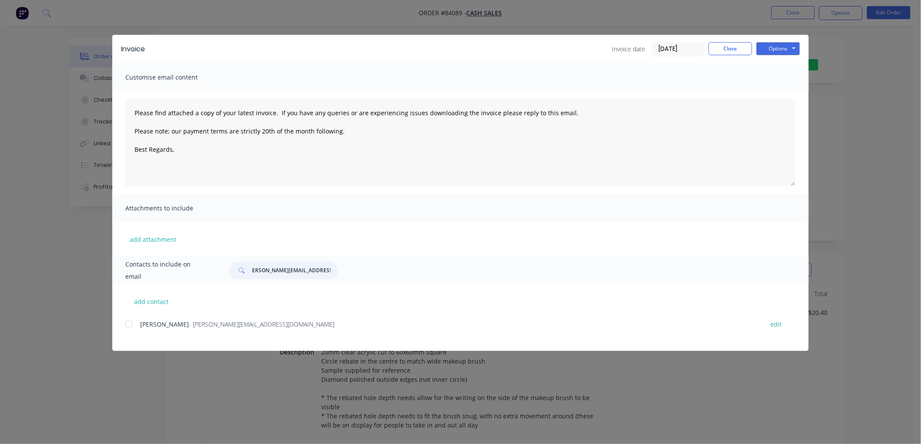
click at [131, 326] on div at bounding box center [128, 324] width 17 height 17
type textarea "Please find attached a copy of your latest invoice. If you have any queries or …"
type input "[PERSON_NAME][EMAIL_ADDRESS][DOMAIN_NAME]"
drag, startPoint x: 371, startPoint y: 131, endPoint x: 119, endPoint y: 111, distance: 252.8
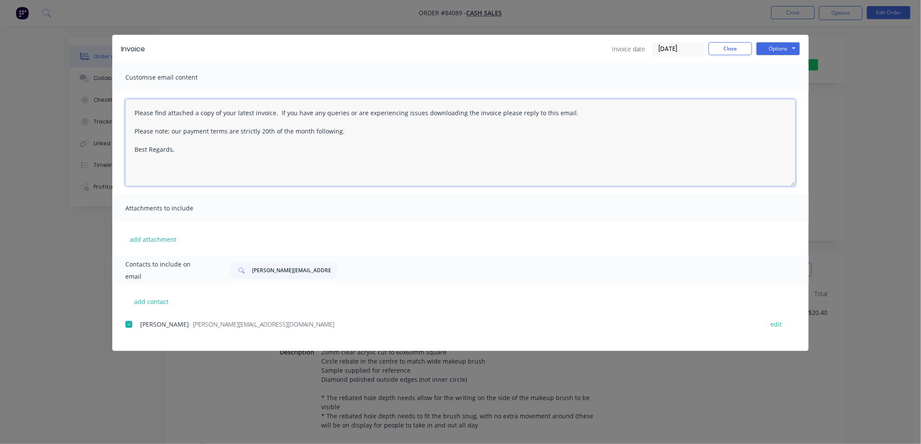
click at [115, 111] on div "Please find attached a copy of your latest invoice. If you have any queries or …" at bounding box center [460, 142] width 696 height 103
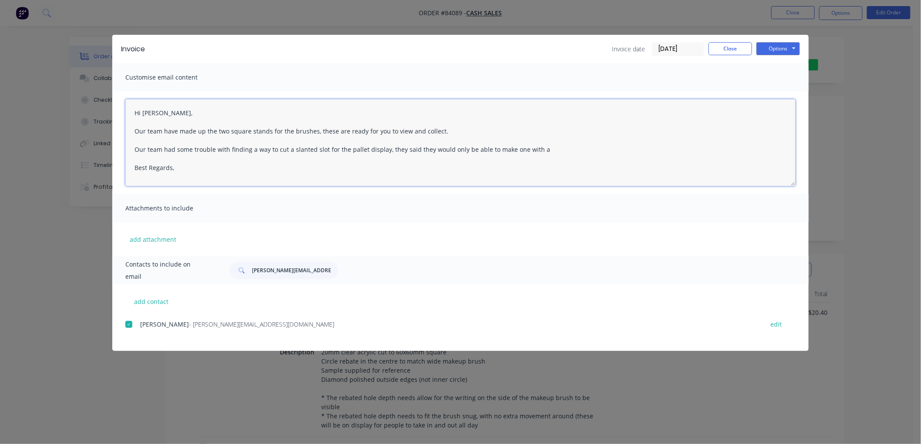
type textarea "Hi [PERSON_NAME], Our team have made up the two square stands for the brushes, …"
click at [741, 49] on button "Close" at bounding box center [731, 48] width 44 height 13
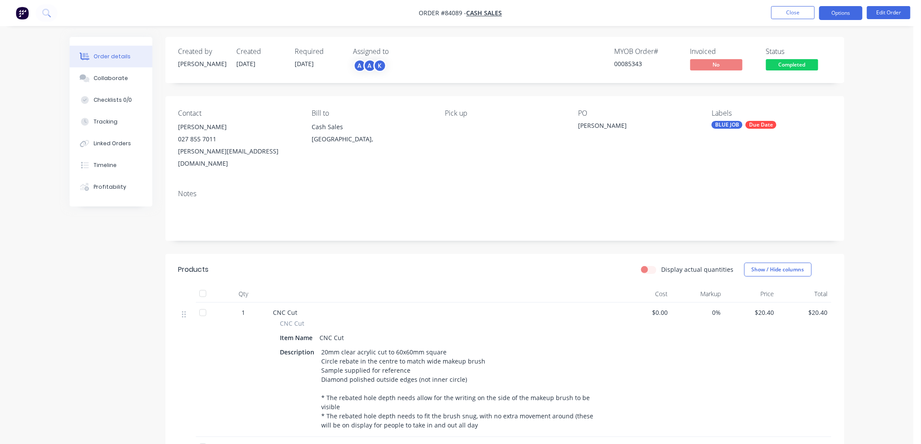
click at [847, 14] on button "Options" at bounding box center [841, 13] width 44 height 14
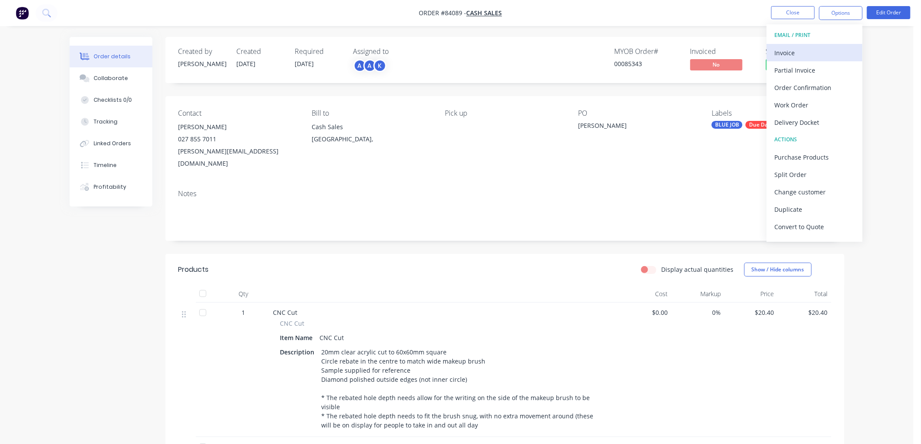
click at [800, 55] on div "Invoice" at bounding box center [815, 53] width 80 height 13
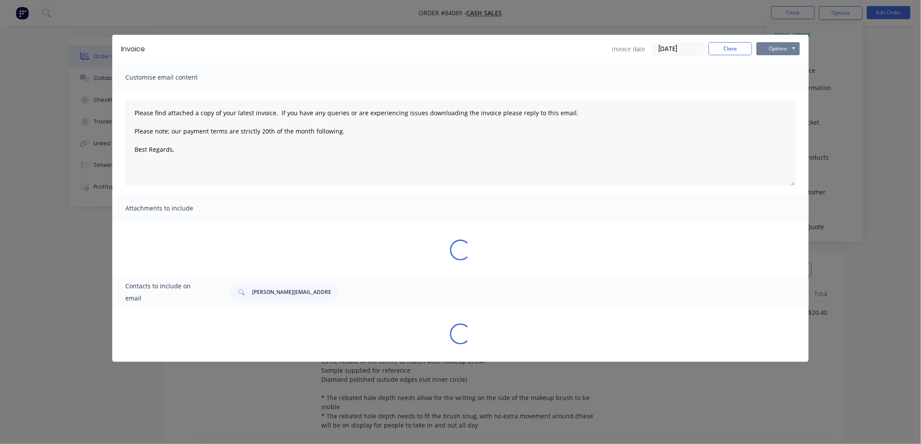
type textarea "Please find attached a copy of your latest invoice. If you have any queries or …"
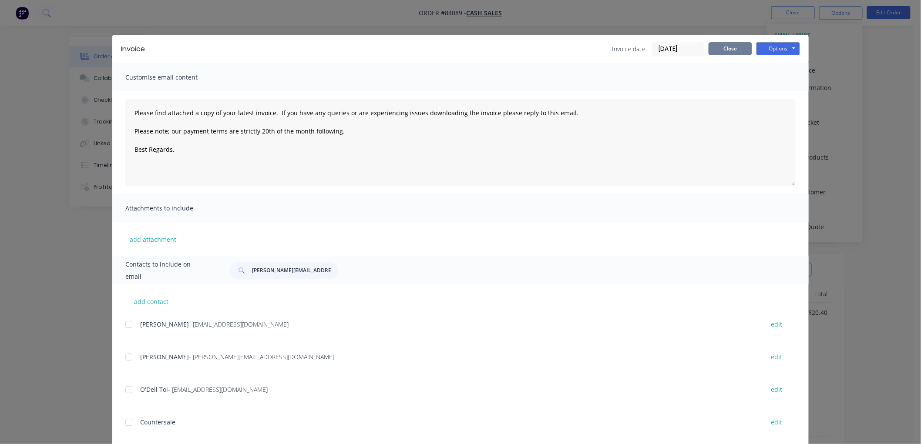
click at [720, 48] on button "Close" at bounding box center [731, 48] width 44 height 13
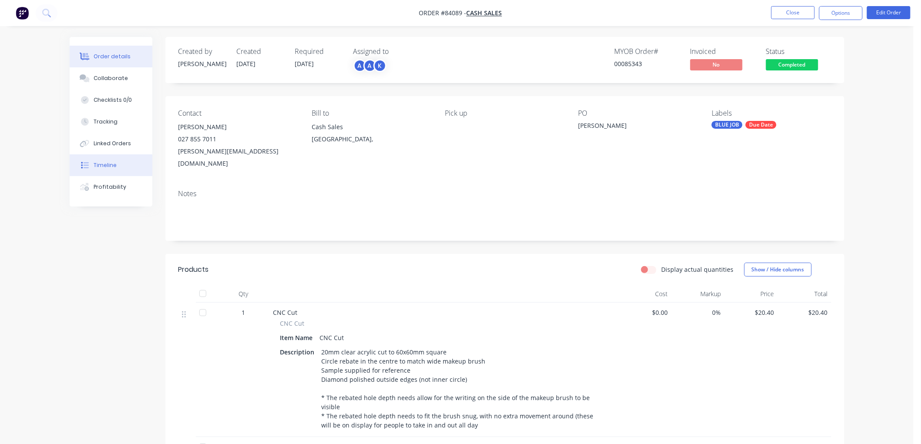
click at [105, 164] on div "Timeline" at bounding box center [105, 165] width 23 height 8
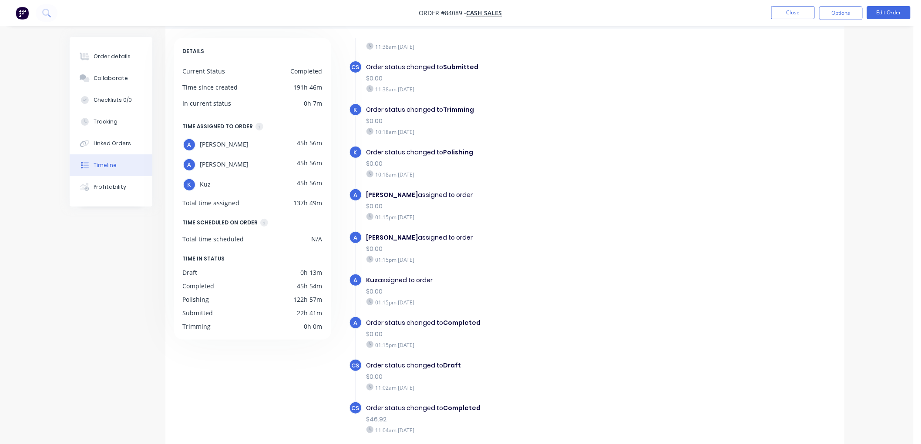
scroll to position [64, 0]
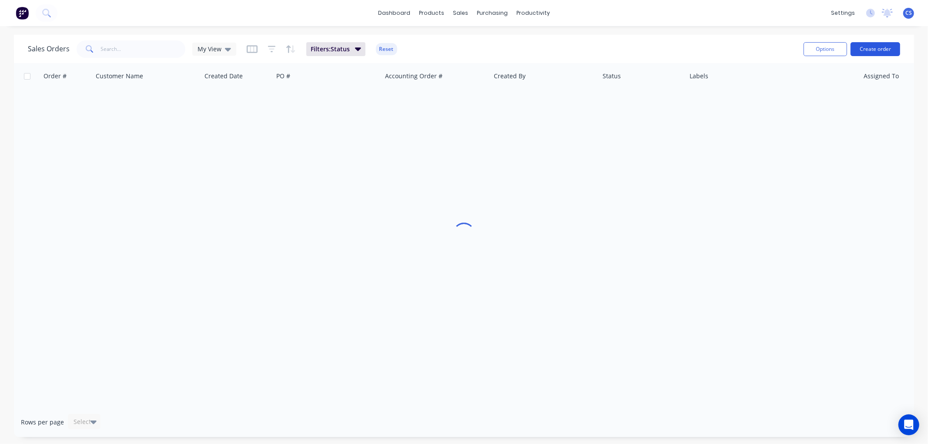
click at [894, 48] on button "Create order" at bounding box center [876, 49] width 50 height 14
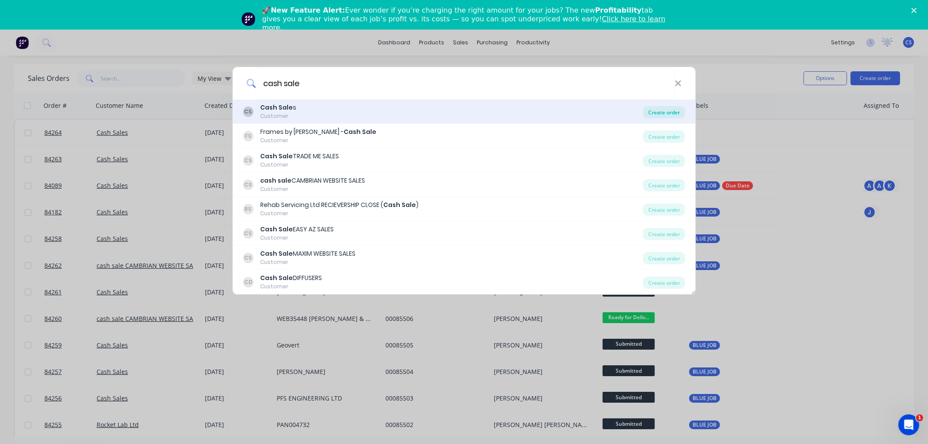
type input "cash sale"
click at [669, 111] on div "Create order" at bounding box center [664, 112] width 42 height 12
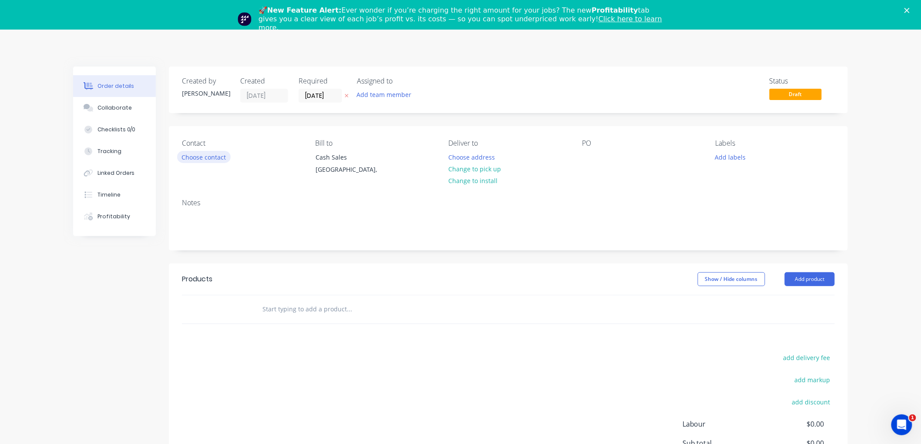
click at [213, 157] on button "Choose contact" at bounding box center [204, 157] width 54 height 12
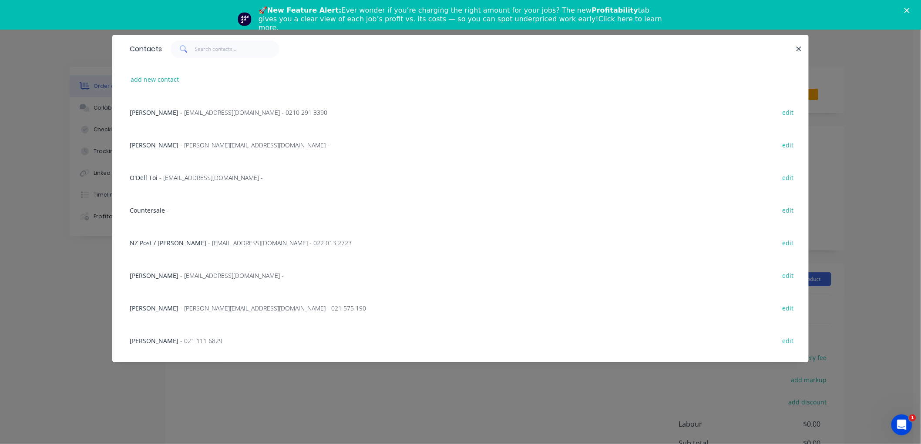
click at [142, 212] on span "Countersale" at bounding box center [147, 210] width 35 height 8
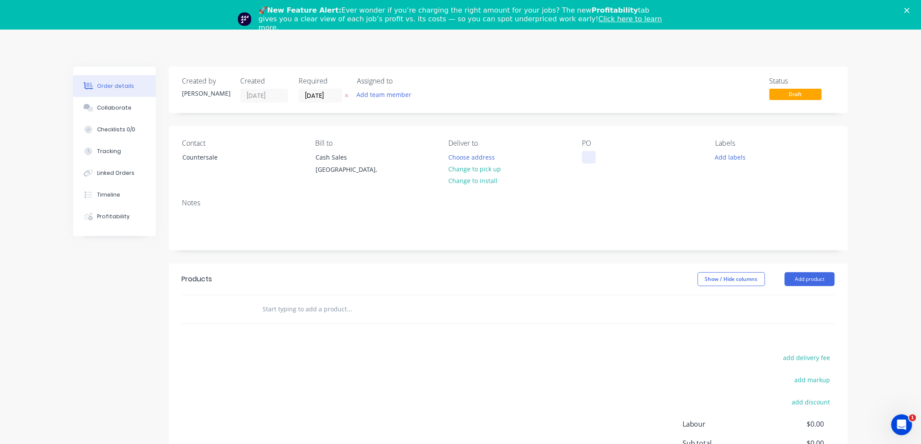
click at [591, 157] on div at bounding box center [589, 157] width 14 height 13
click at [345, 310] on input "text" at bounding box center [349, 309] width 174 height 17
click at [283, 308] on input "polyproylene" at bounding box center [349, 309] width 174 height 17
click at [323, 309] on input "polypropylene" at bounding box center [349, 309] width 174 height 17
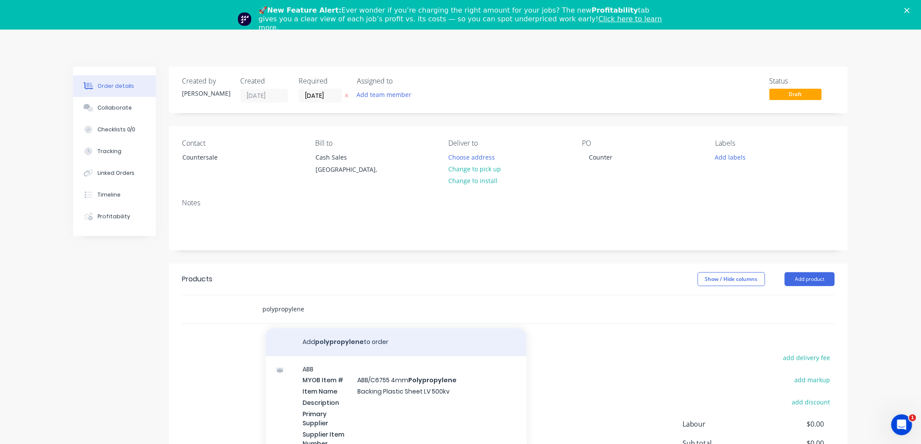
type input "polypropylene"
click at [330, 337] on button "Add polypropylene to order" at bounding box center [396, 343] width 261 height 28
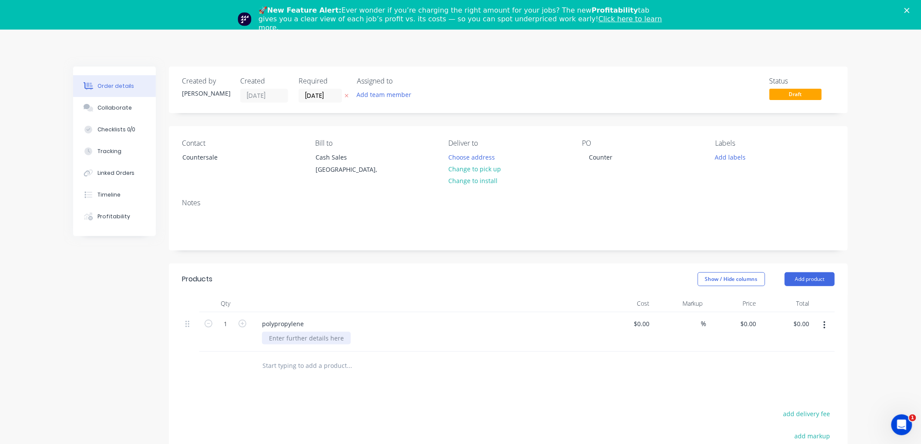
click at [310, 340] on div at bounding box center [306, 338] width 89 height 13
click at [314, 337] on div "0.38mm White" at bounding box center [299, 338] width 75 height 13
type input "$0.00"
type input "$21.62"
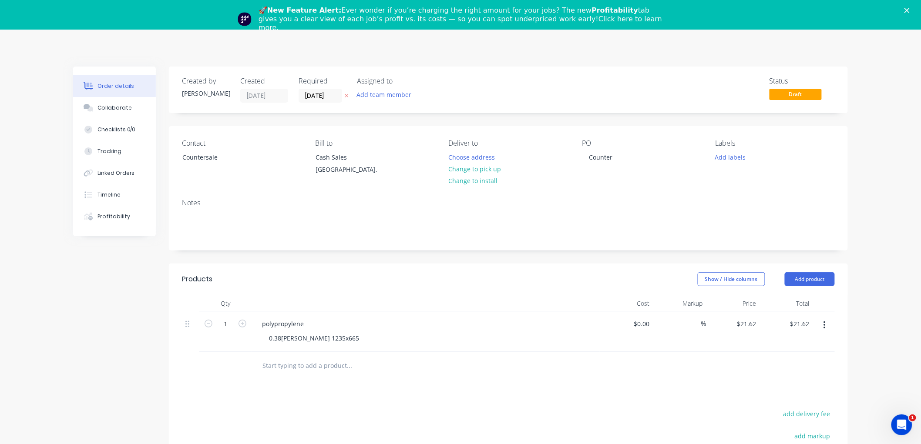
click at [914, 7] on div "🚀 New Feature Alert: Ever wonder if you’re charging the right amount for your j…" at bounding box center [460, 18] width 921 height 31
click at [910, 10] on polygon "Close" at bounding box center [906, 10] width 5 height 5
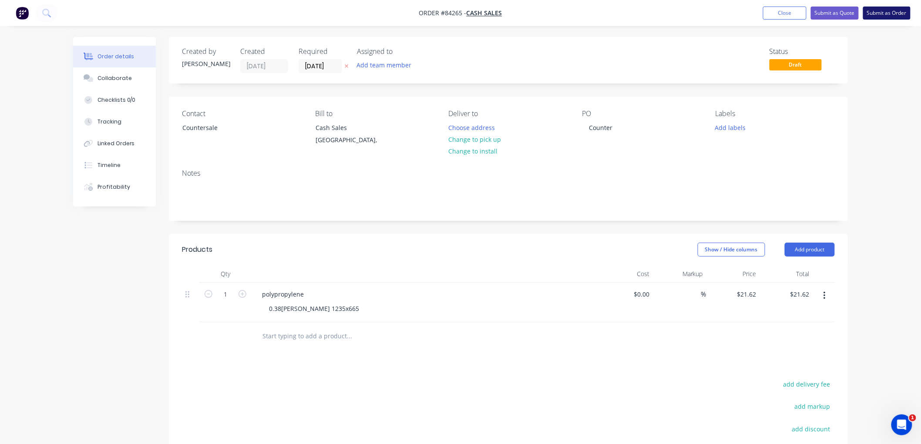
click at [884, 13] on button "Submit as Order" at bounding box center [886, 13] width 47 height 13
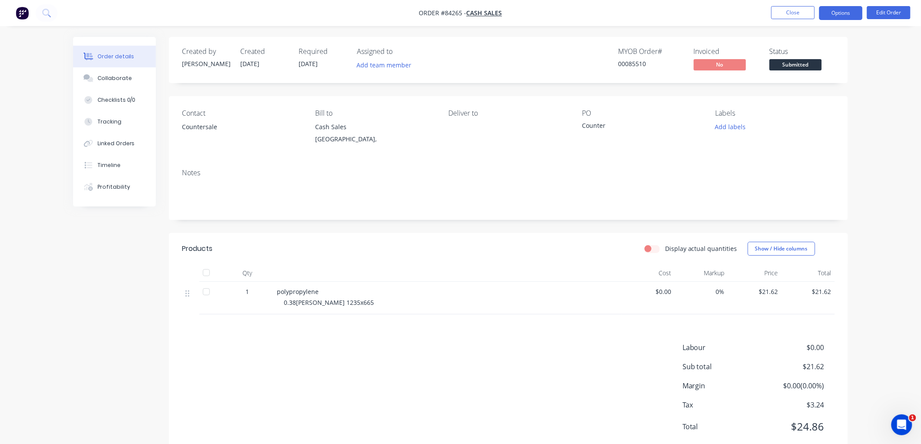
click at [841, 9] on button "Options" at bounding box center [841, 13] width 44 height 14
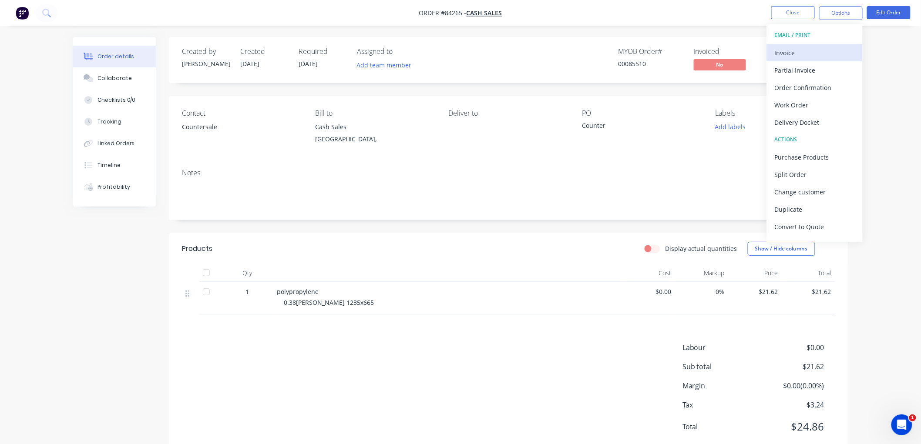
click at [791, 58] on div "Invoice" at bounding box center [815, 53] width 80 height 13
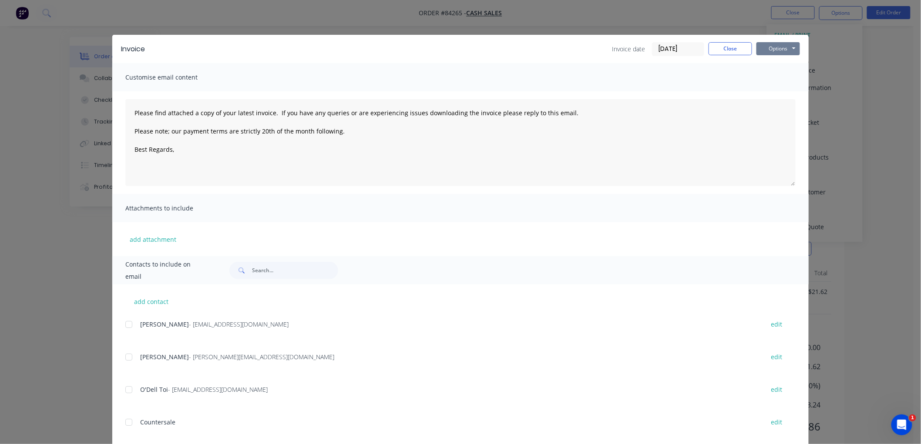
click at [788, 47] on button "Options" at bounding box center [779, 48] width 44 height 13
click at [781, 79] on button "Print" at bounding box center [785, 78] width 56 height 14
type textarea "Please find attached a copy of your latest invoice. If you have any queries or …"
